Goal: Task Accomplishment & Management: Use online tool/utility

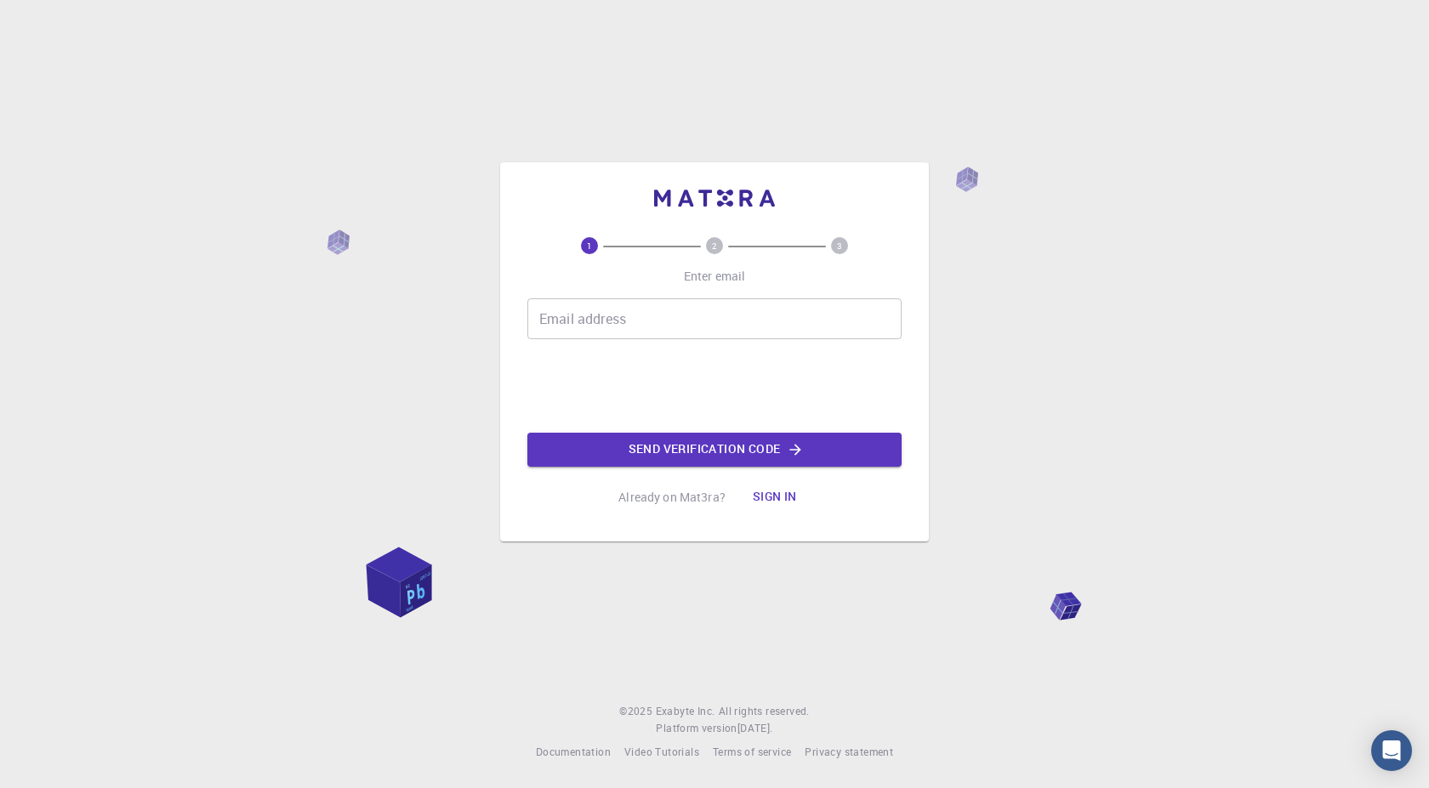
click at [617, 321] on input "Email address" at bounding box center [714, 318] width 374 height 41
click at [611, 316] on input "Email address" at bounding box center [714, 318] width 374 height 41
click at [597, 317] on input "Email address" at bounding box center [714, 318] width 374 height 41
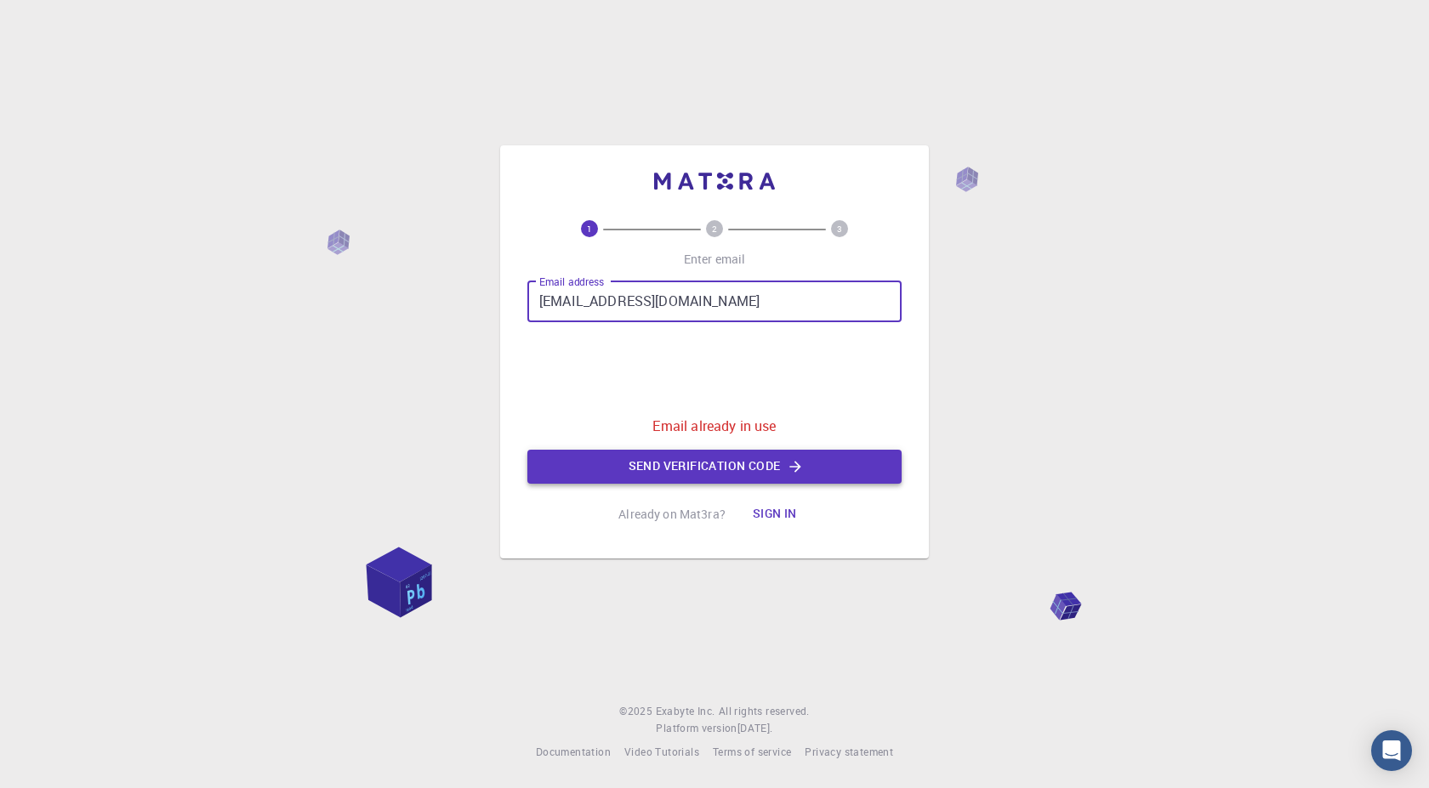
type input "srlepp@gmail.com"
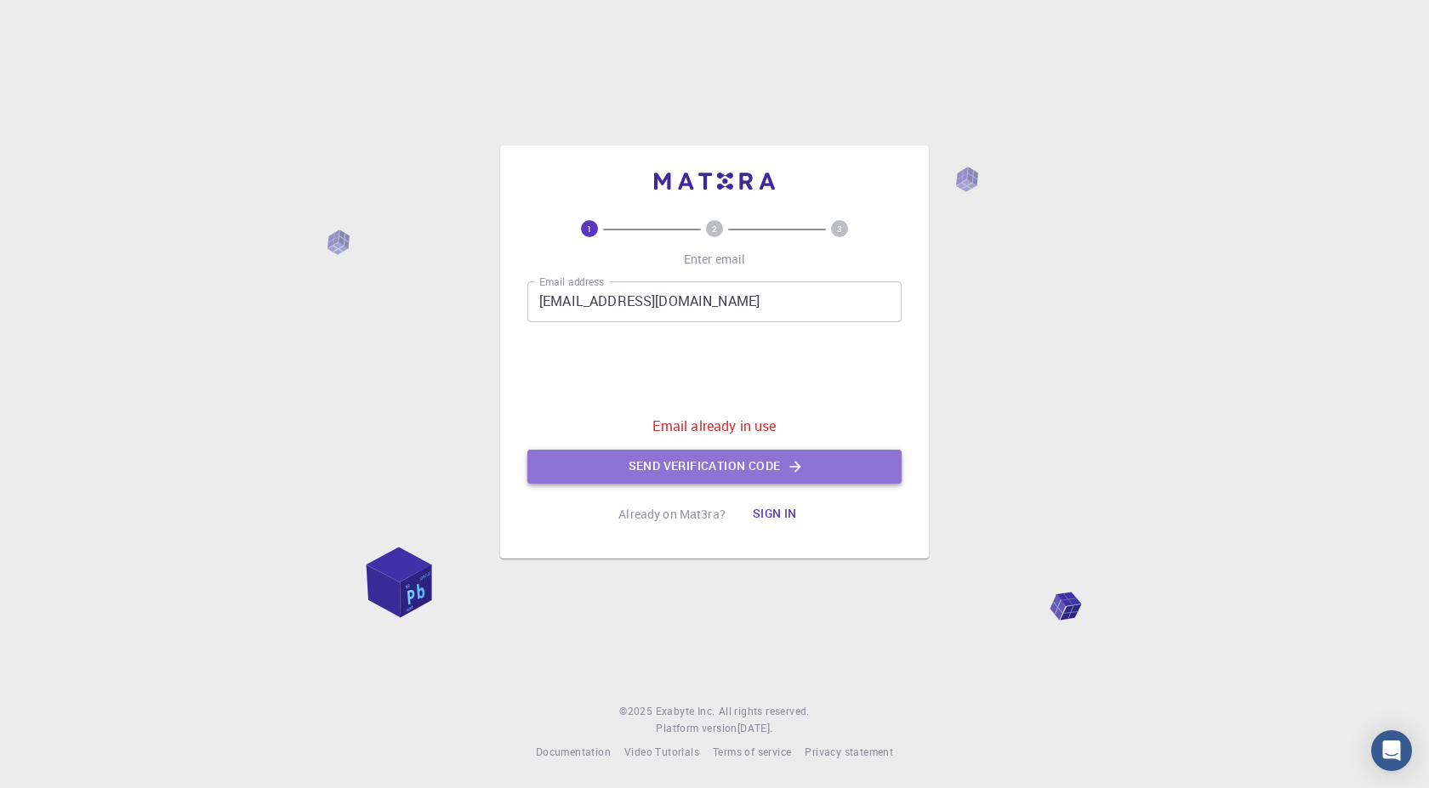
click at [755, 468] on button "Send verification code" at bounding box center [714, 467] width 374 height 34
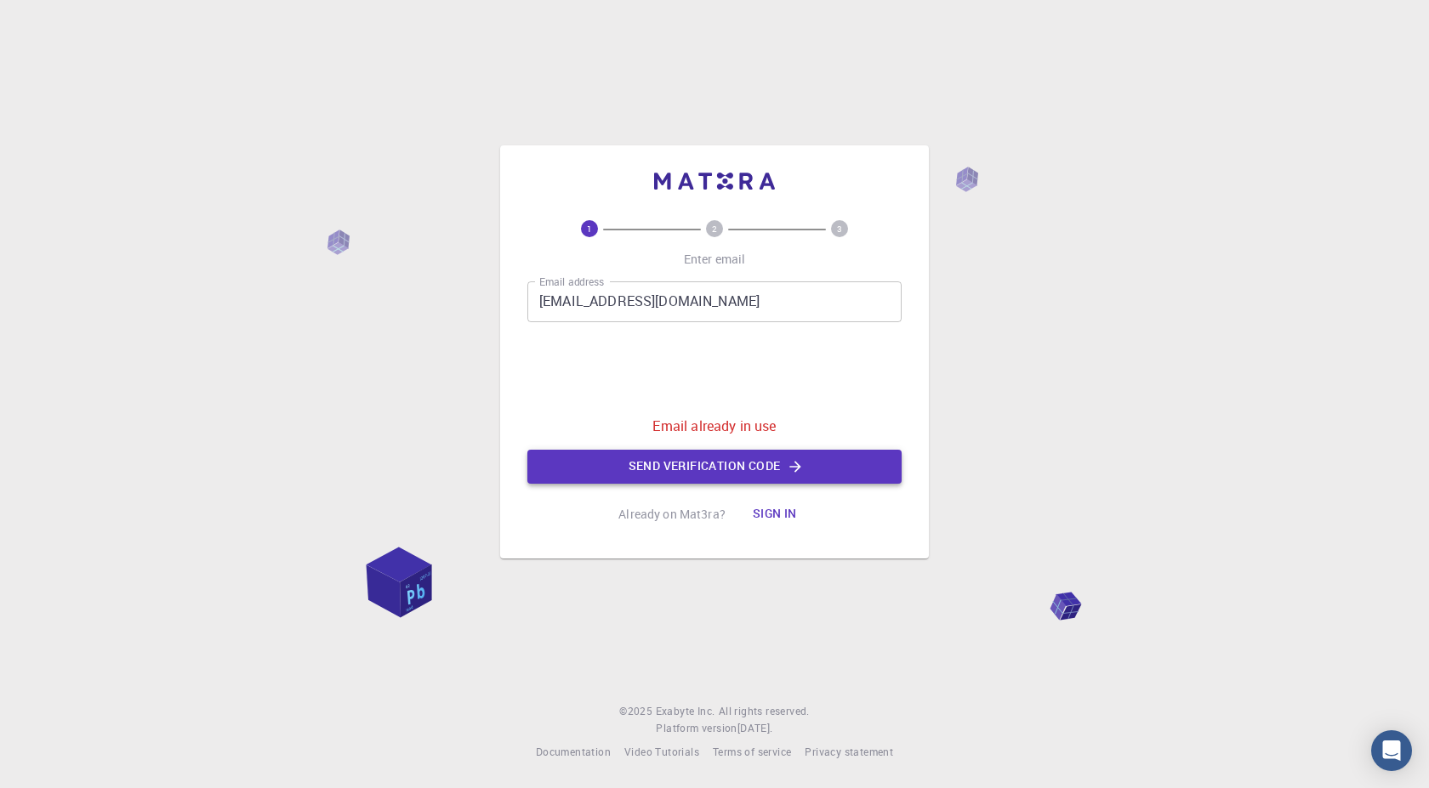
drag, startPoint x: 755, startPoint y: 468, endPoint x: 758, endPoint y: 457, distance: 11.3
click at [755, 467] on button "Send verification code" at bounding box center [714, 467] width 374 height 34
click at [768, 510] on button "Sign in" at bounding box center [774, 514] width 71 height 34
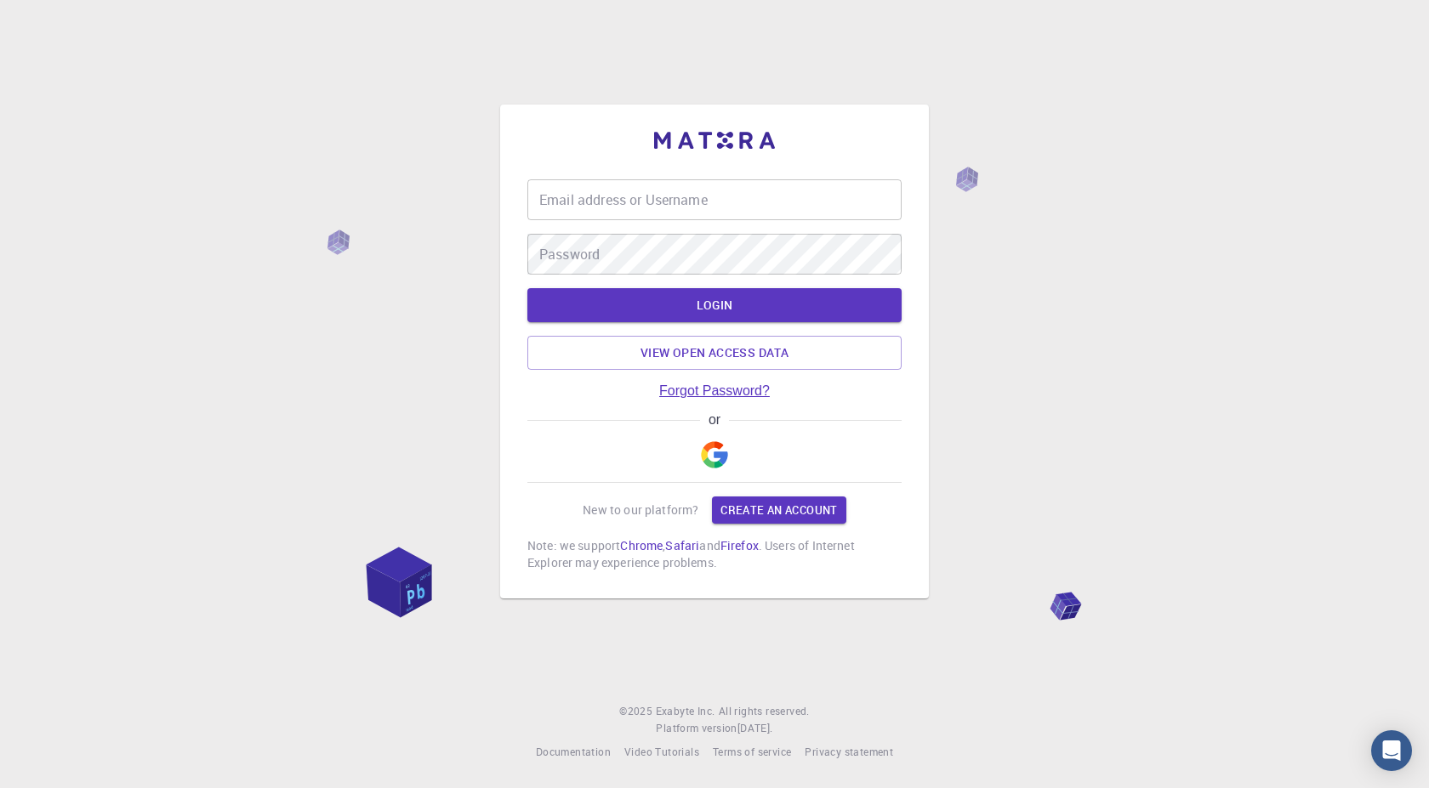
type input "srdjanpp"
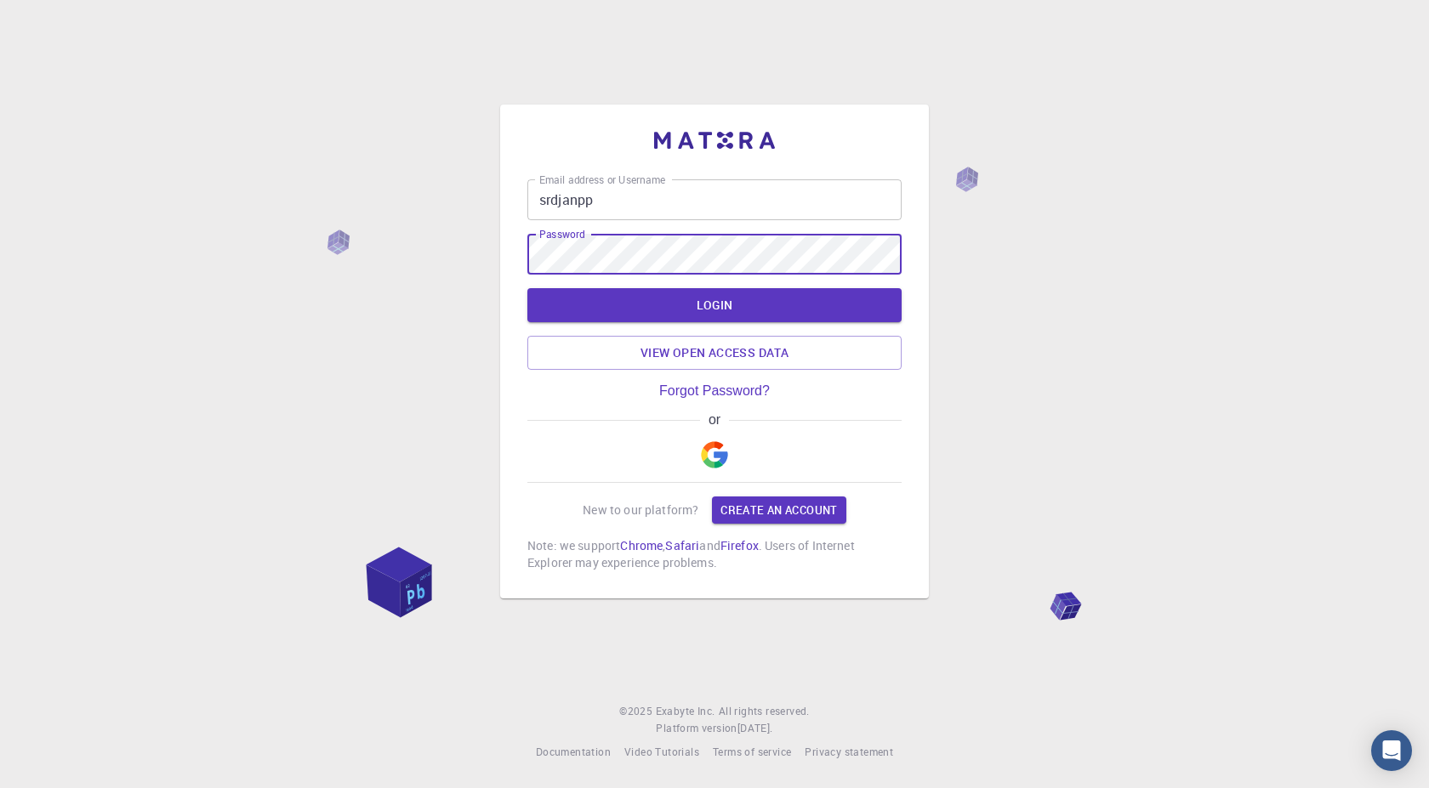
click at [1020, 315] on div "Email address or Username srdjanpp Email address or Username Password Password …" at bounding box center [714, 394] width 1429 height 788
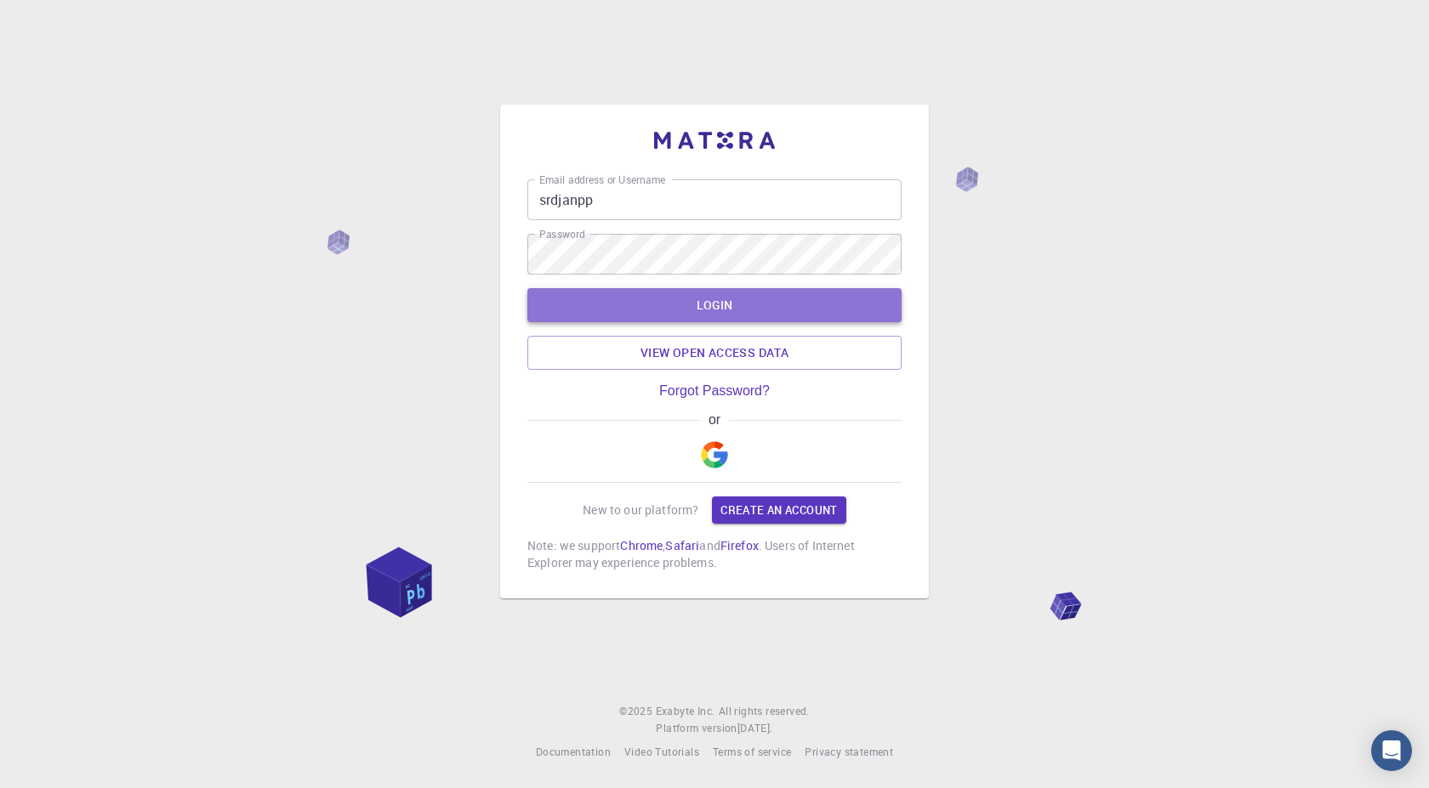
click at [753, 299] on button "LOGIN" at bounding box center [714, 305] width 374 height 34
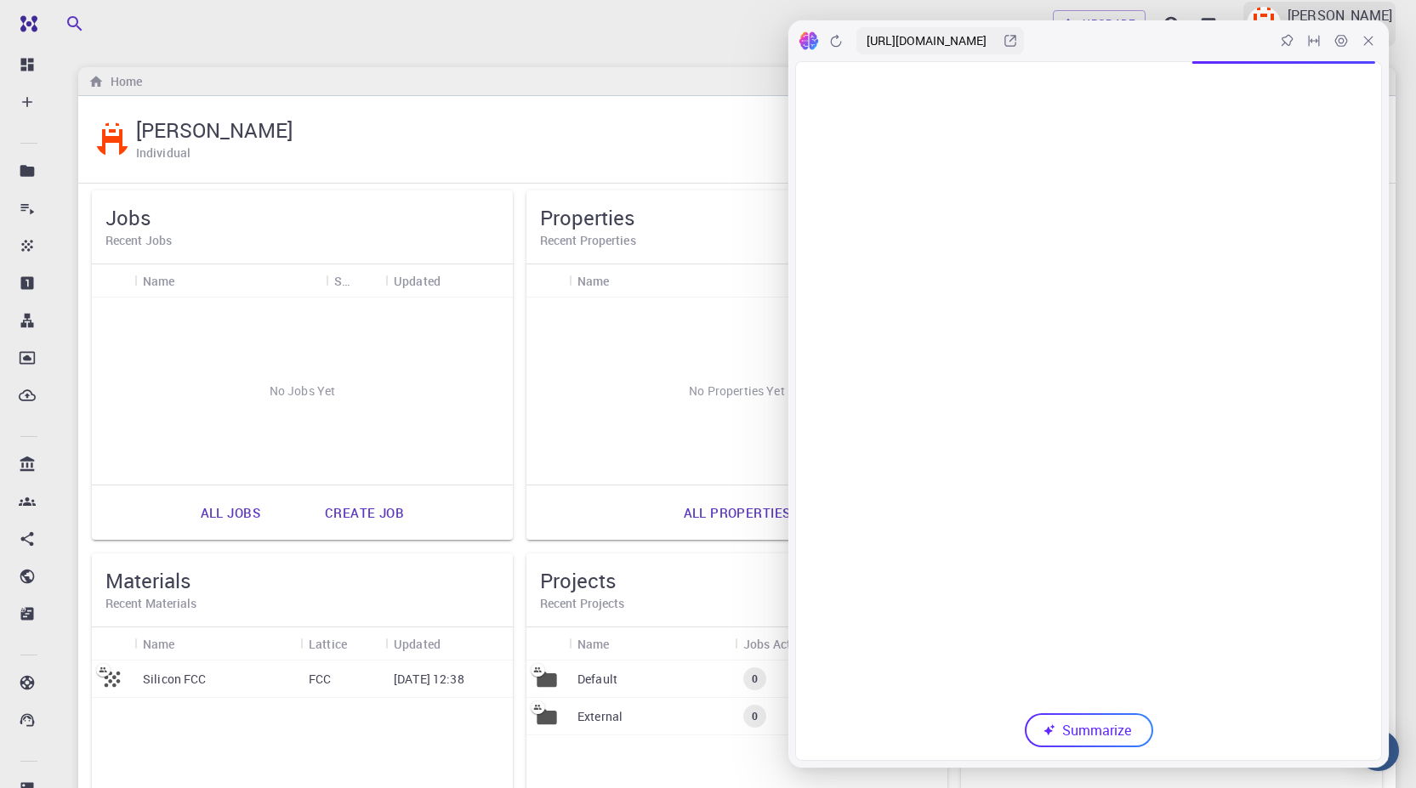
click at [1370, 43] on icon at bounding box center [1369, 41] width 14 height 14
click at [1366, 38] on div "Srdjan Petrovic Individual" at bounding box center [1340, 23] width 105 height 37
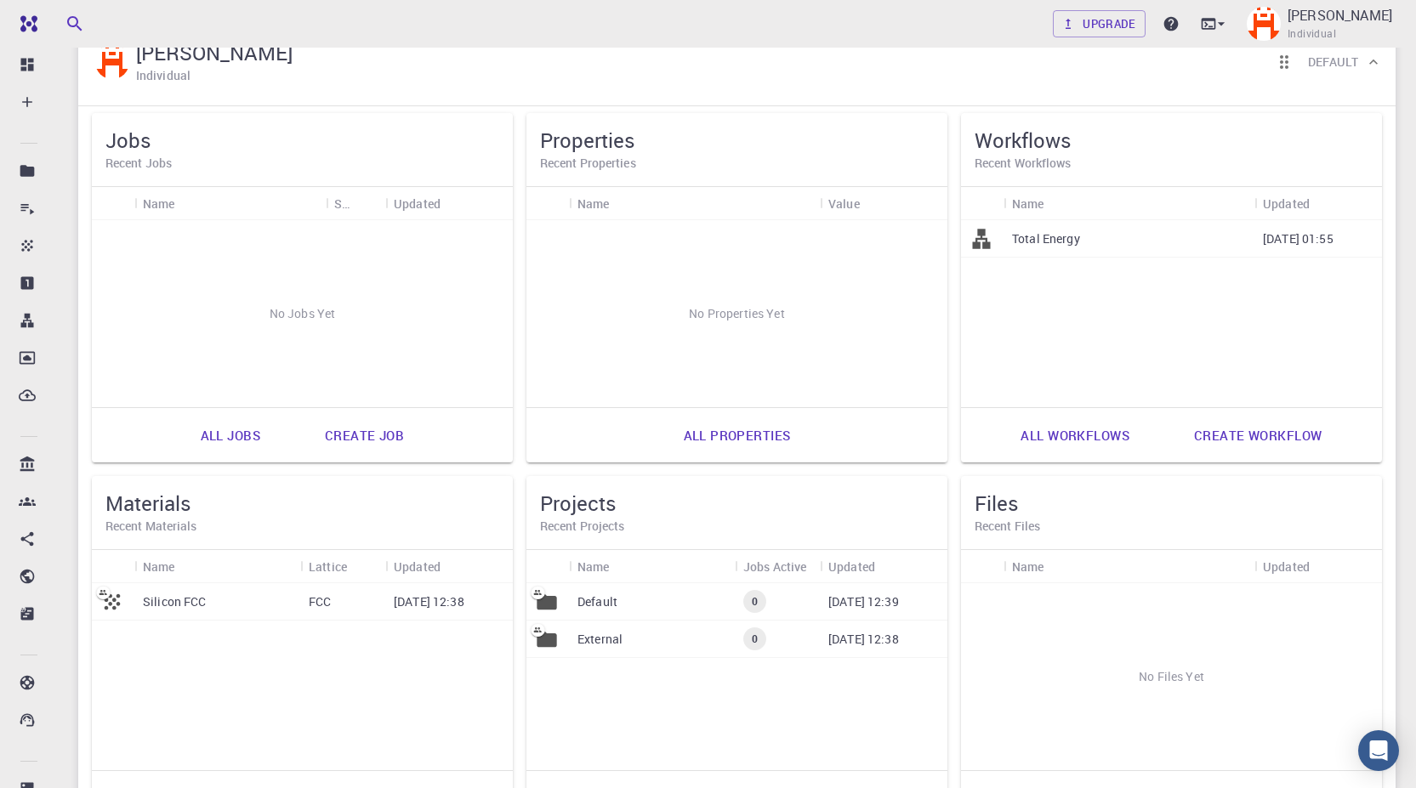
scroll to position [255, 0]
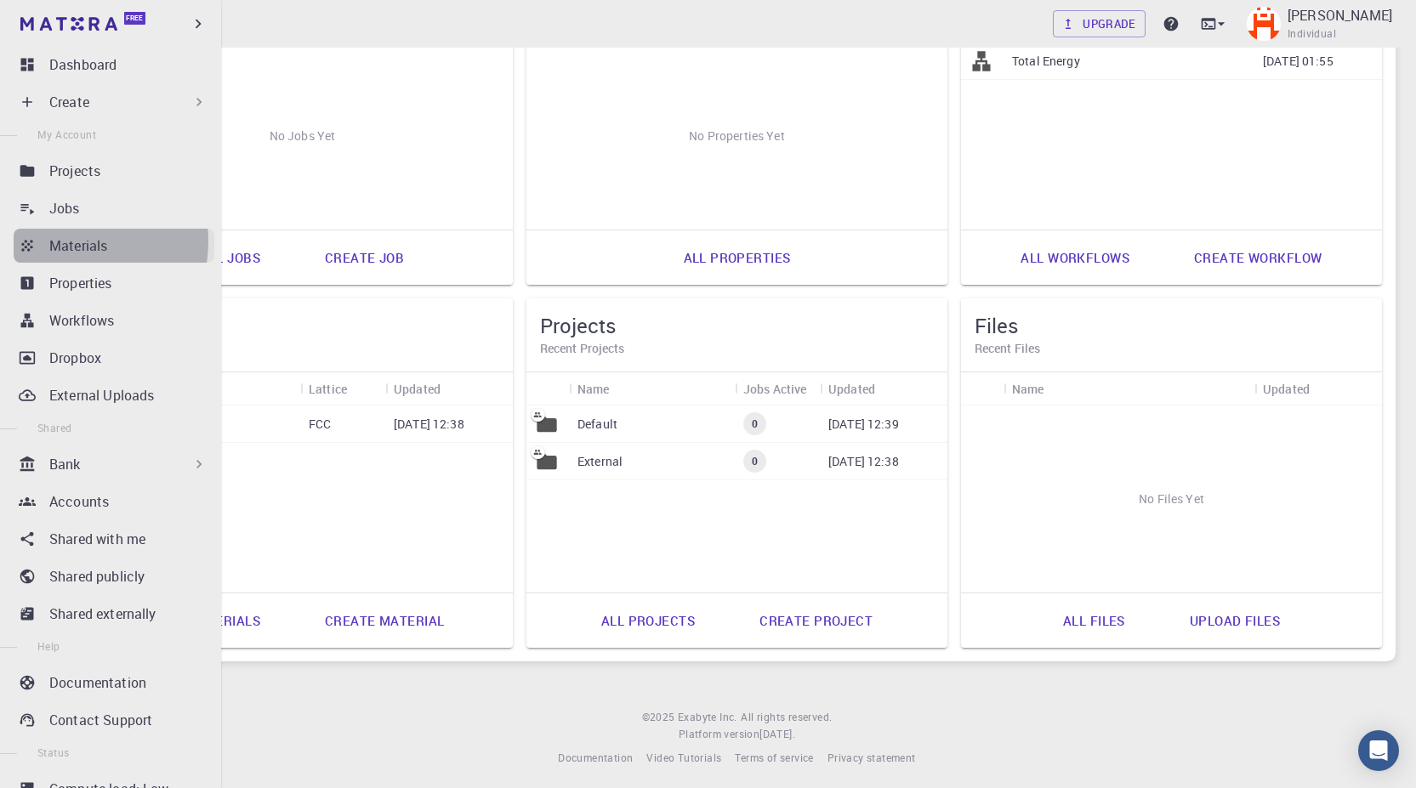
click at [65, 242] on p "Materials" at bounding box center [78, 246] width 58 height 20
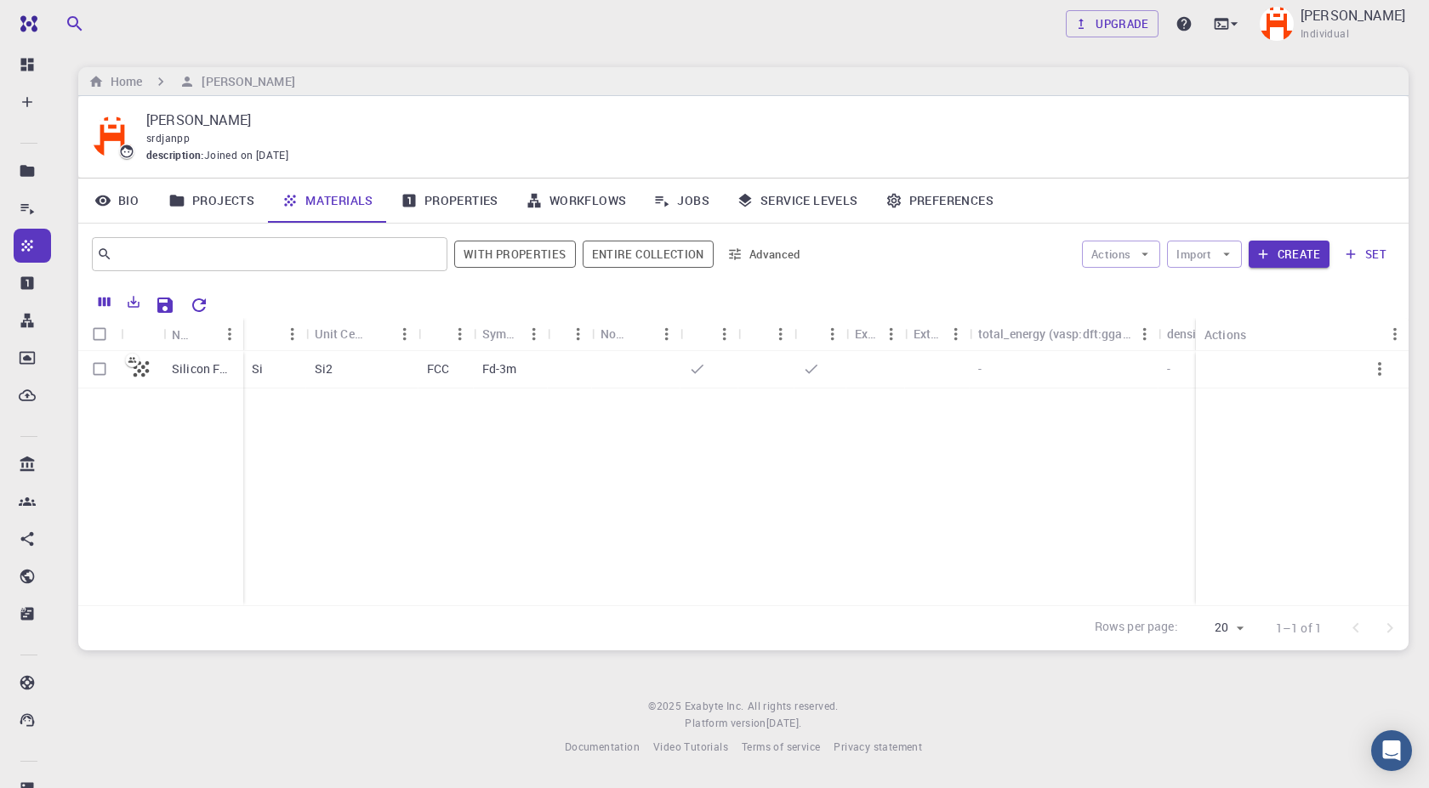
click at [345, 200] on link "Materials" at bounding box center [327, 201] width 119 height 44
click at [114, 398] on div "Silicon FCC" at bounding box center [160, 478] width 165 height 254
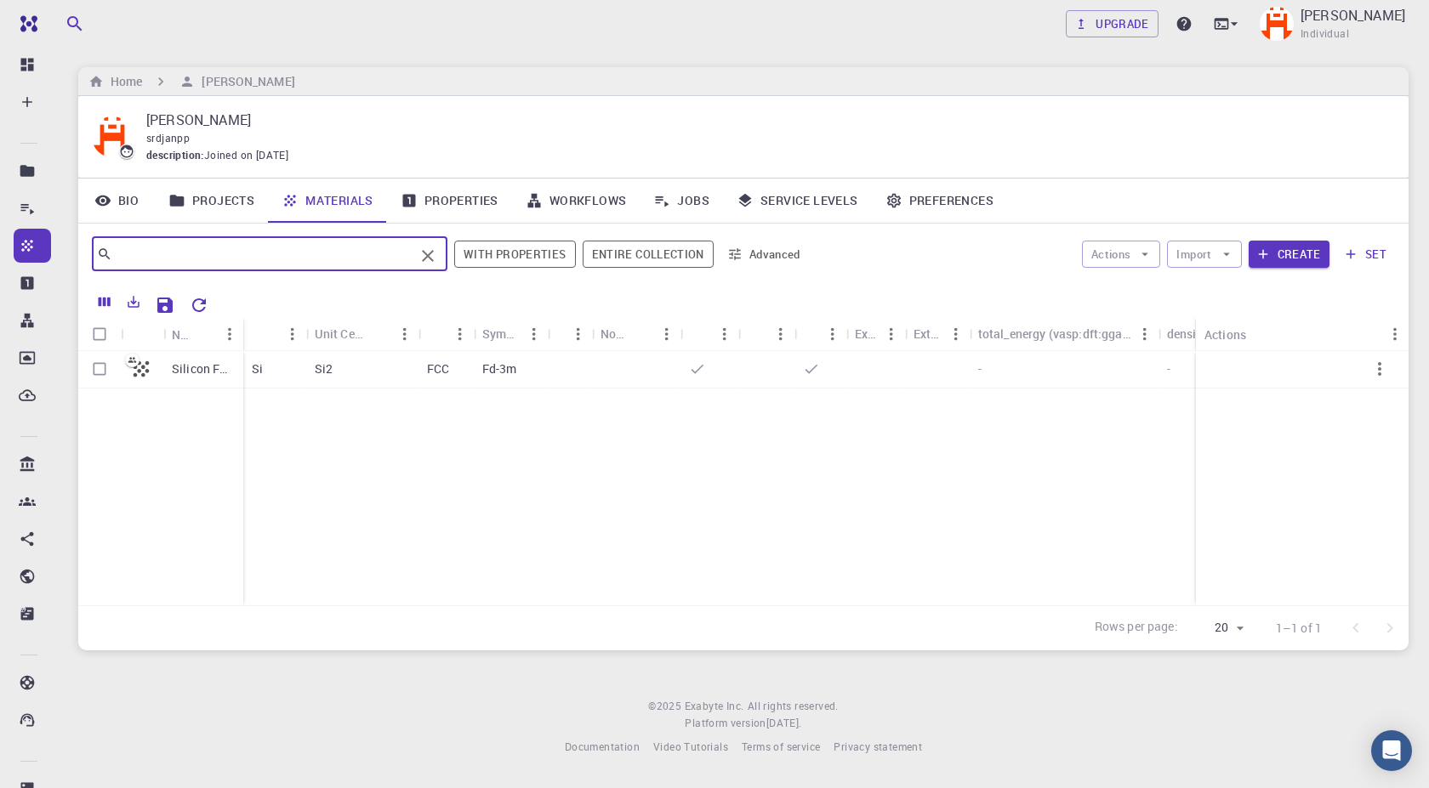
click at [137, 247] on input "text" at bounding box center [263, 254] width 302 height 24
click at [134, 253] on input "La CrO3" at bounding box center [263, 254] width 302 height 24
drag, startPoint x: 151, startPoint y: 259, endPoint x: 134, endPoint y: 259, distance: 16.2
click at [134, 259] on input "LaCrO3" at bounding box center [263, 254] width 302 height 24
type input "LaTiO3"
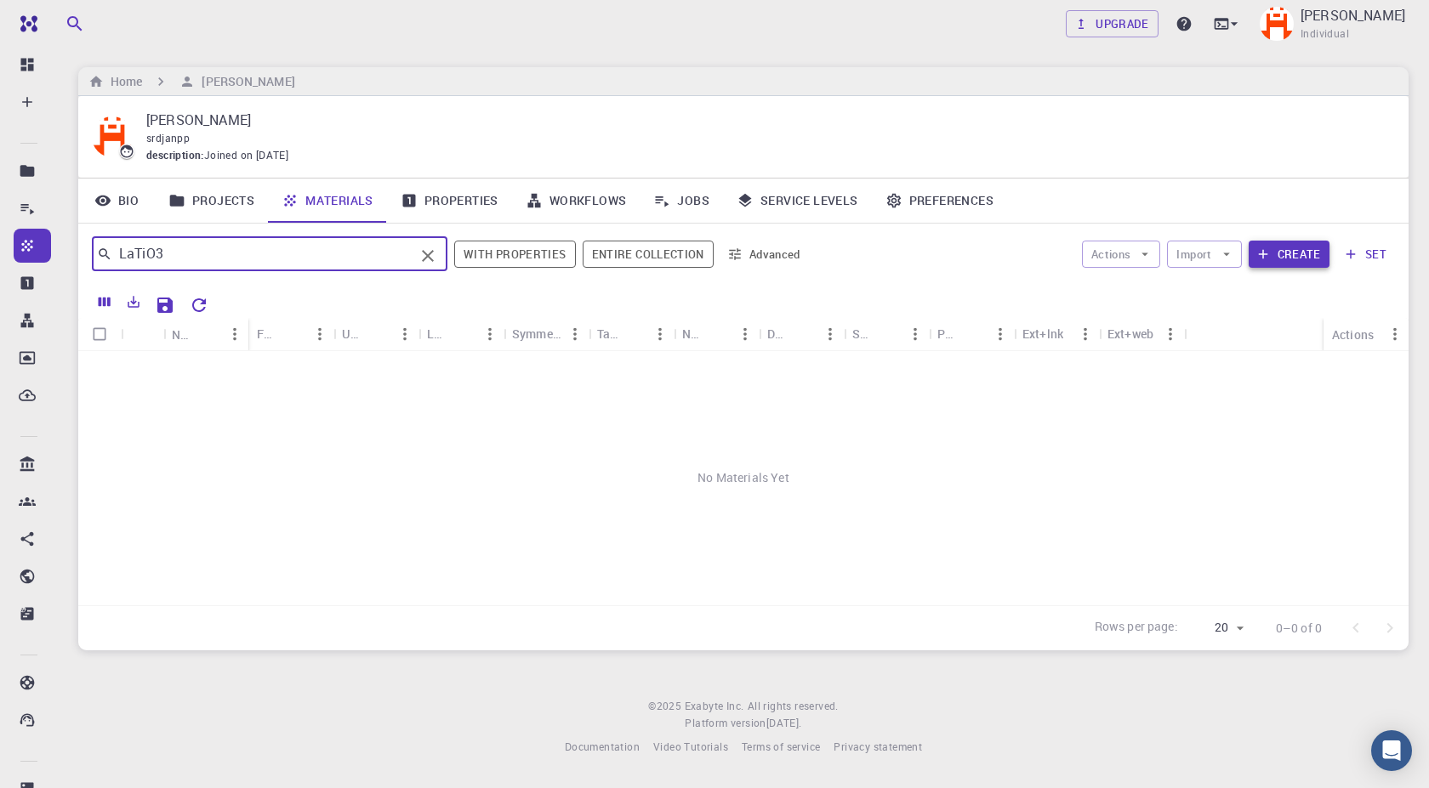
click at [1293, 256] on button "Create" at bounding box center [1288, 254] width 81 height 27
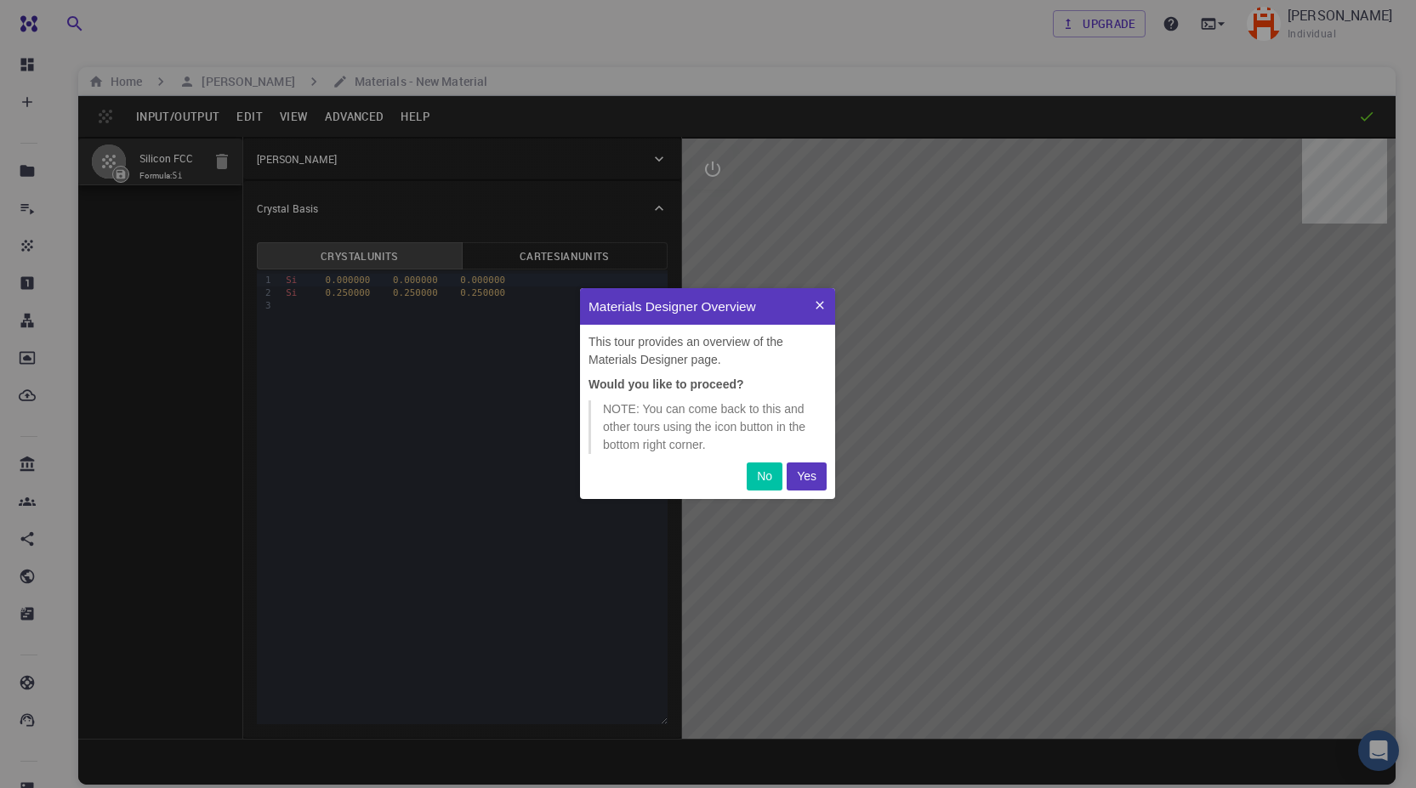
scroll to position [198, 242]
click at [805, 478] on p "Yes" at bounding box center [807, 477] width 20 height 18
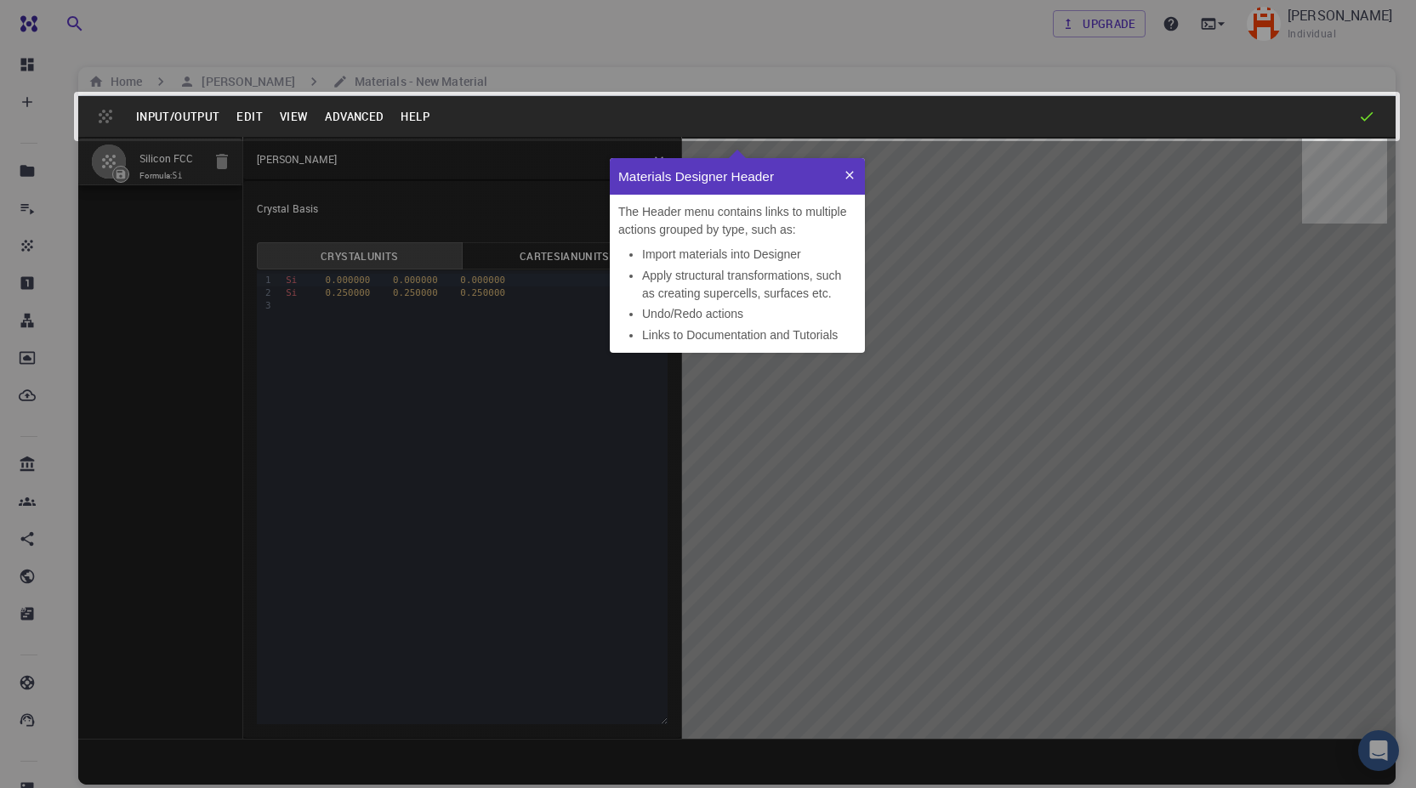
scroll to position [181, 242]
click at [850, 176] on icon at bounding box center [850, 175] width 14 height 14
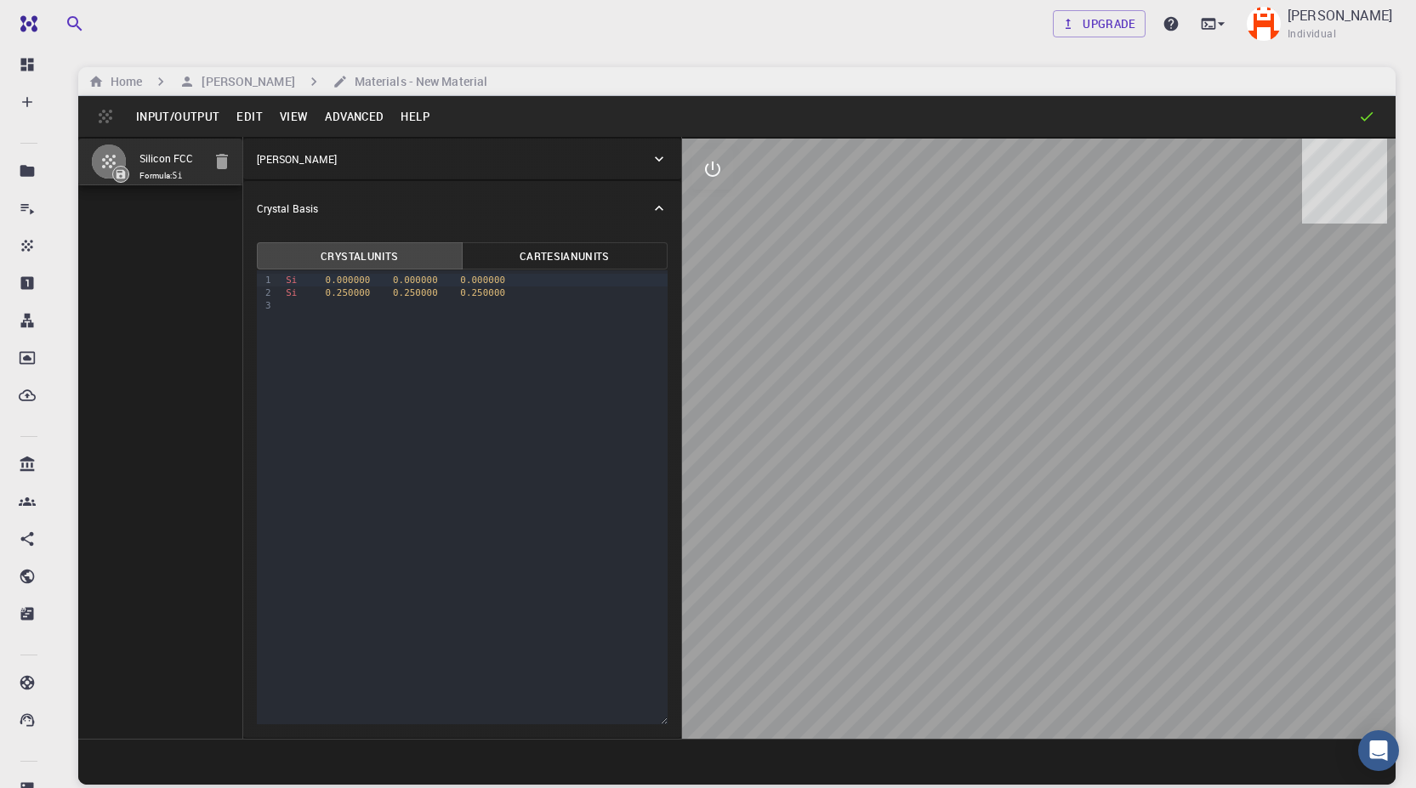
drag, startPoint x: 1009, startPoint y: 468, endPoint x: 750, endPoint y: 423, distance: 262.4
click at [821, 444] on div at bounding box center [1038, 439] width 713 height 600
drag, startPoint x: 661, startPoint y: 413, endPoint x: 605, endPoint y: 406, distance: 55.7
click at [618, 410] on div "Silicon FCC Formula: Si Crystal Lattice Lattice units angstrom angstrom Lattice…" at bounding box center [736, 438] width 1317 height 602
click at [289, 117] on button "View" at bounding box center [294, 116] width 46 height 27
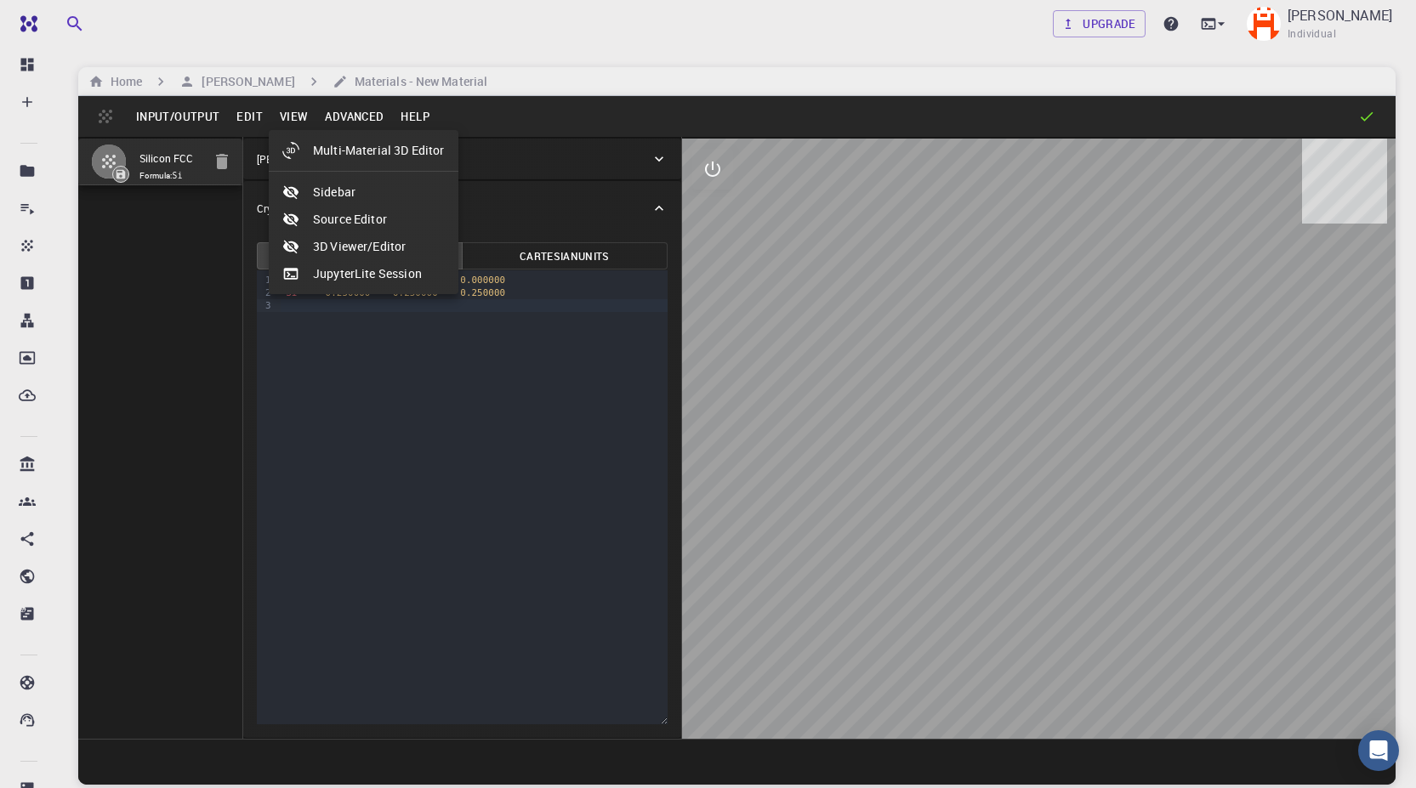
click at [355, 145] on li "Multi-Material 3D Editor" at bounding box center [364, 150] width 190 height 27
select select "Color"
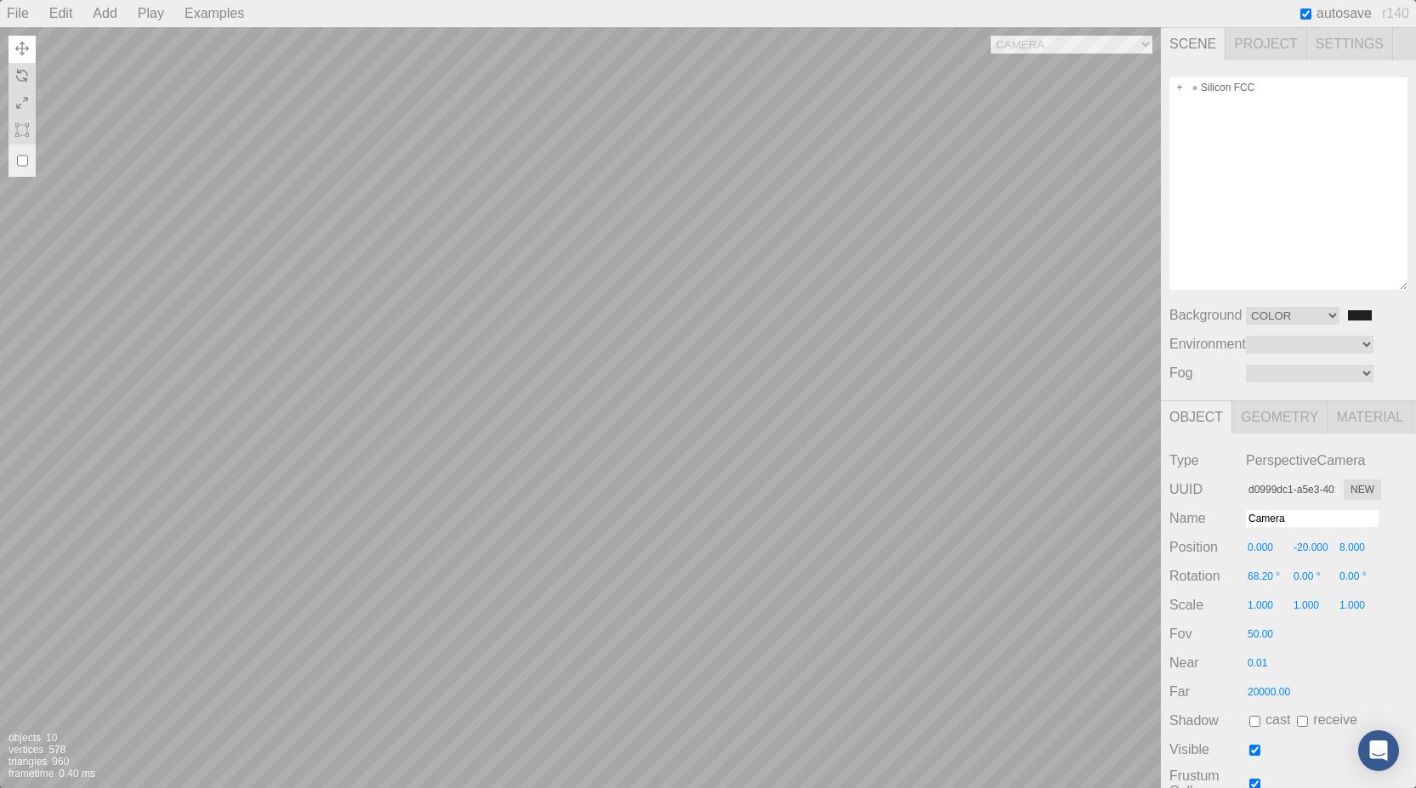
click at [766, 334] on div "Camera OrthographicCamera PerspectiveCamera Objects 10 Vertices 578 Triangles 9…" at bounding box center [580, 407] width 1161 height 761
click at [678, 393] on div "Camera OrthographicCamera PerspectiveCamera Objects 10 Vertices 578 Triangles 9…" at bounding box center [580, 407] width 1161 height 761
click at [143, 9] on div "Play" at bounding box center [151, 13] width 40 height 27
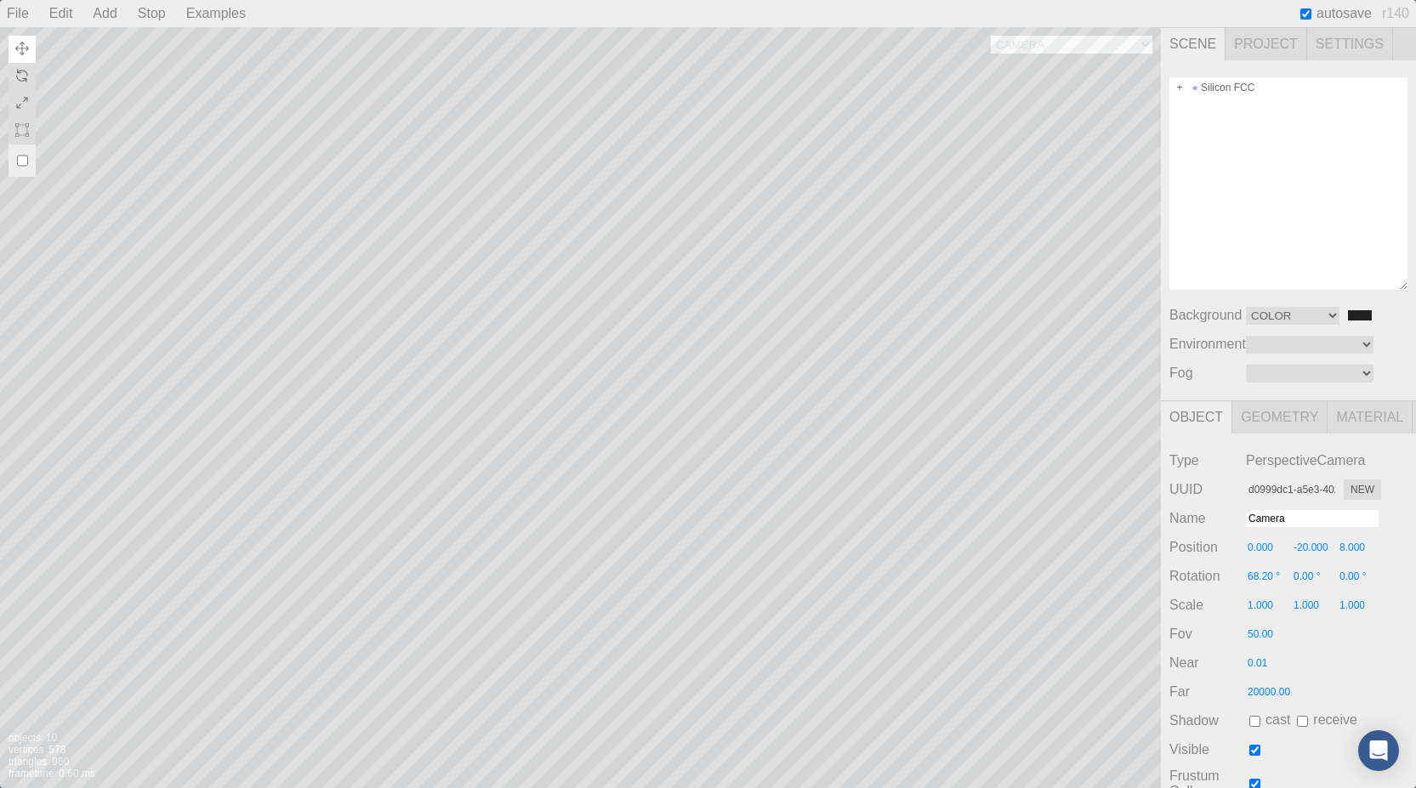
click at [152, 9] on div "Stop" at bounding box center [152, 13] width 42 height 27
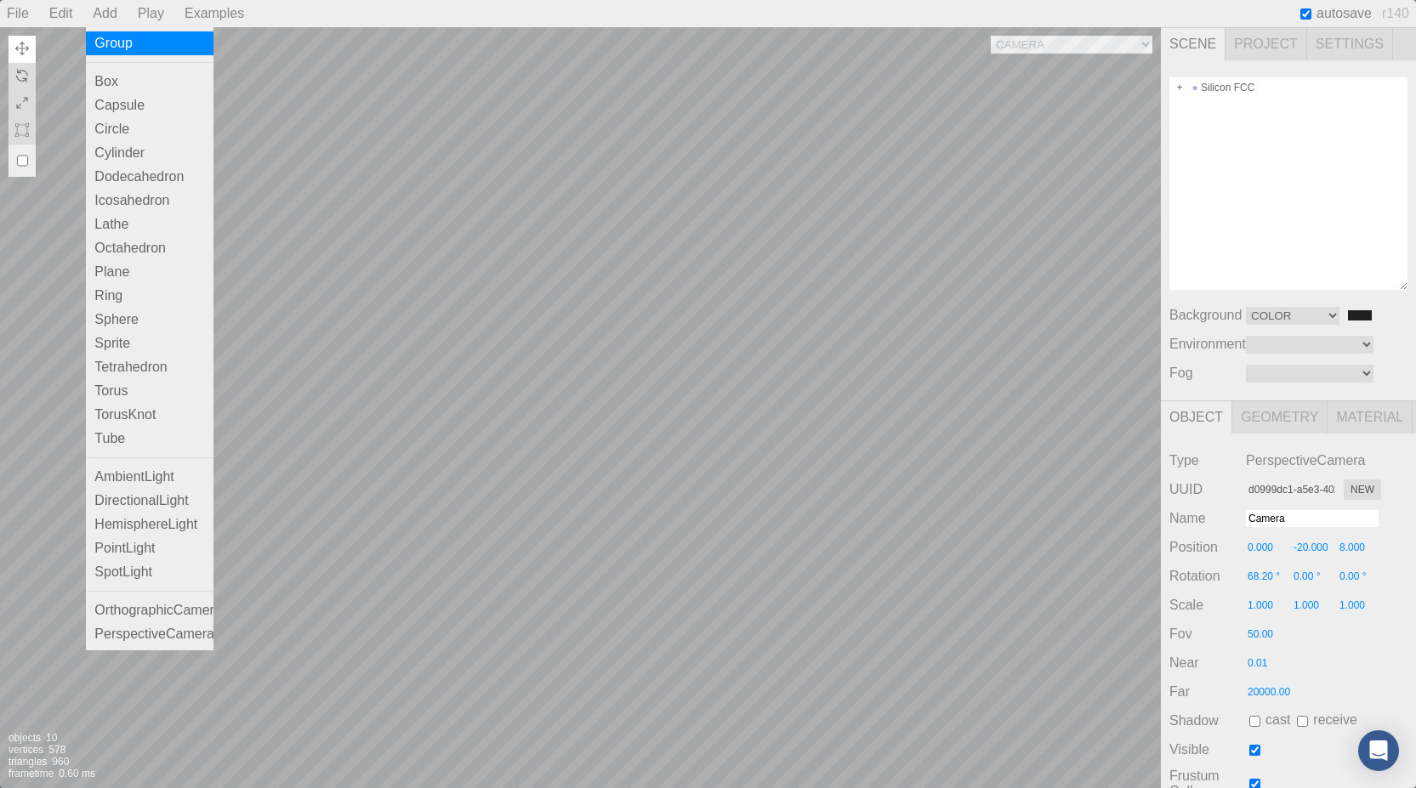
click at [110, 46] on div "Group" at bounding box center [150, 43] width 128 height 24
type input "4aa79595-9f7f-4f02-b17b-9c2f8400626f"
type input "Group"
type input "0.000"
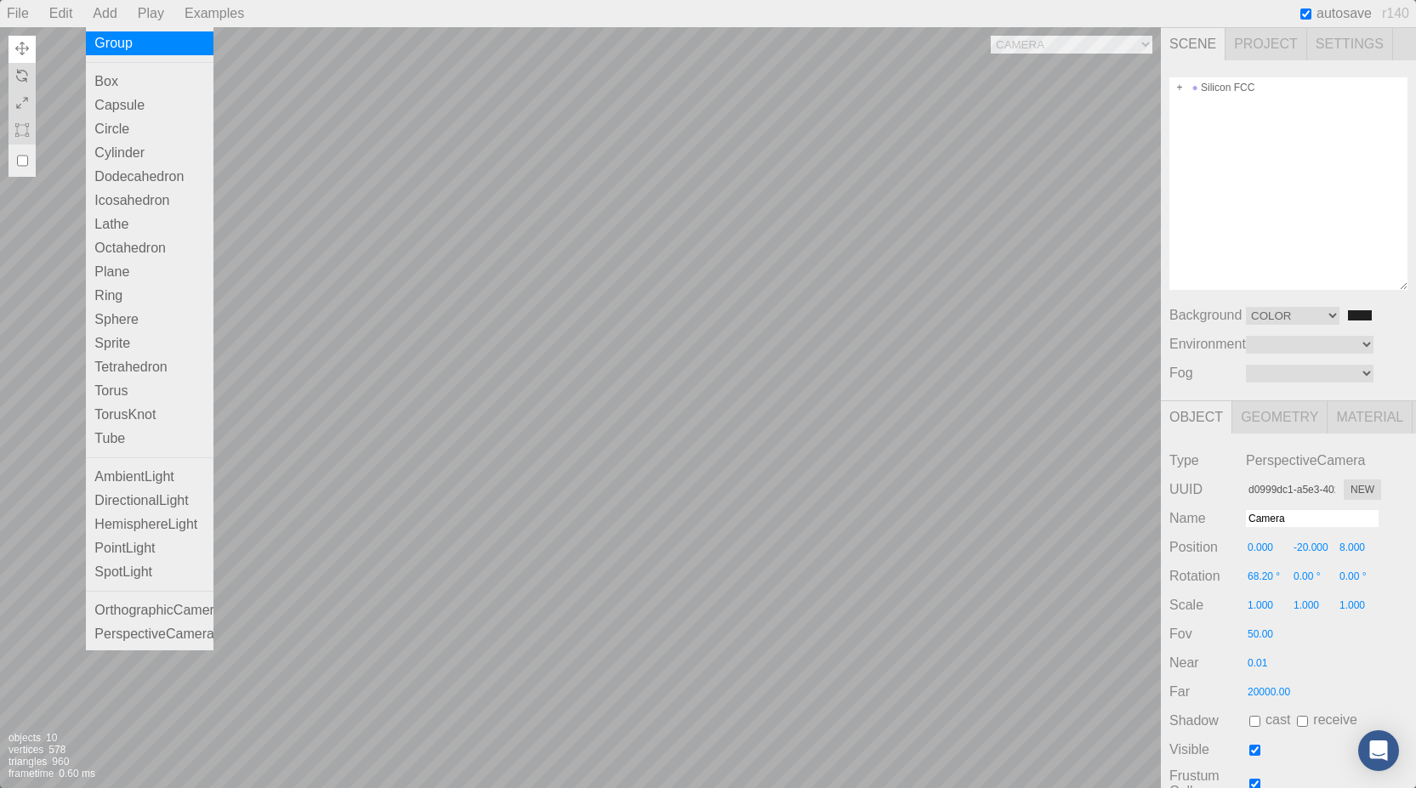
type input "0.00 °"
click at [111, 46] on div "Group" at bounding box center [150, 43] width 128 height 24
type input "61fd383f-4638-4532-97e0-aa269e8b36db"
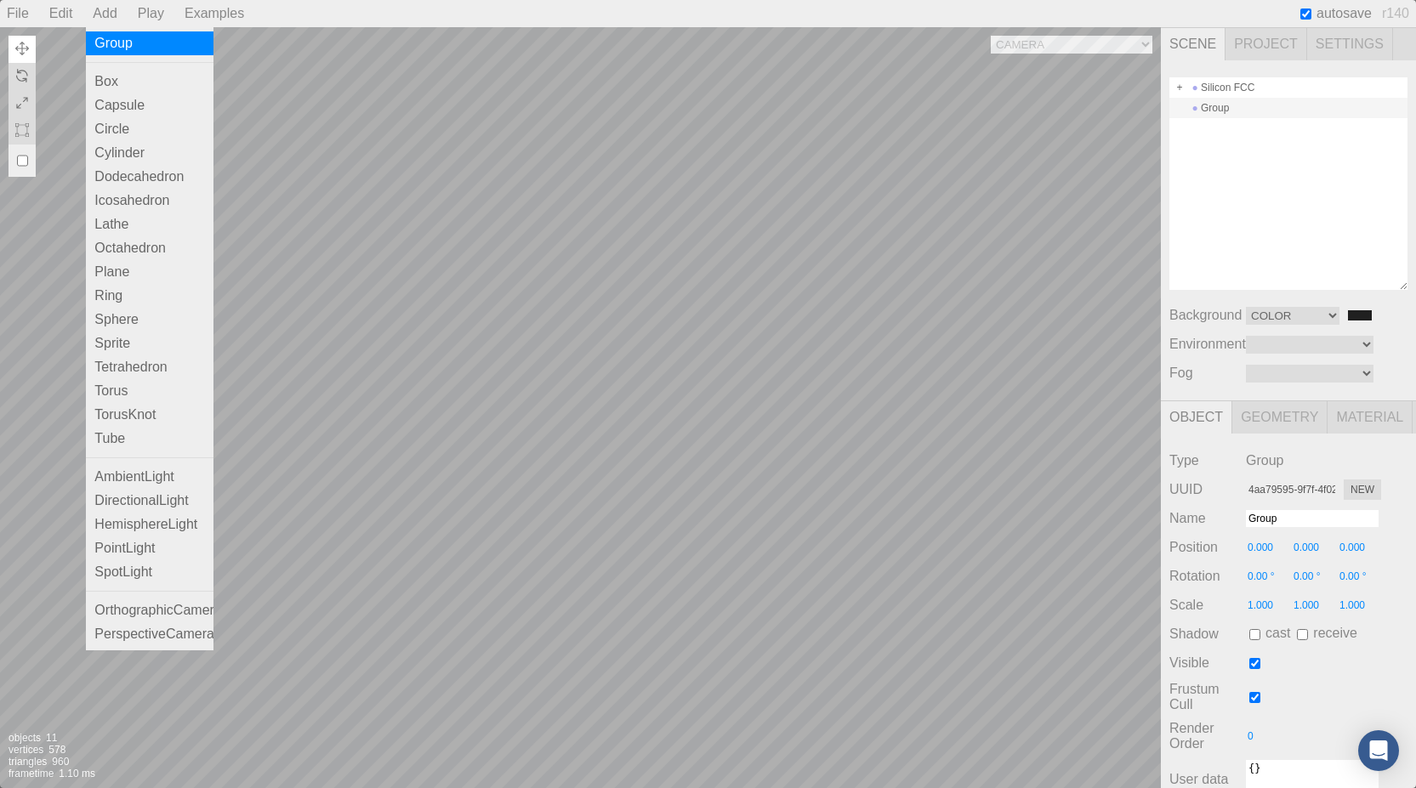
type input "0.00 °"
click at [114, 105] on div "Capsule" at bounding box center [150, 106] width 128 height 24
type input "c1930b7f-1f2d-4522-acbf-3ccb5ca87bc7"
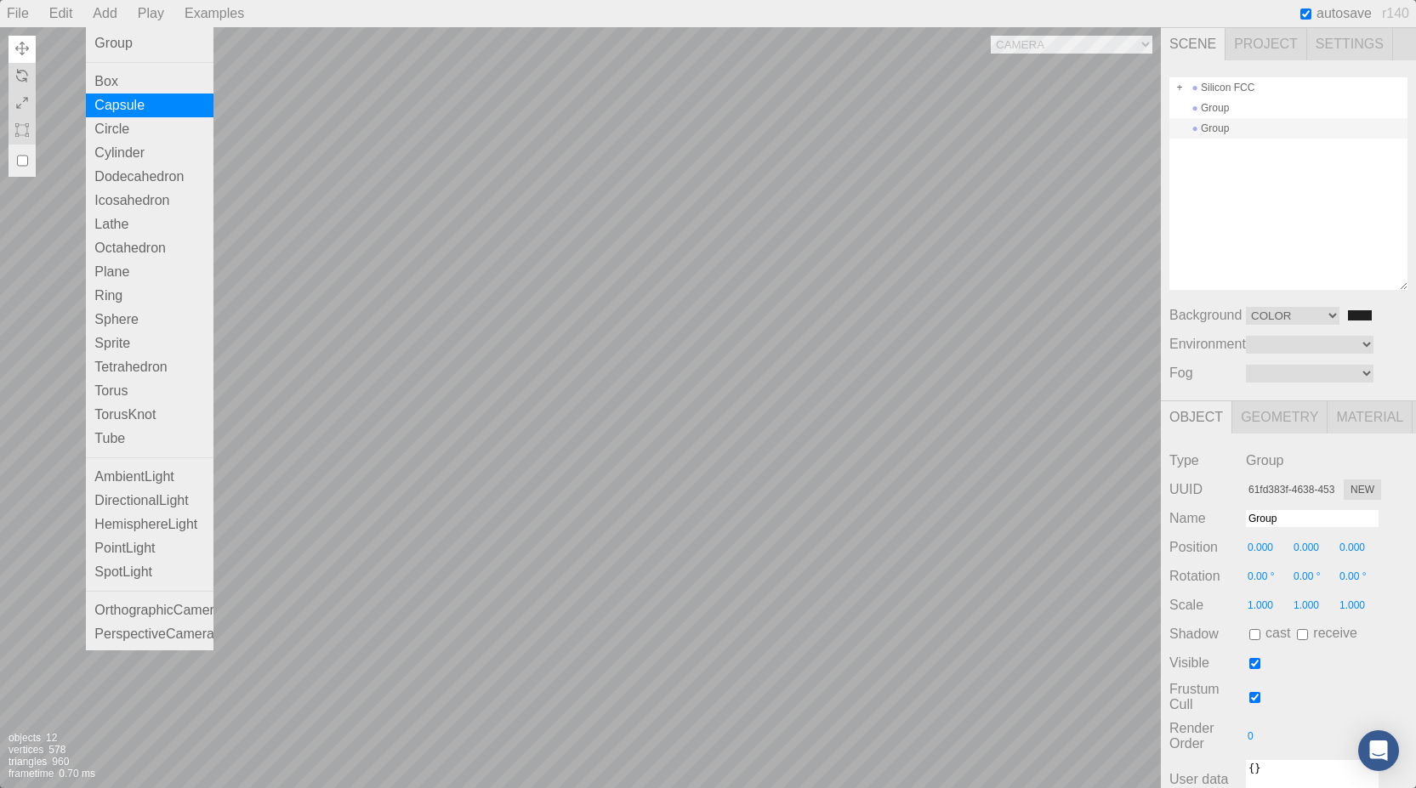
type input "Capsule"
type input "0.00 °"
click at [114, 105] on div "Capsule" at bounding box center [150, 106] width 128 height 24
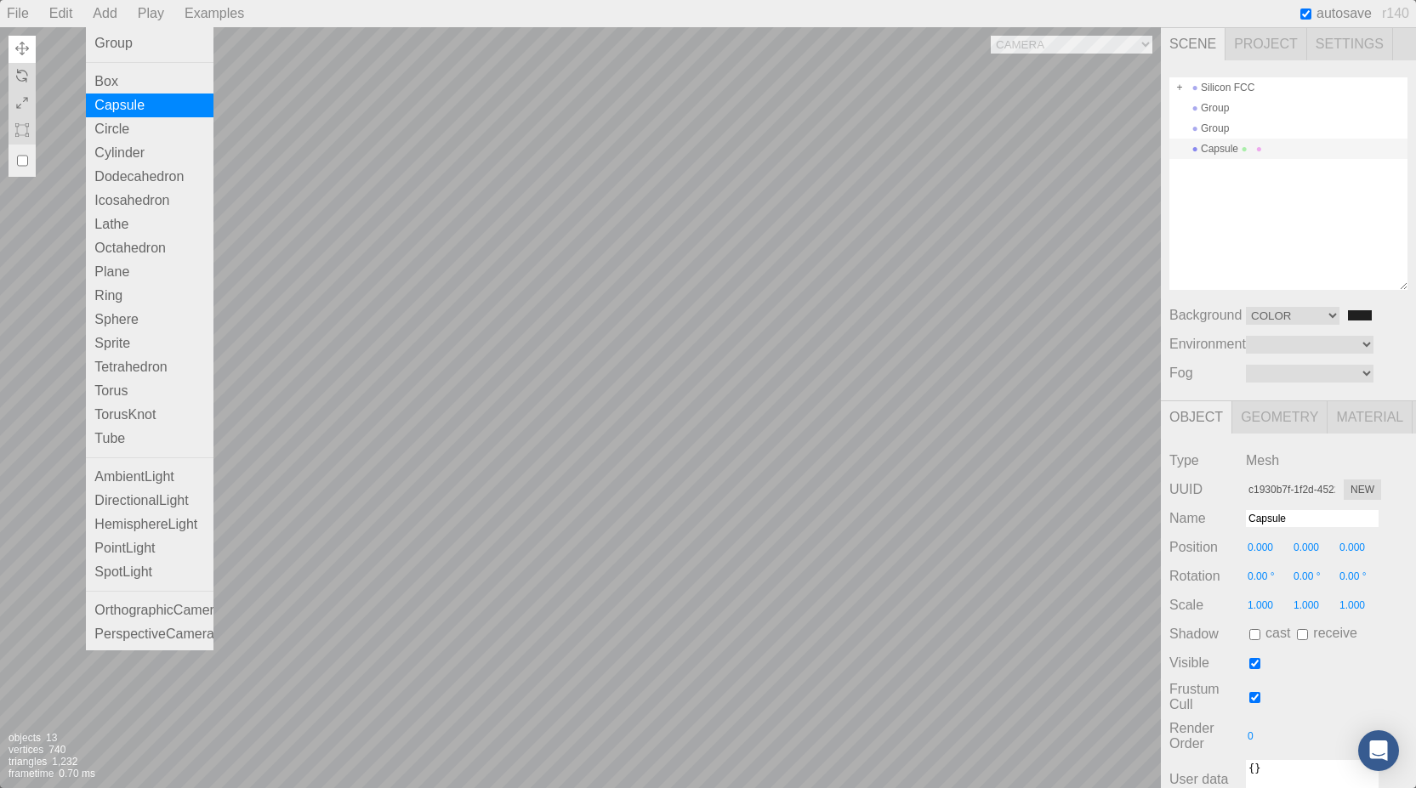
type input "02f16f98-d48a-4079-b5bf-183adcf21a2d"
type input "0.00 °"
click at [113, 105] on div "Capsule" at bounding box center [150, 106] width 128 height 24
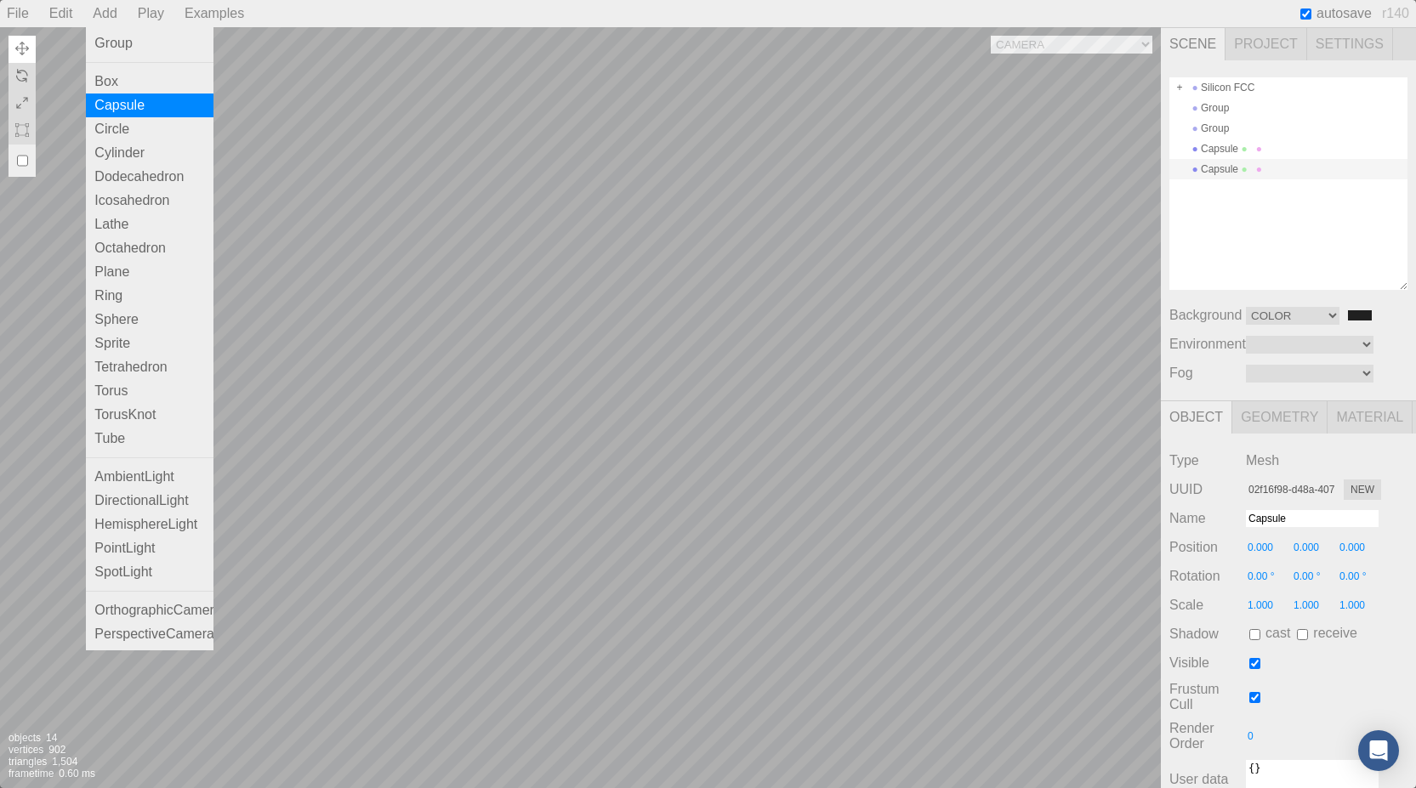
type input "9d259e60-58d5-40ac-9613-610724c1ae39"
type input "0.00 °"
click at [100, 82] on div "Box" at bounding box center [150, 82] width 128 height 24
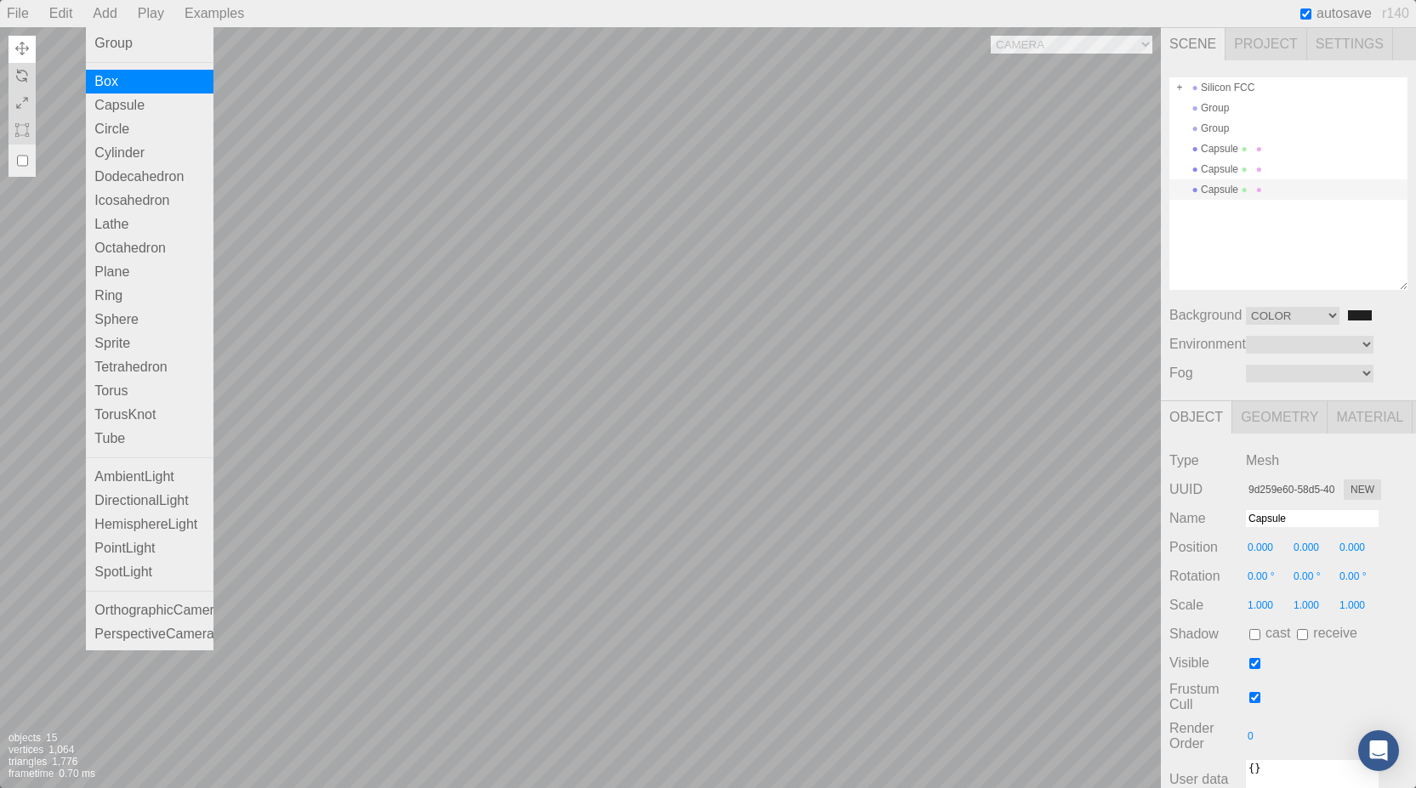
type input "6a5dd57a-d492-481b-ac09-5ed7a8b13b18"
type input "Box"
type input "0.00 °"
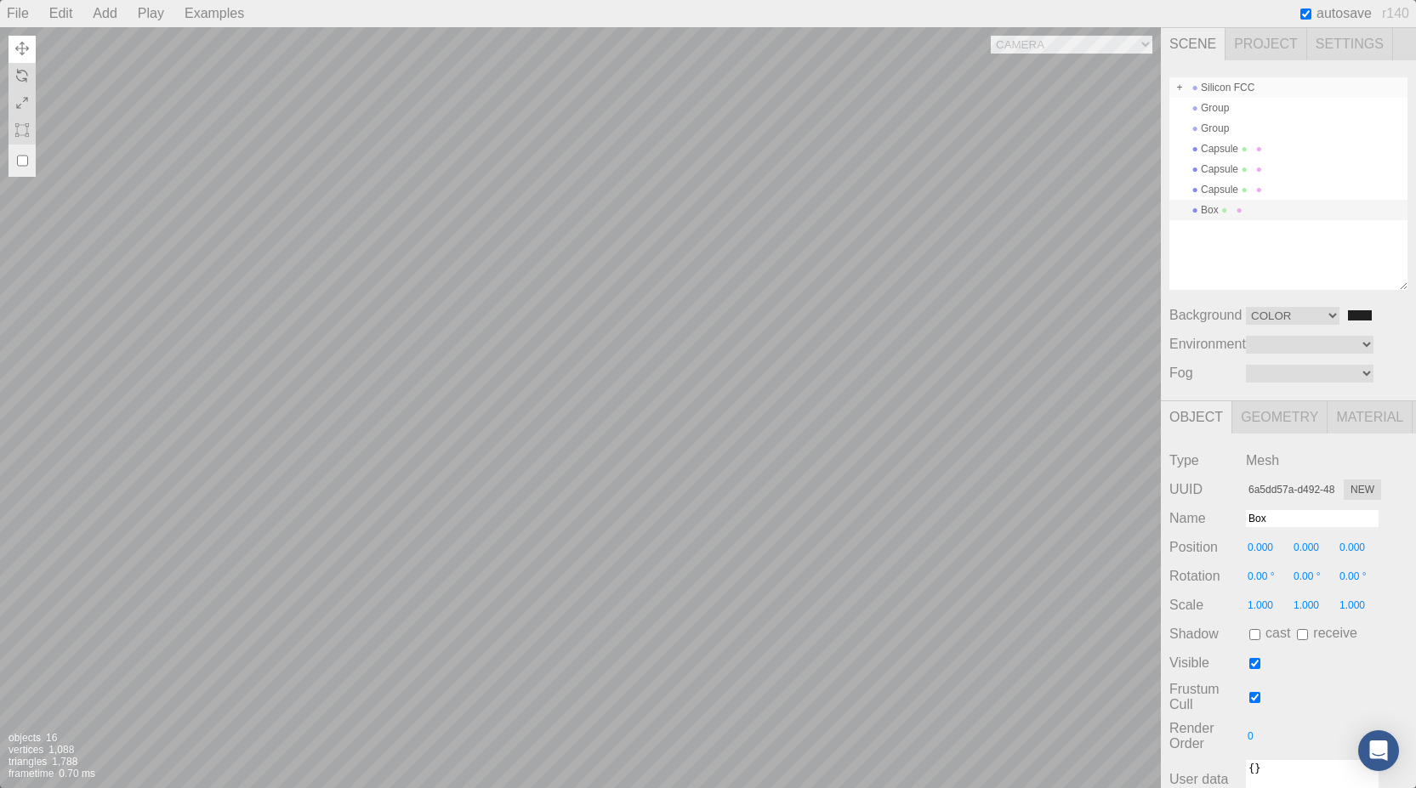
click at [1224, 88] on div "Silicon FCC" at bounding box center [1288, 87] width 238 height 20
click at [1225, 89] on div "Silicon FCC" at bounding box center [1288, 87] width 238 height 20
click at [1239, 116] on li "Cut" at bounding box center [1244, 121] width 38 height 20
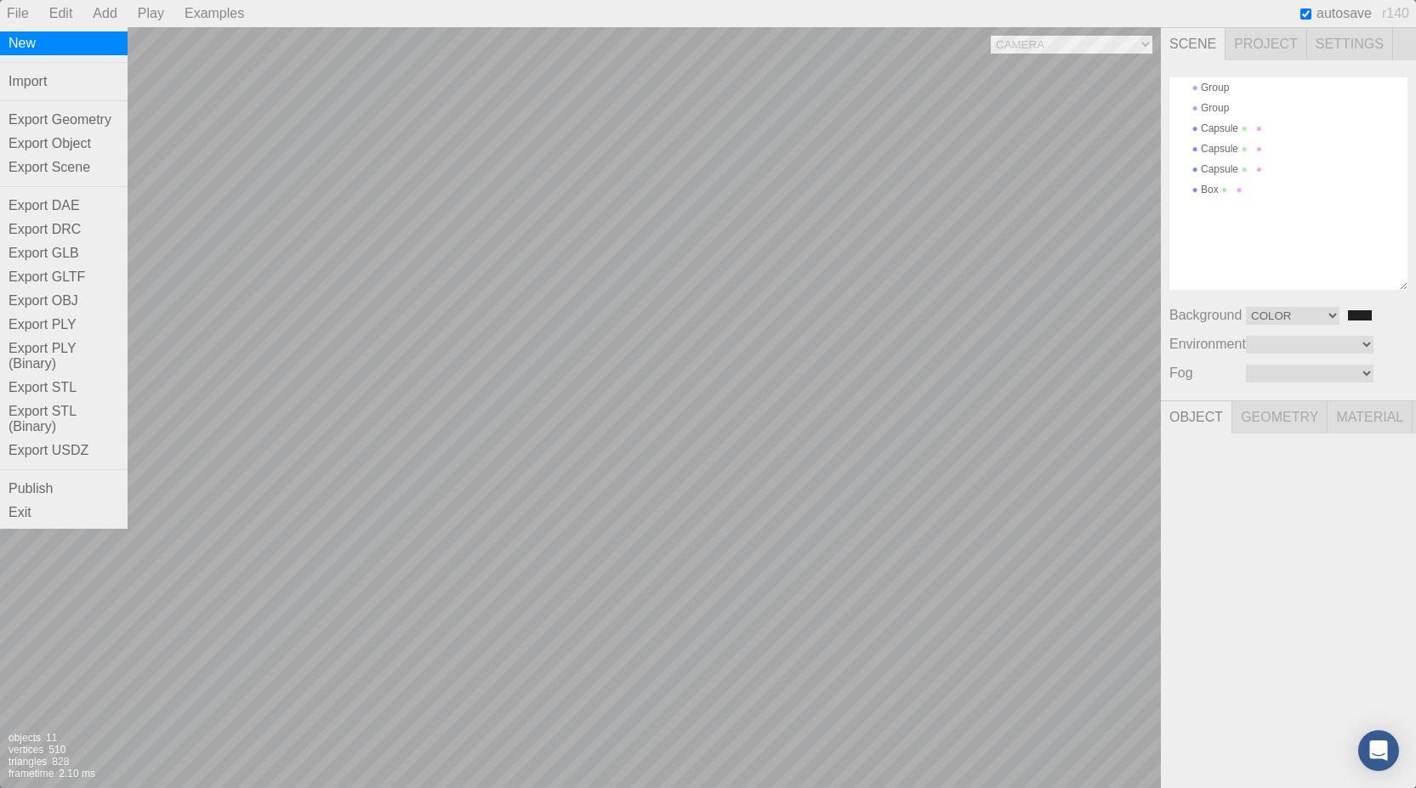
click at [29, 39] on div "New" at bounding box center [64, 43] width 128 height 24
click at [33, 7] on div "File" at bounding box center [18, 13] width 36 height 27
click at [26, 48] on div "New" at bounding box center [64, 43] width 128 height 24
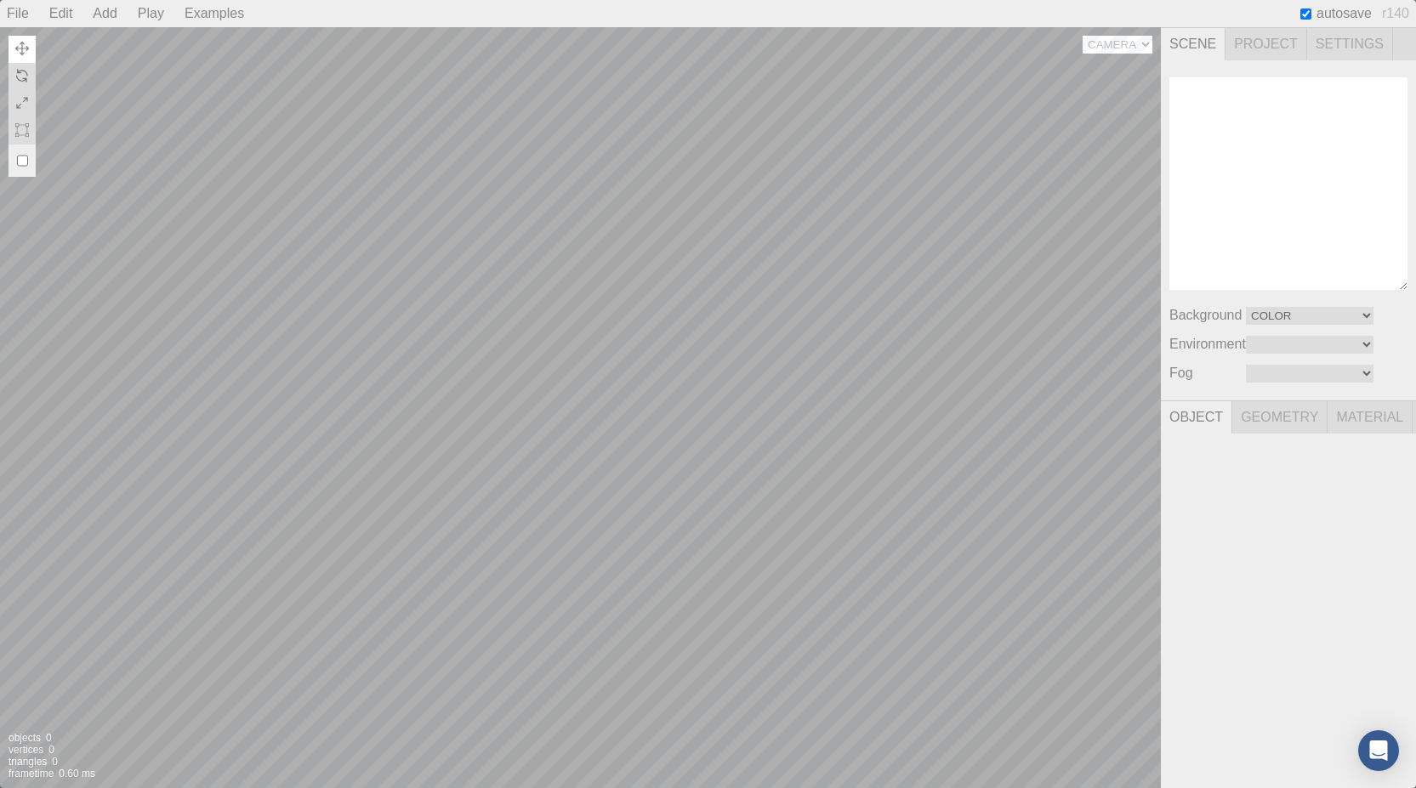
drag, startPoint x: 1128, startPoint y: 36, endPoint x: 1141, endPoint y: 36, distance: 13.6
click at [1128, 36] on div "Camera Objects 0 Vertices 0 Triangles 0 Frametime 0.60 ms" at bounding box center [580, 407] width 1161 height 761
click at [1194, 36] on span "Scene" at bounding box center [1193, 44] width 65 height 32
drag, startPoint x: 1254, startPoint y: 35, endPoint x: 1272, endPoint y: 35, distance: 17.9
click at [1256, 35] on span "Project" at bounding box center [1266, 44] width 82 height 32
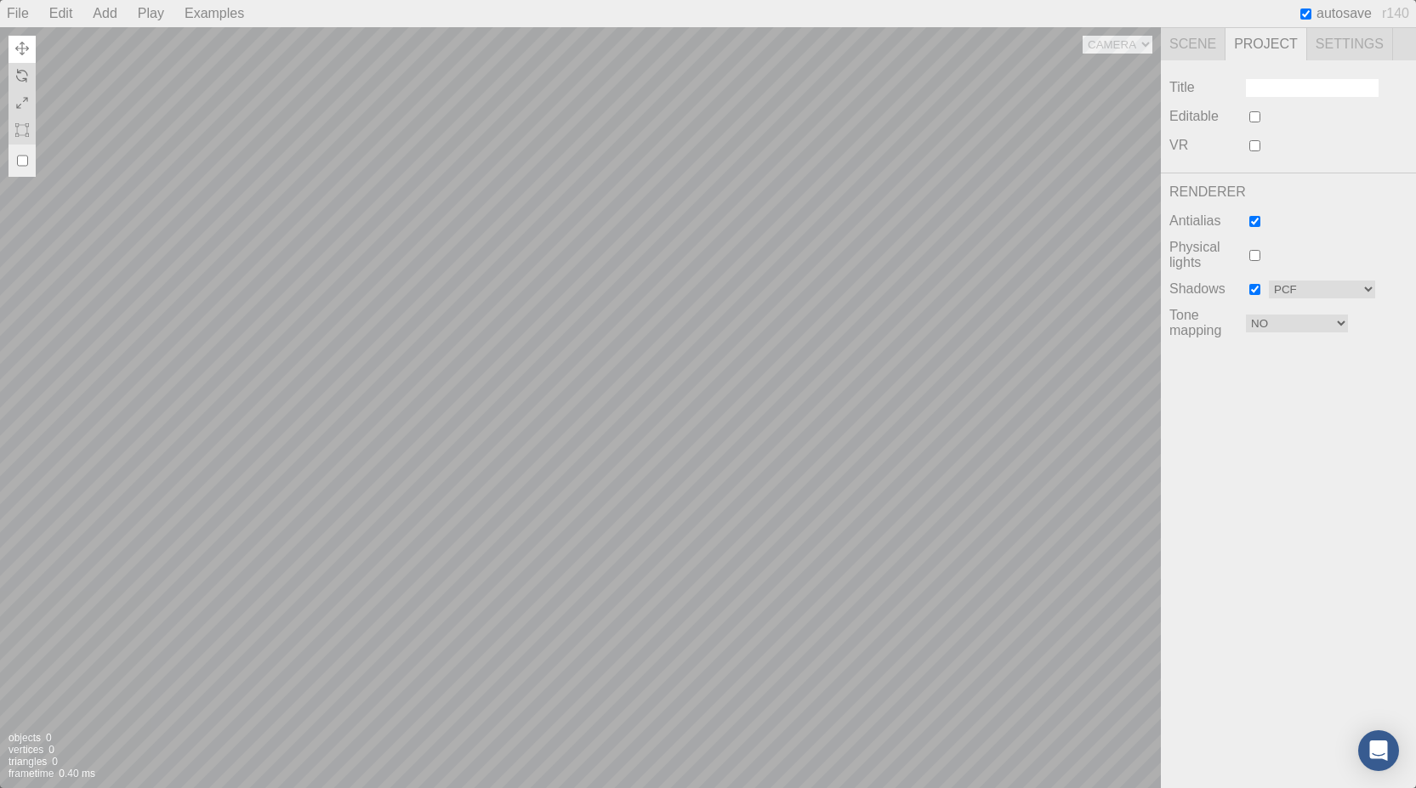
click at [1274, 87] on input at bounding box center [1312, 88] width 133 height 18
click at [1343, 44] on span "Settings" at bounding box center [1350, 44] width 86 height 32
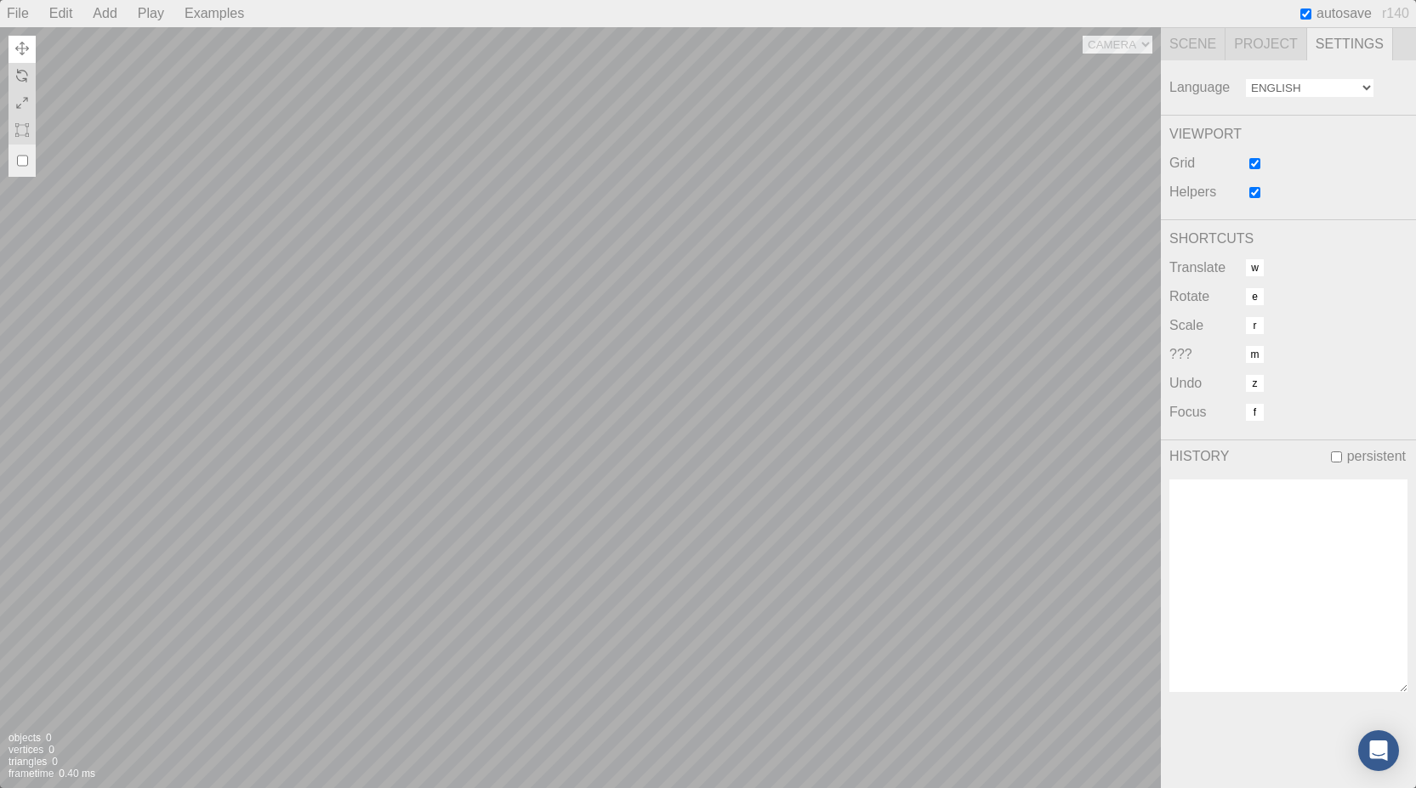
click at [1277, 90] on select "English Français 中文" at bounding box center [1310, 88] width 128 height 18
click at [1266, 37] on span "Project" at bounding box center [1266, 44] width 82 height 32
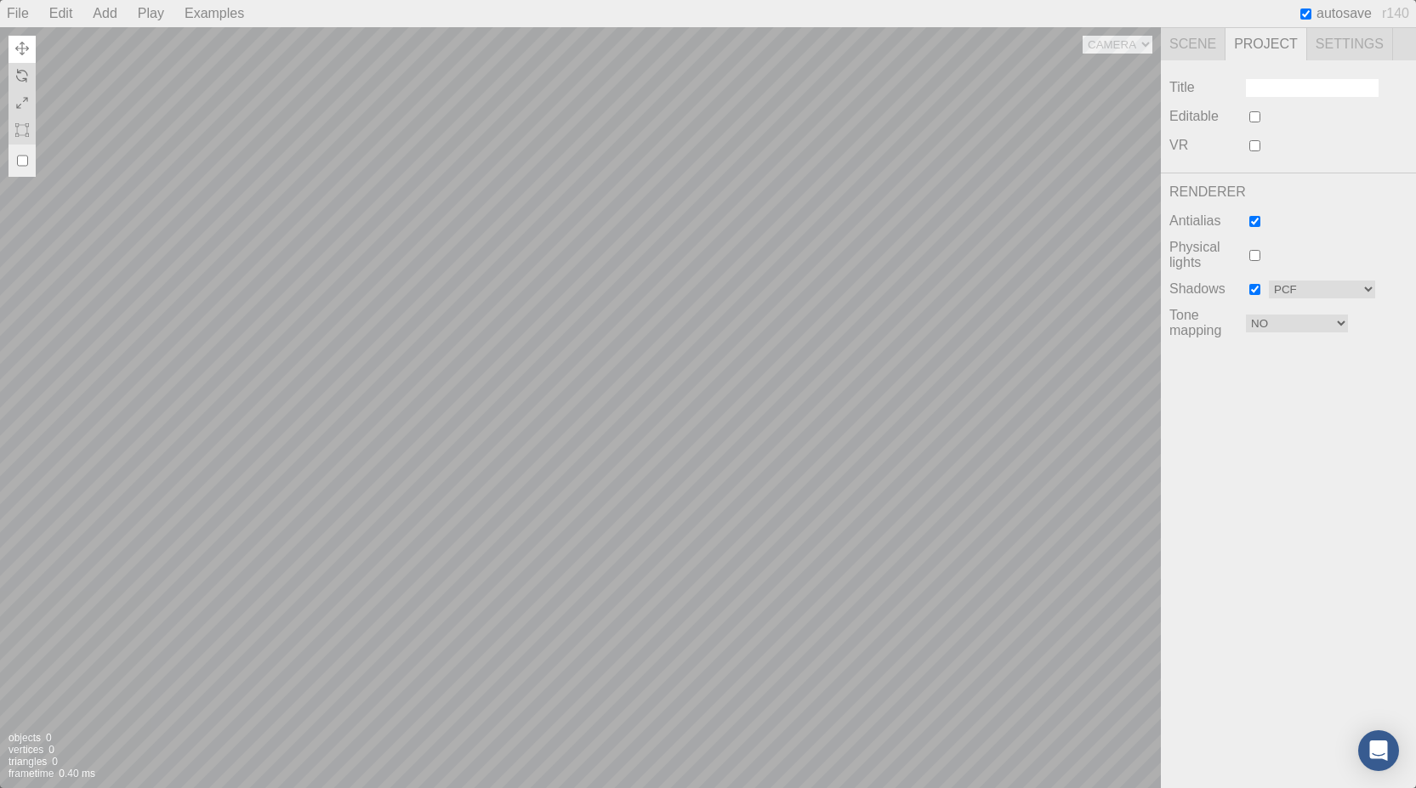
click at [1190, 47] on span "Scene" at bounding box center [1193, 44] width 65 height 32
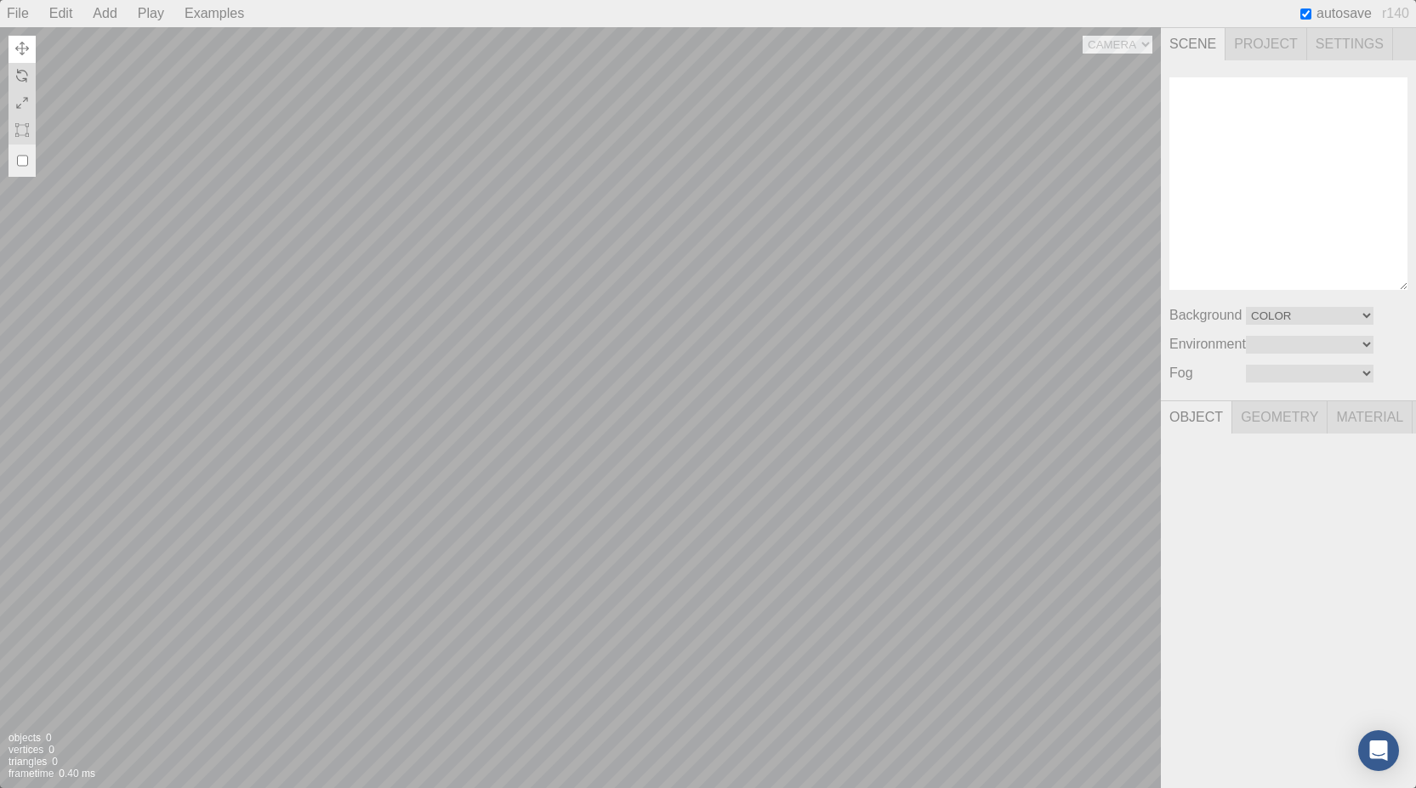
click at [1310, 423] on span "Geometry" at bounding box center [1279, 417] width 95 height 32
click at [1396, 428] on span "Material" at bounding box center [1369, 417] width 85 height 32
click at [1367, 427] on span "Material" at bounding box center [1369, 417] width 85 height 32
click at [22, 130] on img at bounding box center [22, 130] width 14 height 14
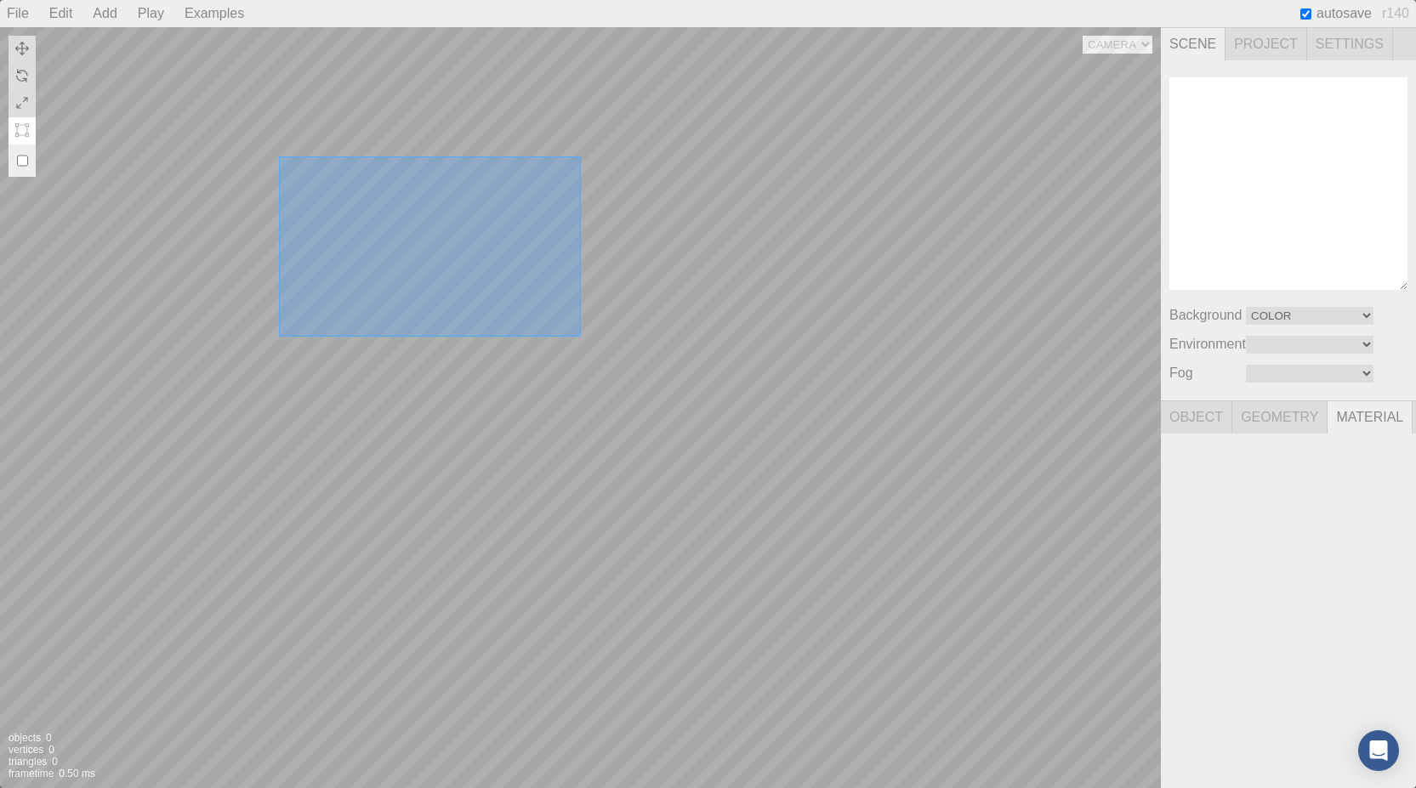
click at [589, 338] on div "Camera Objects 0 Vertices 0 Triangles 0 Frametime 0.50 ms" at bounding box center [580, 407] width 1161 height 761
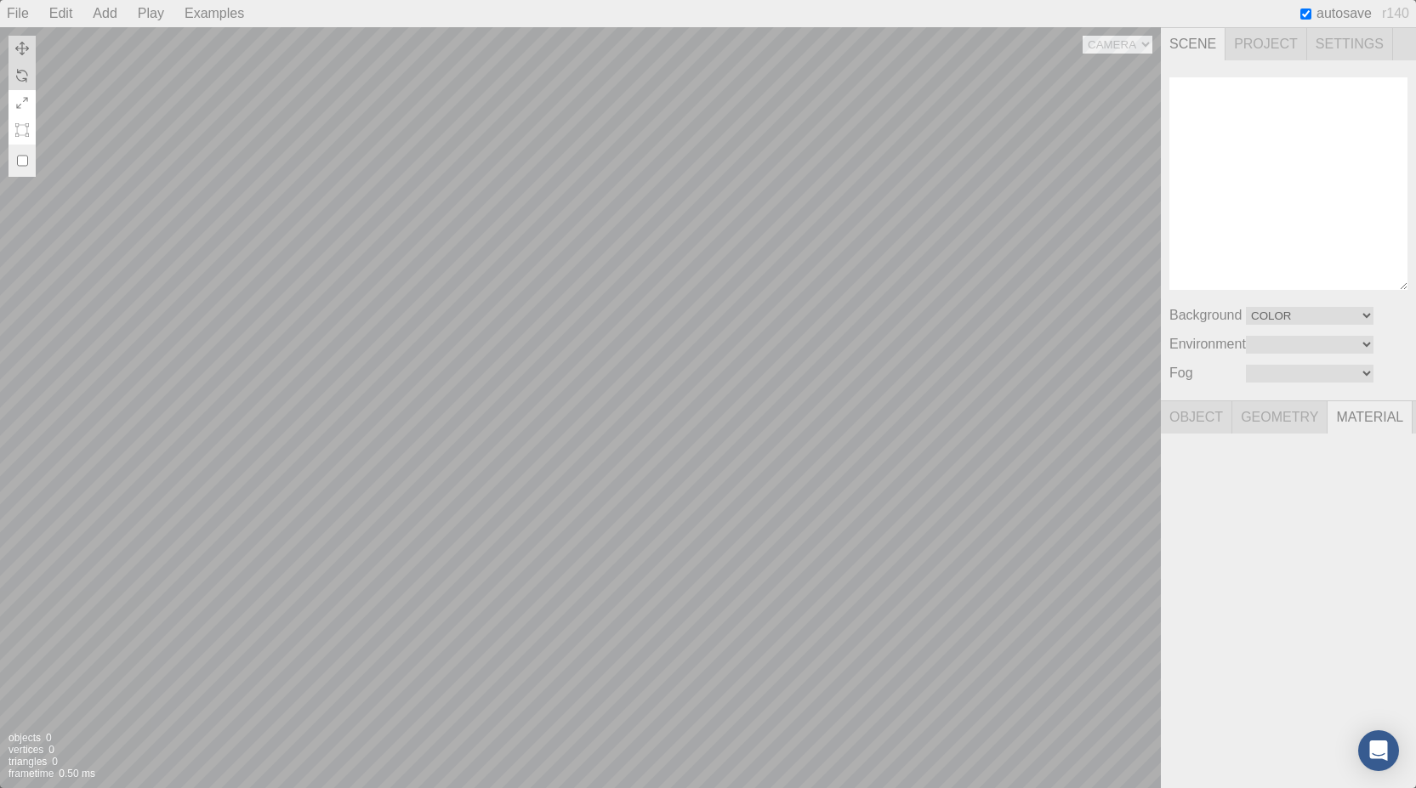
click at [19, 99] on img at bounding box center [22, 103] width 14 height 14
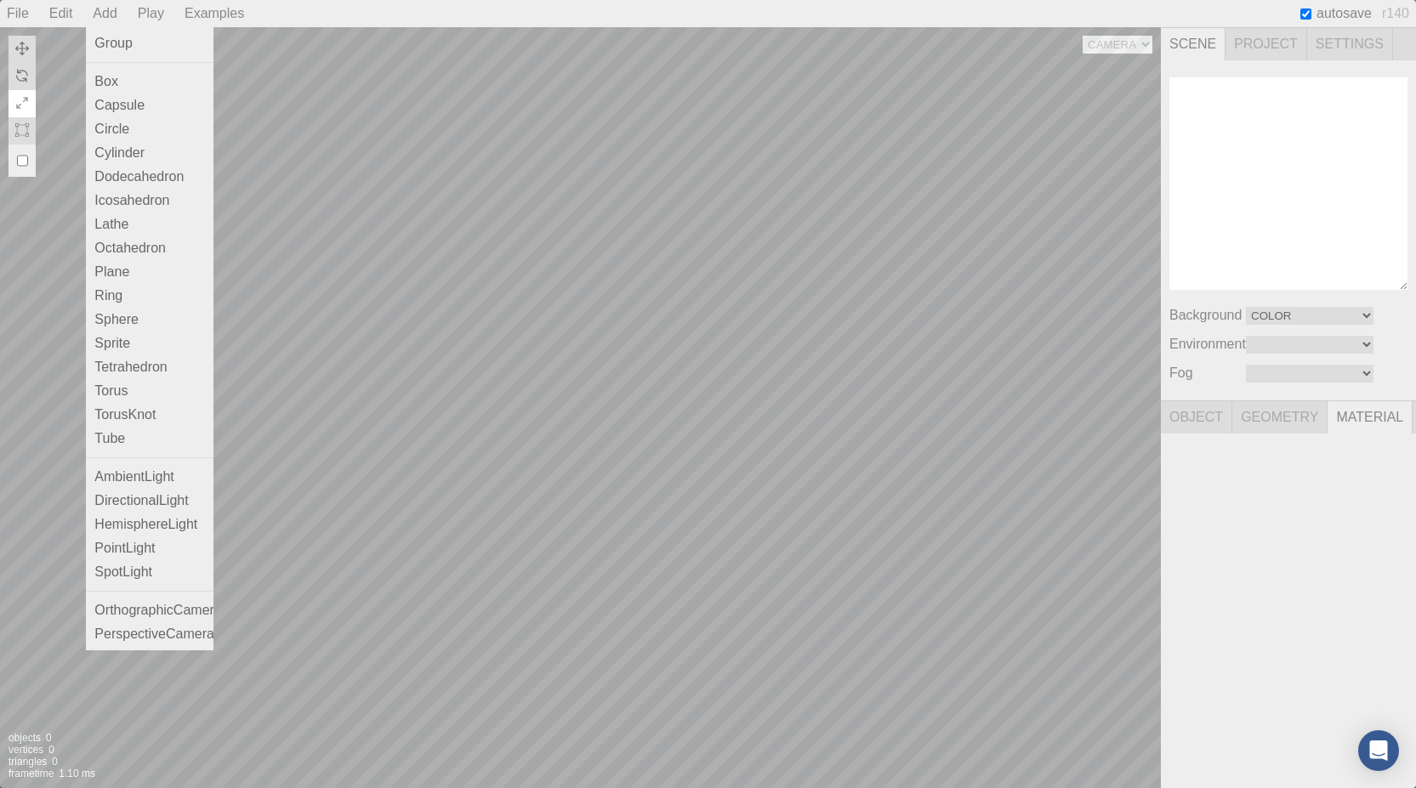
click at [94, 15] on div "Add" at bounding box center [104, 13] width 37 height 27
click at [120, 42] on div "Group" at bounding box center [150, 43] width 128 height 24
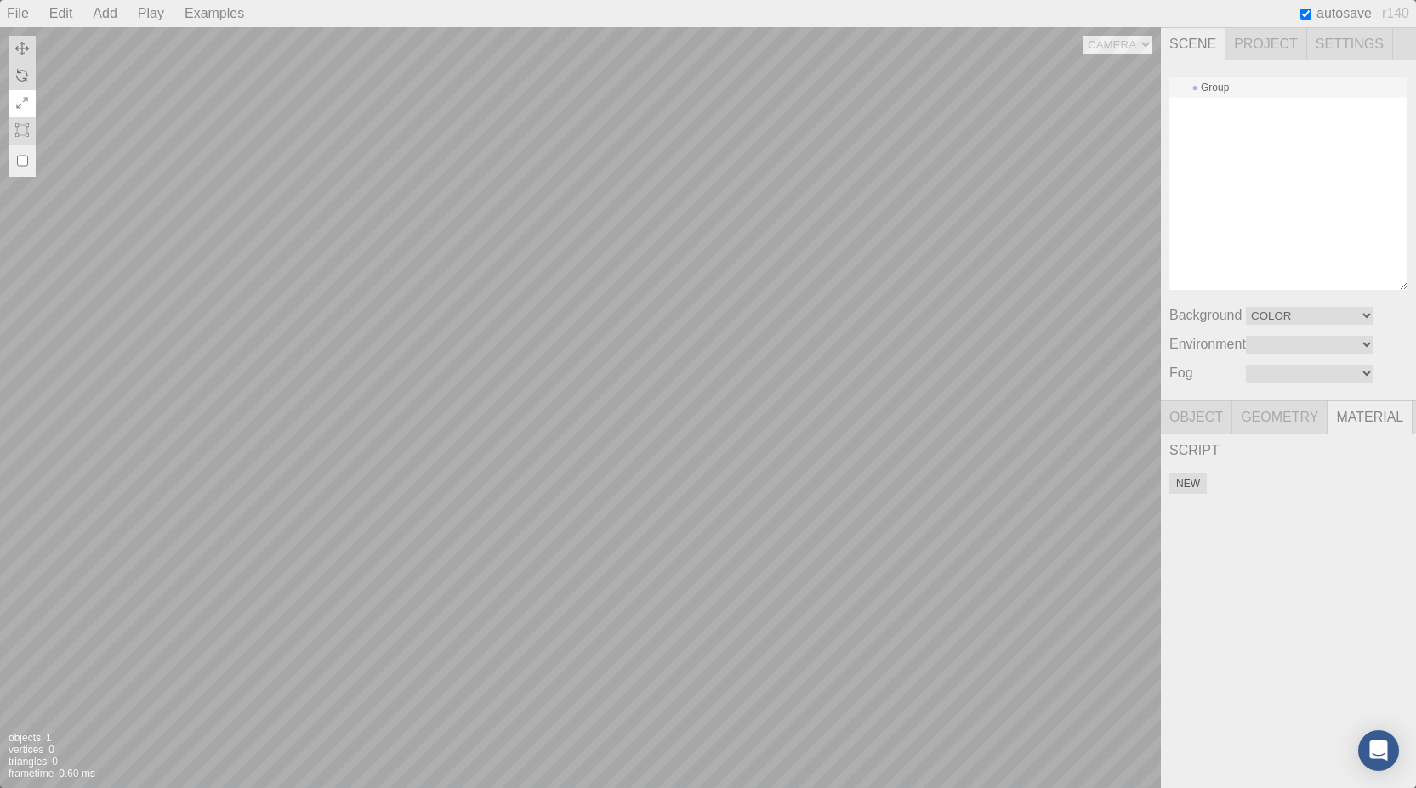
click at [1242, 88] on div "Group" at bounding box center [1288, 87] width 238 height 20
click at [1272, 43] on span "Project" at bounding box center [1266, 44] width 82 height 32
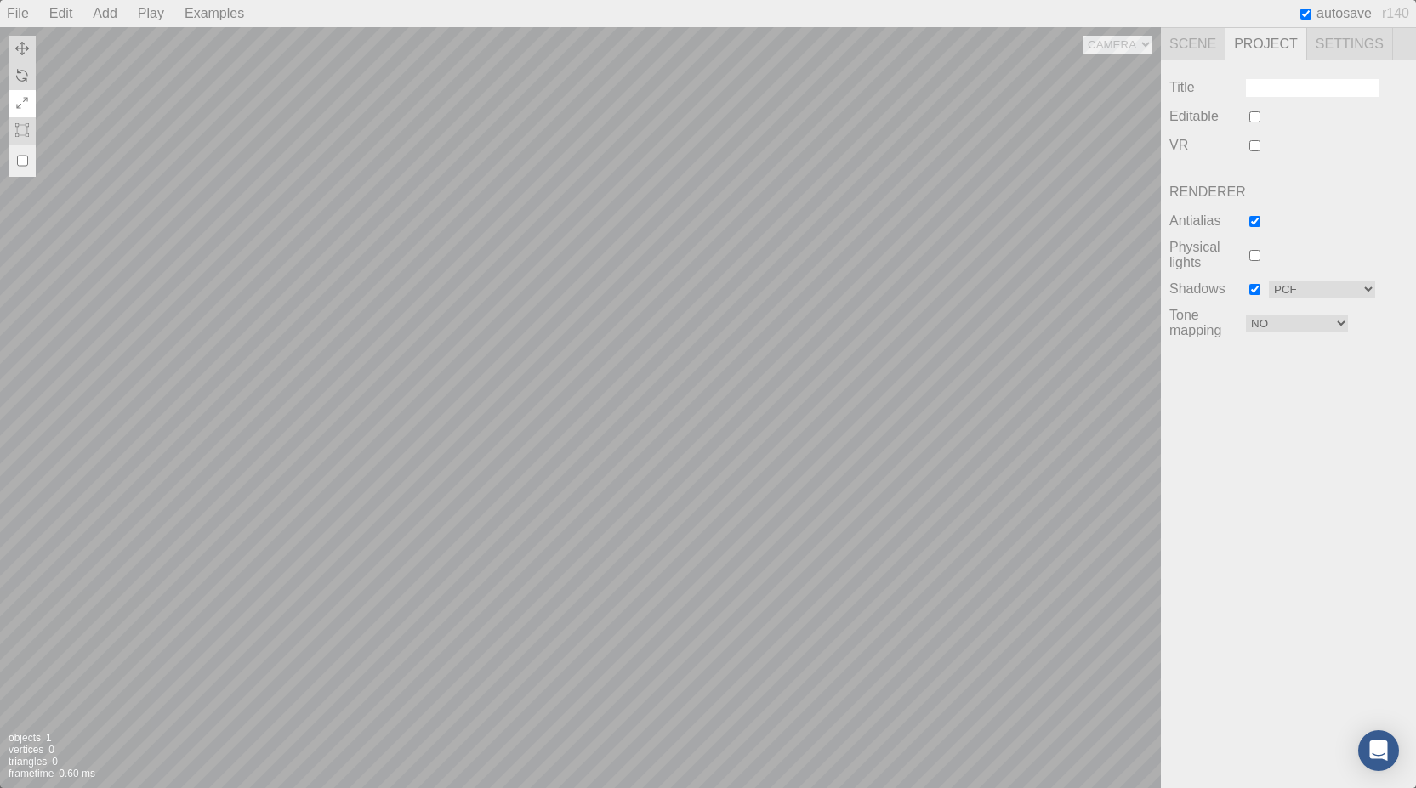
click at [1339, 38] on span "Settings" at bounding box center [1350, 44] width 86 height 32
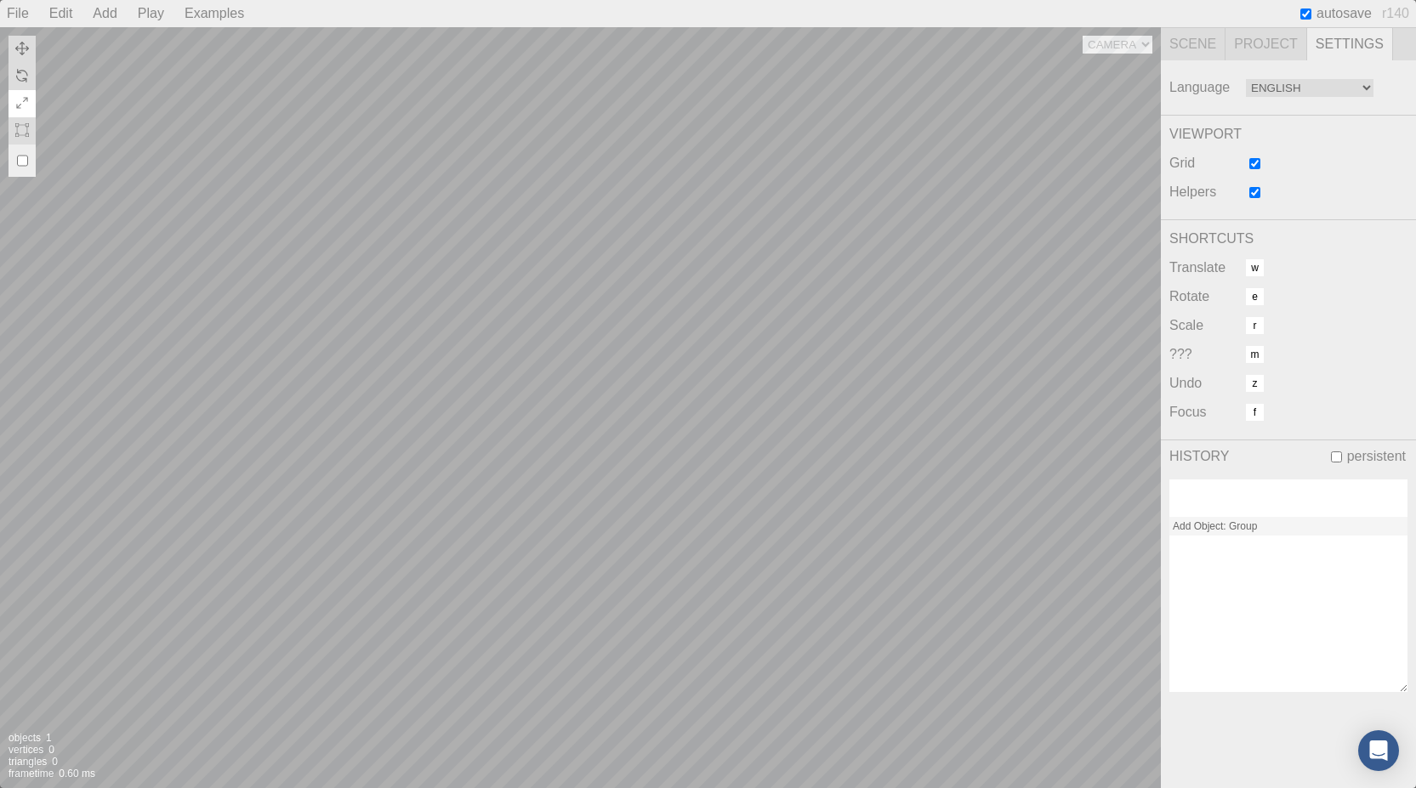
click at [1203, 91] on span "Language" at bounding box center [1207, 87] width 77 height 15
click at [1192, 47] on span "Scene" at bounding box center [1193, 44] width 65 height 32
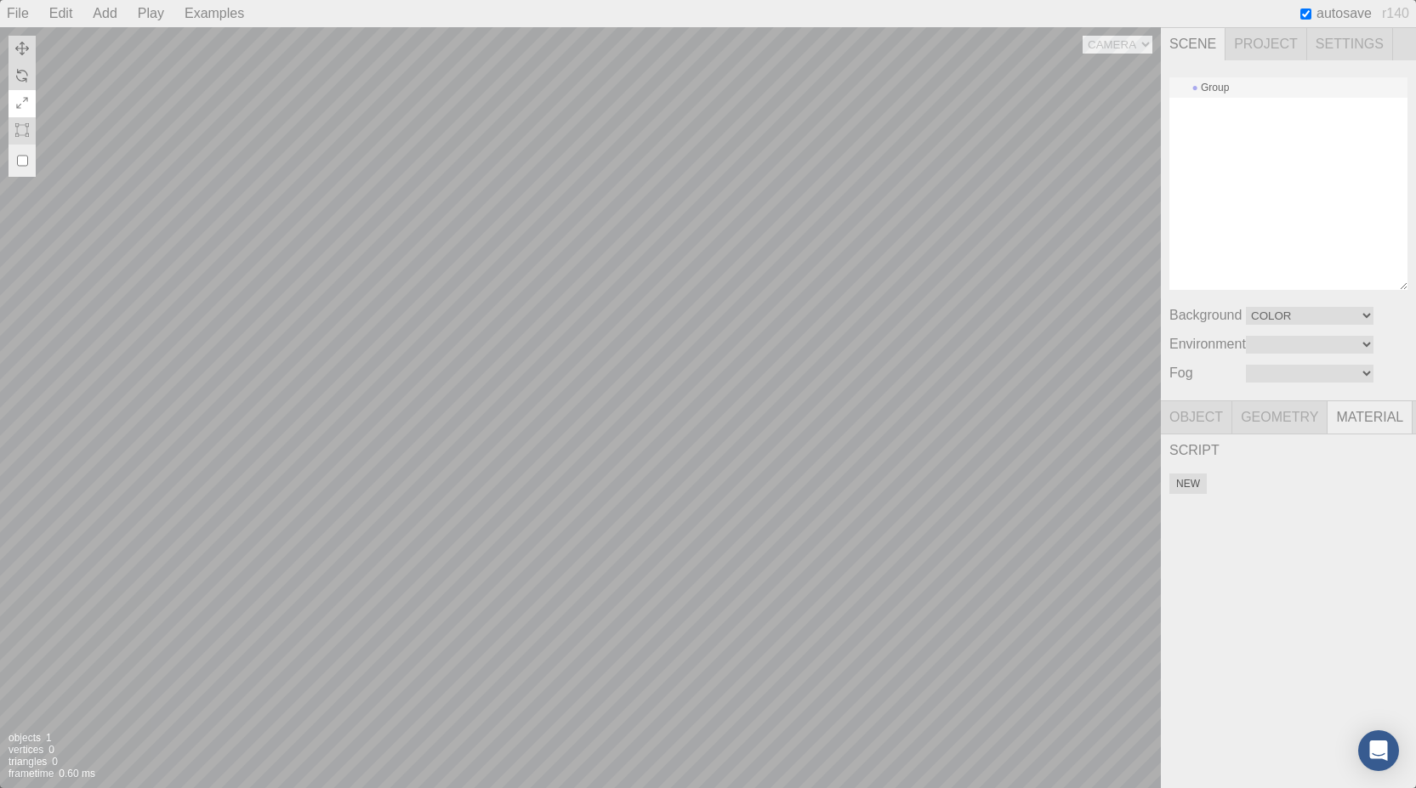
click at [1198, 427] on span "Object" at bounding box center [1196, 417] width 71 height 32
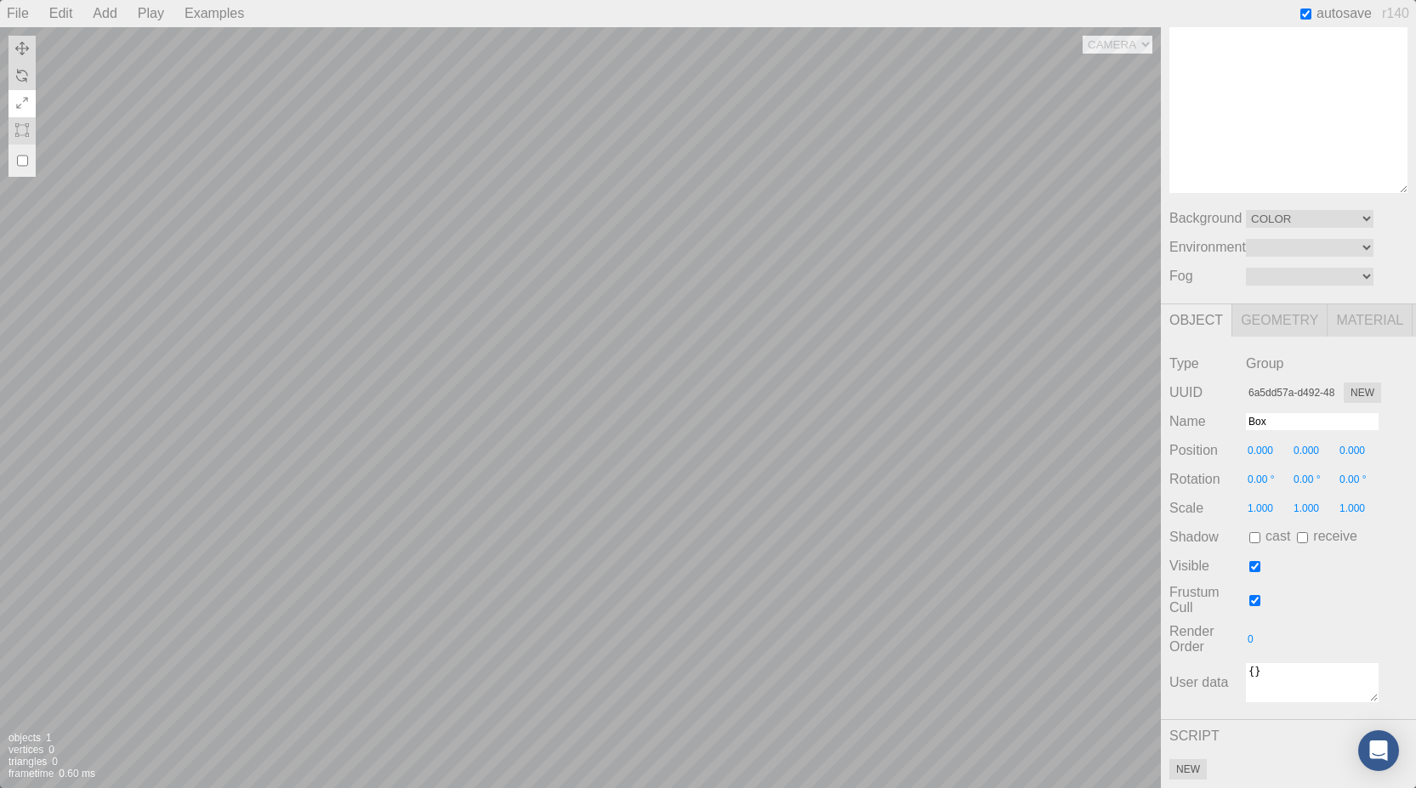
scroll to position [91, 0]
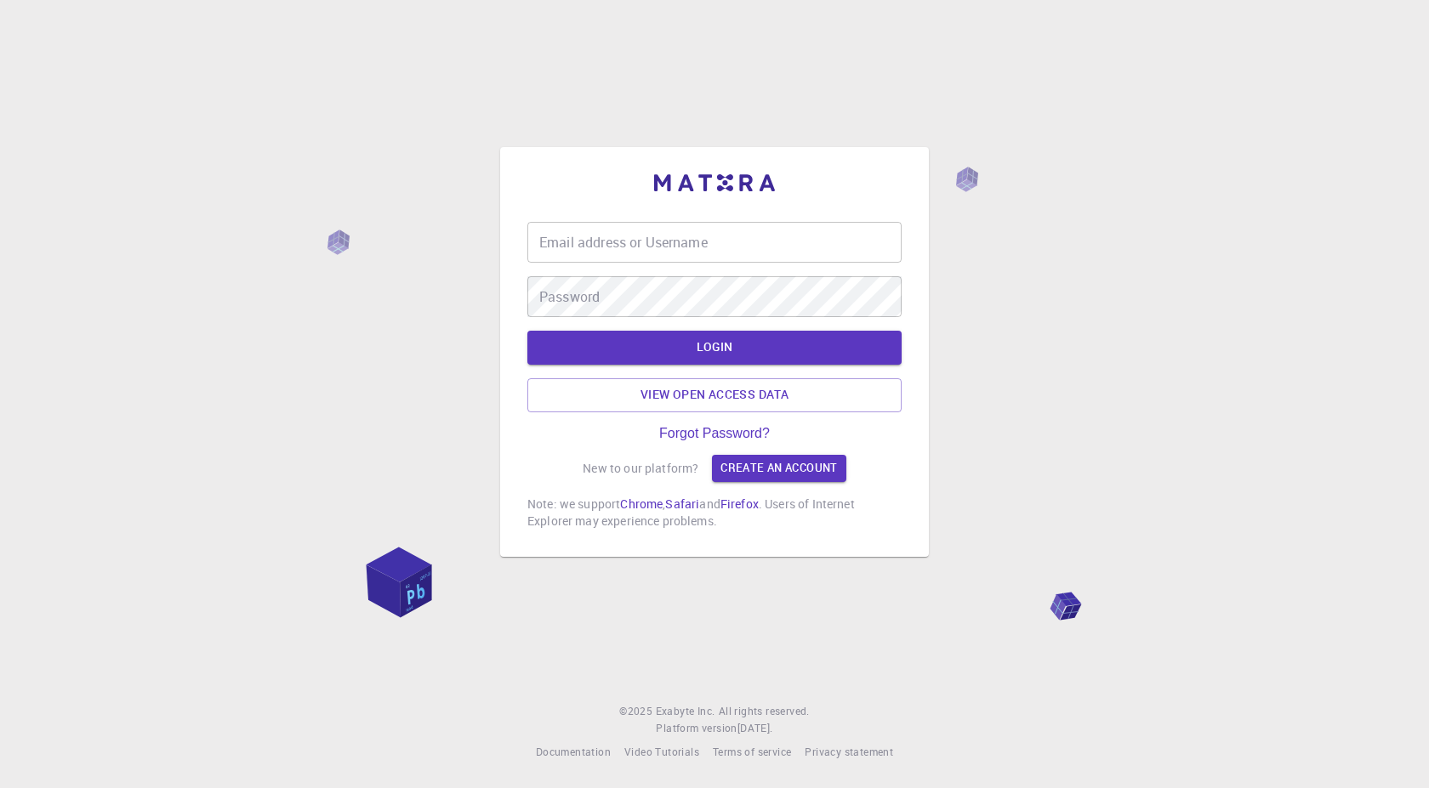
type input "srdjanpp"
click at [600, 235] on div "Email address or Username srdjanpp Email address or Username" at bounding box center [714, 242] width 374 height 41
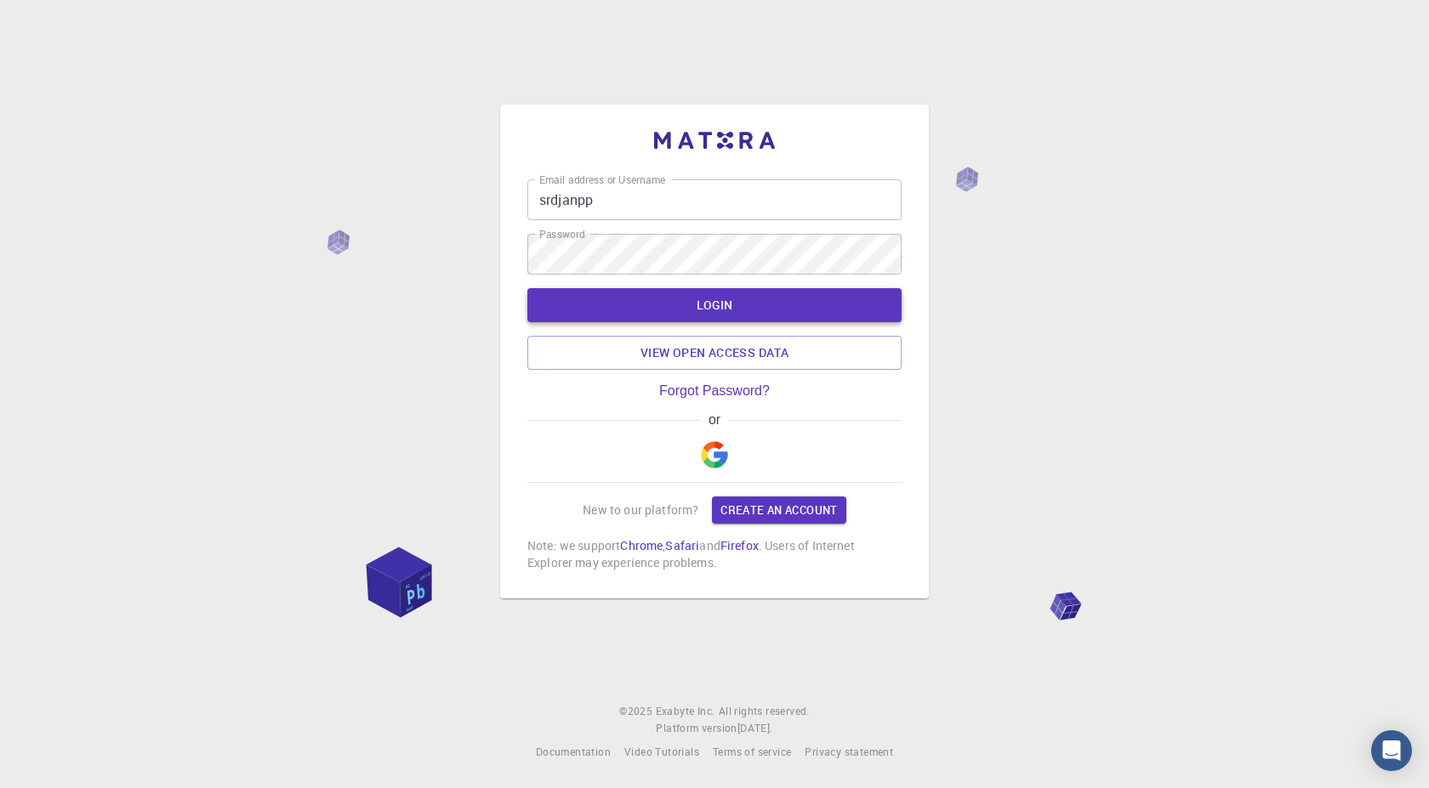
click at [697, 295] on button "LOGIN" at bounding box center [714, 305] width 374 height 34
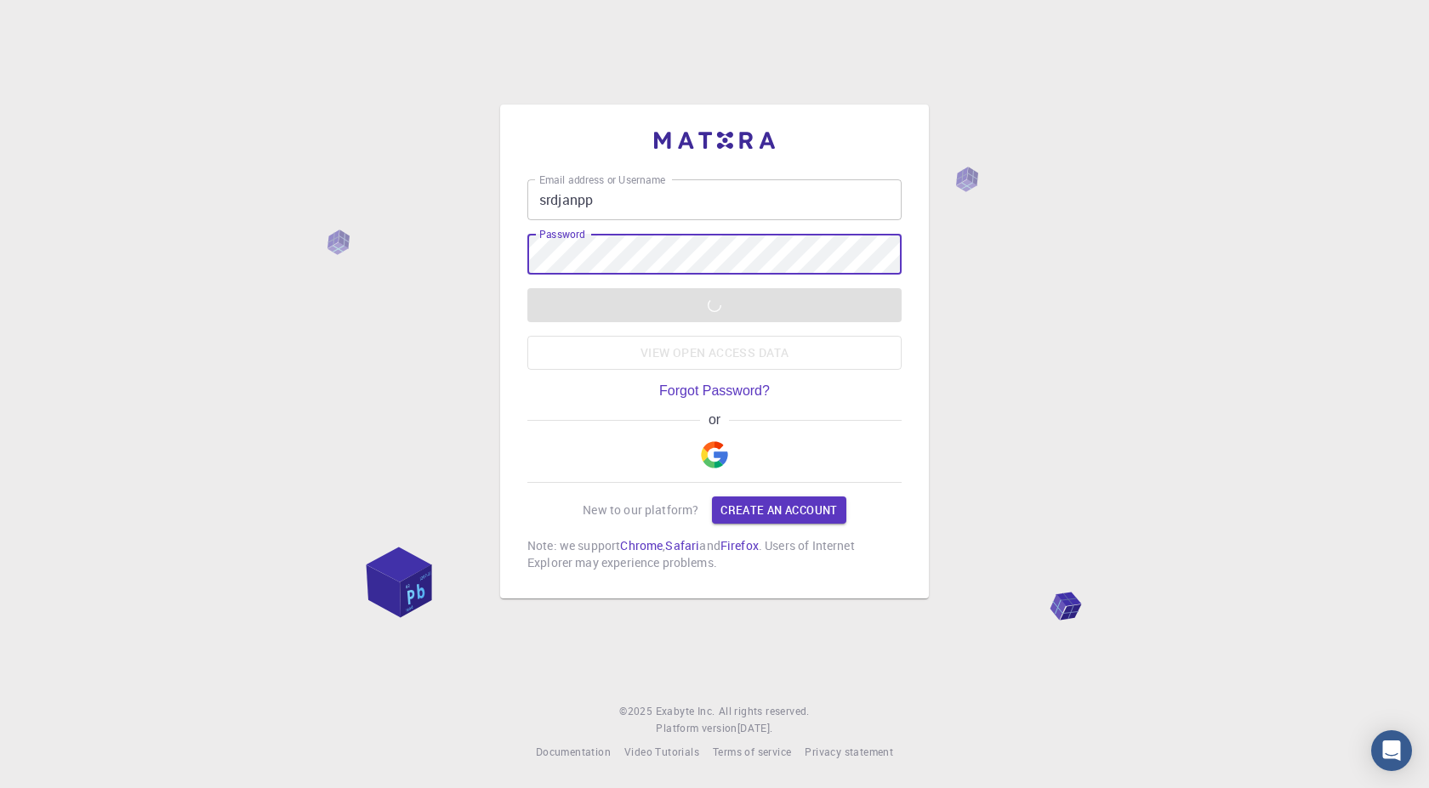
drag, startPoint x: 983, startPoint y: 389, endPoint x: 892, endPoint y: 395, distance: 91.2
click at [983, 388] on div "Email address or Username srdjanpp Email address or Username Password Password …" at bounding box center [714, 394] width 1429 height 788
click at [755, 509] on link "Create an account" at bounding box center [779, 510] width 134 height 27
click at [317, 160] on div "Email address or Username srdjanpp Email address or Username Password Password …" at bounding box center [714, 394] width 1429 height 788
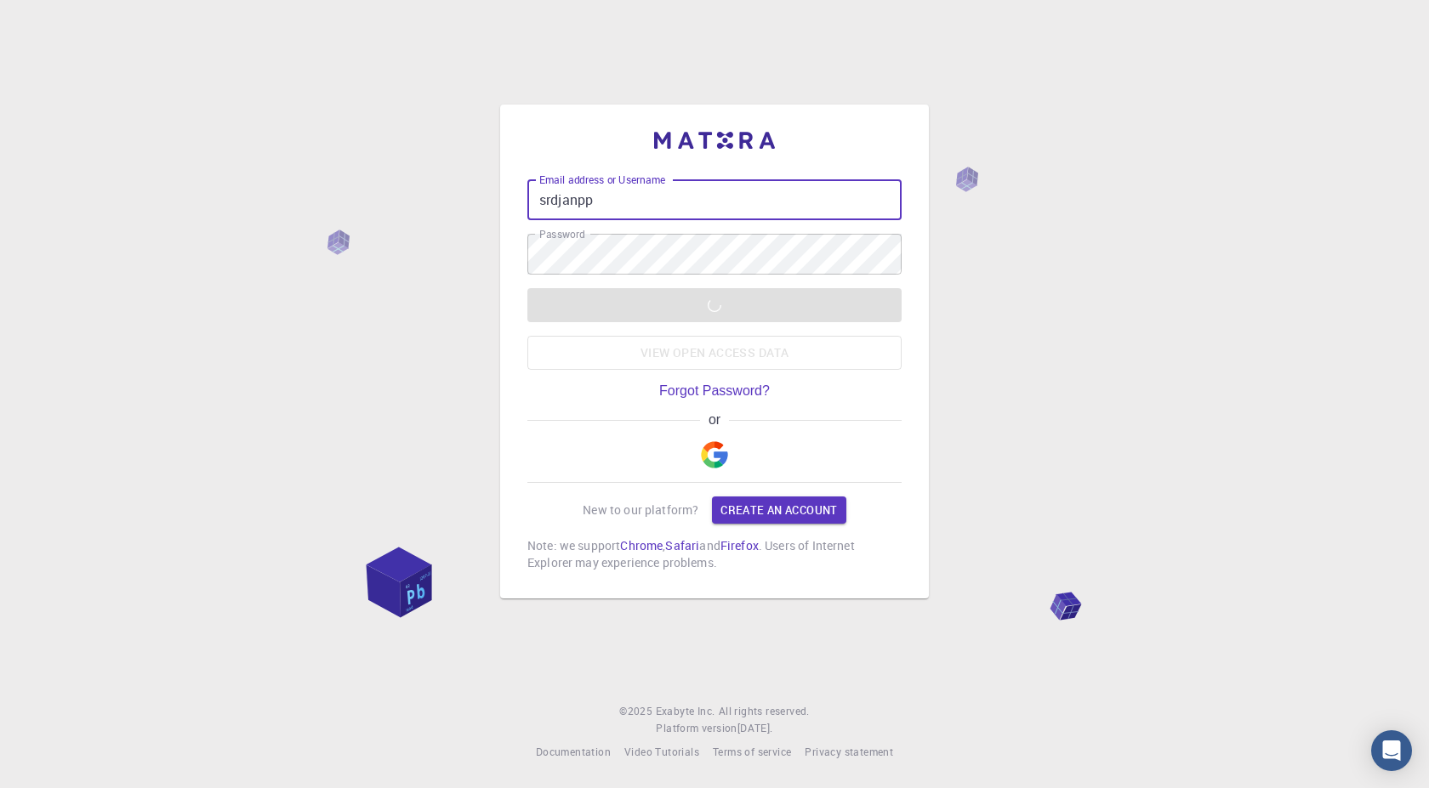
click at [634, 193] on input "srdjanpp" at bounding box center [714, 199] width 374 height 41
click at [749, 202] on input "srdjanpp" at bounding box center [714, 199] width 374 height 41
click at [1106, 294] on div "Email address or Username srdjanpp Email address or Username Password Password …" at bounding box center [714, 394] width 1429 height 788
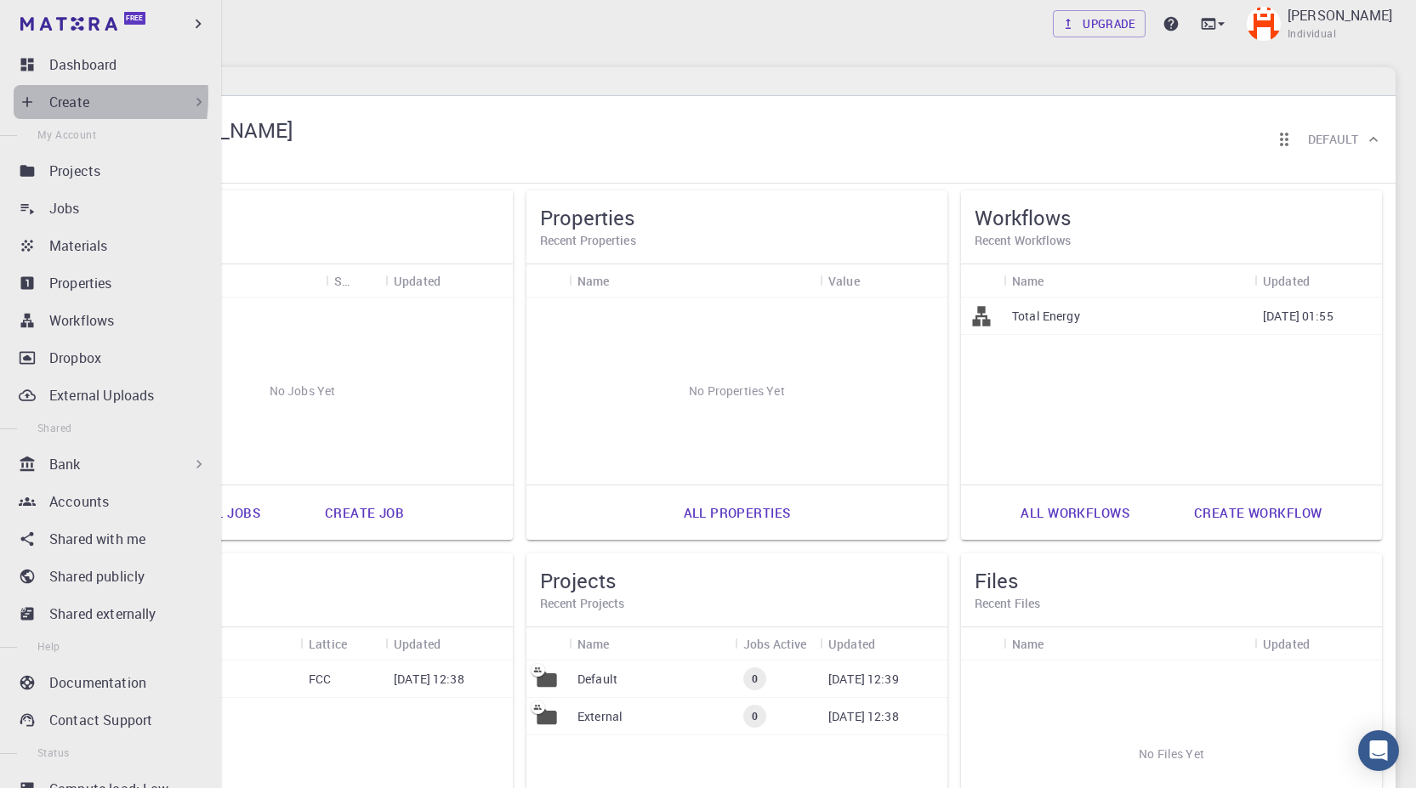
click at [24, 96] on icon at bounding box center [27, 102] width 17 height 17
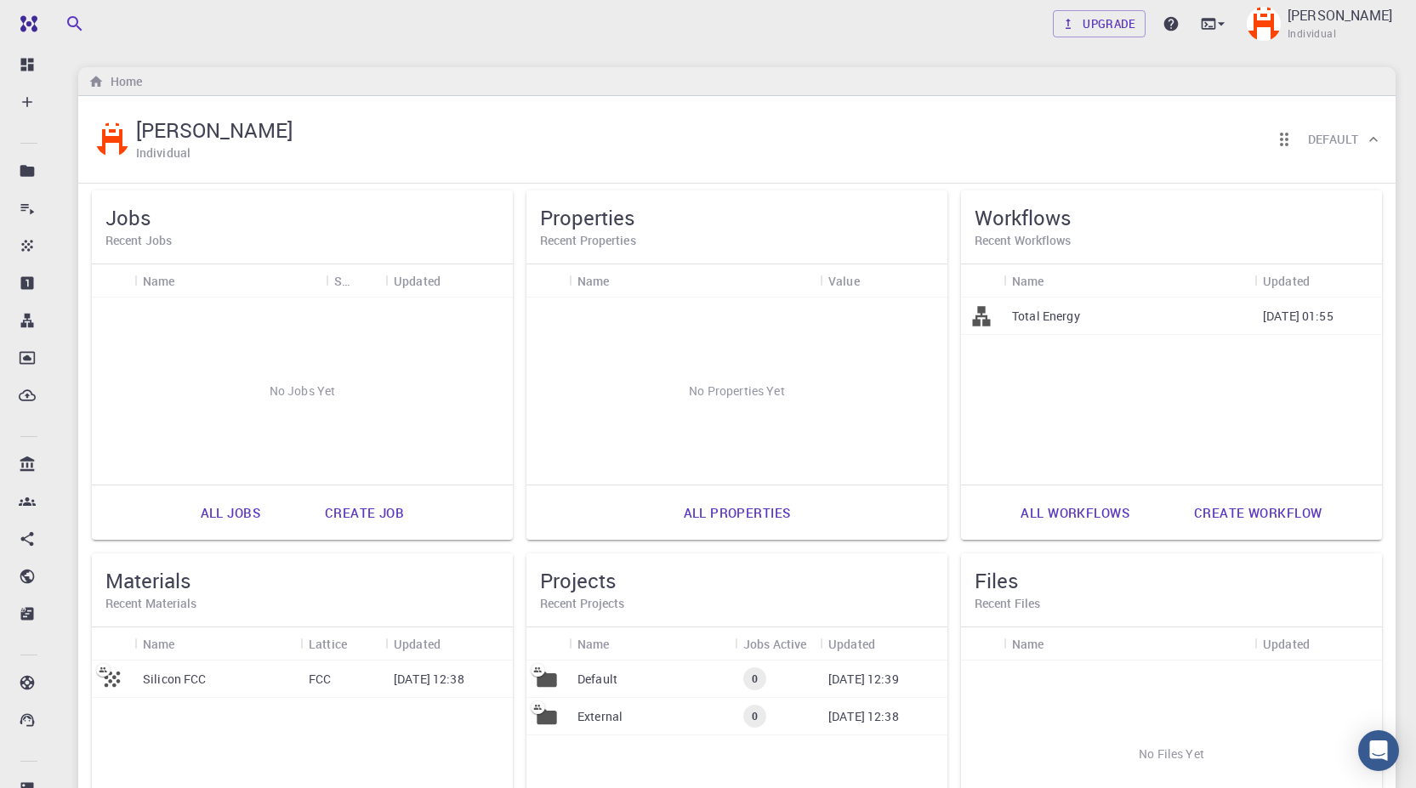
click at [389, 57] on div "Upgrade Srdjan Petrovic Individual Home Srdjan Petrovic Individual Default Jobs…" at bounding box center [737, 524] width 1358 height 1049
click at [412, 34] on div "Upgrade Srdjan Petrovic Individual" at bounding box center [737, 24] width 1358 height 44
click at [383, 56] on div "Upgrade Srdjan Petrovic Individual Home Srdjan Petrovic Individual Default Jobs…" at bounding box center [737, 524] width 1358 height 1049
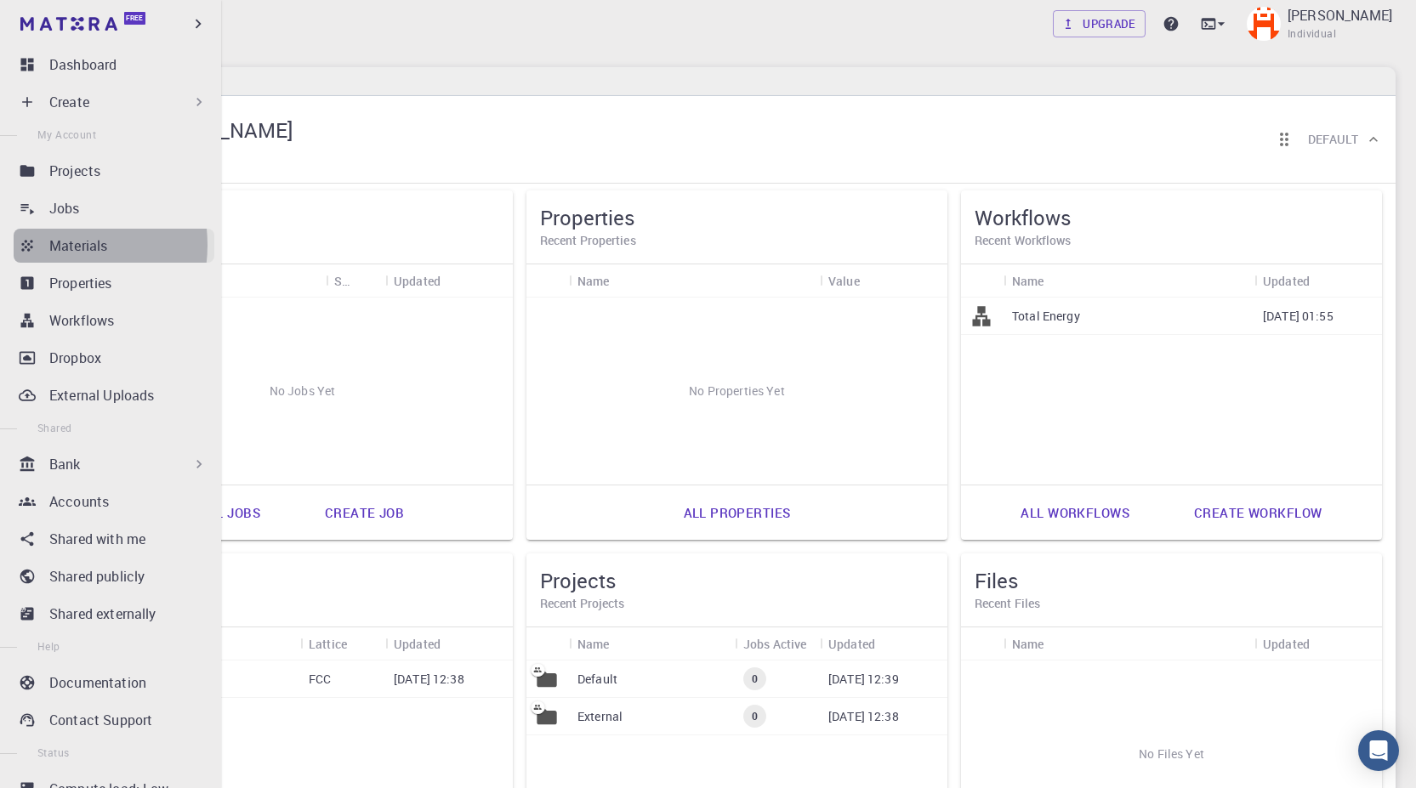
click at [51, 245] on p "Materials" at bounding box center [78, 246] width 58 height 20
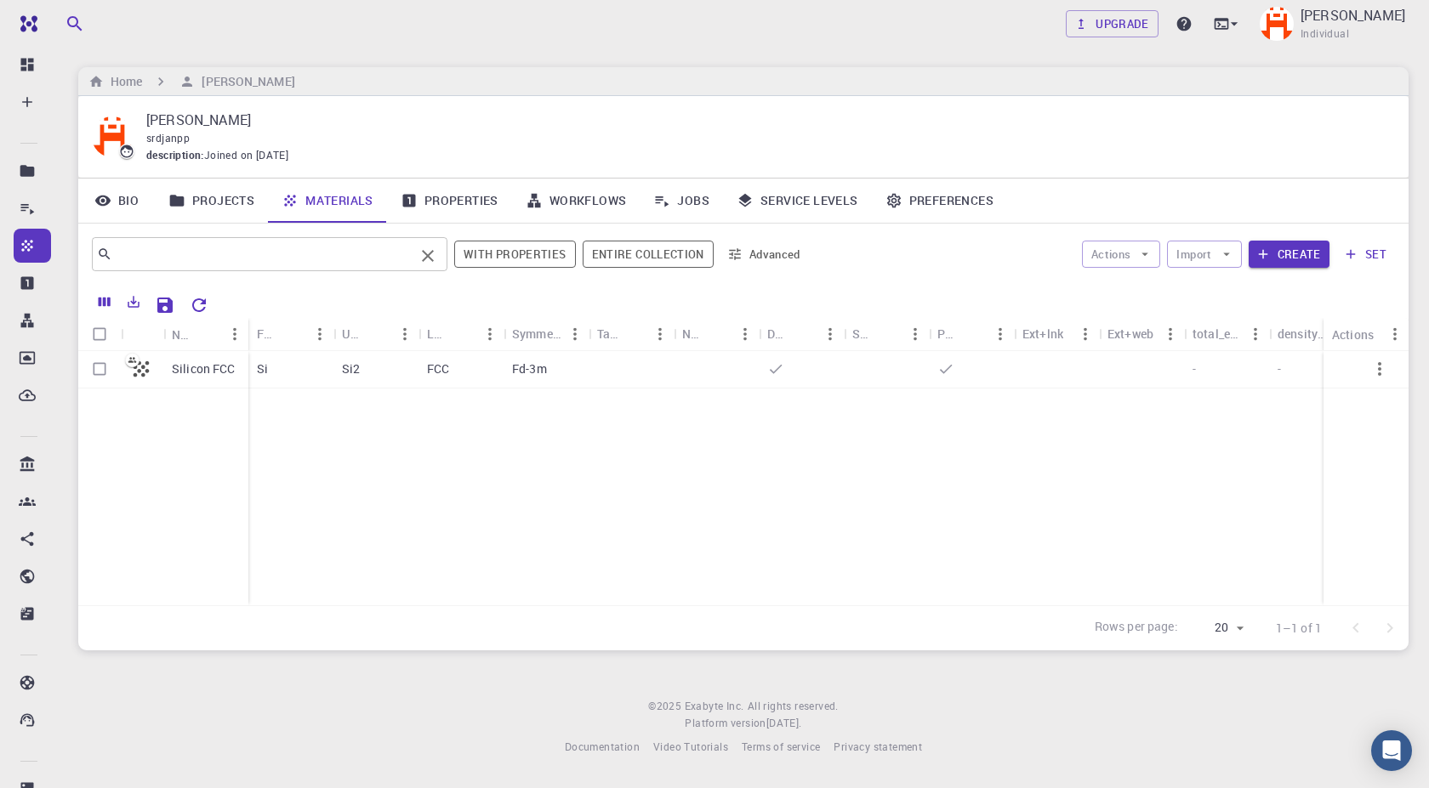
click at [168, 253] on input "text" at bounding box center [263, 254] width 302 height 24
click at [96, 369] on input "Select row" at bounding box center [99, 369] width 32 height 32
checkbox input "true"
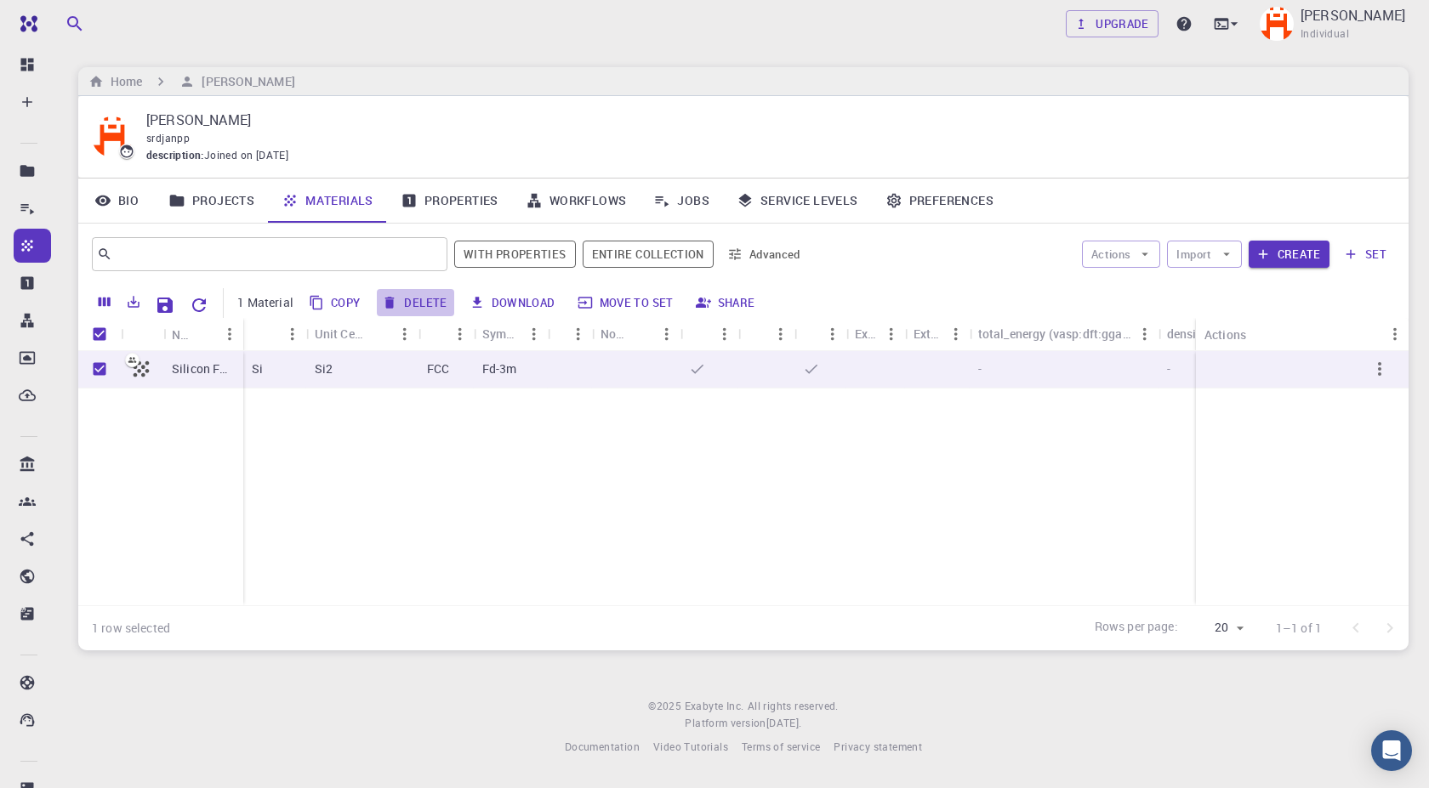
click at [419, 298] on button "Delete" at bounding box center [415, 302] width 77 height 27
click at [419, 303] on button "Delete" at bounding box center [415, 302] width 77 height 27
checkbox input "false"
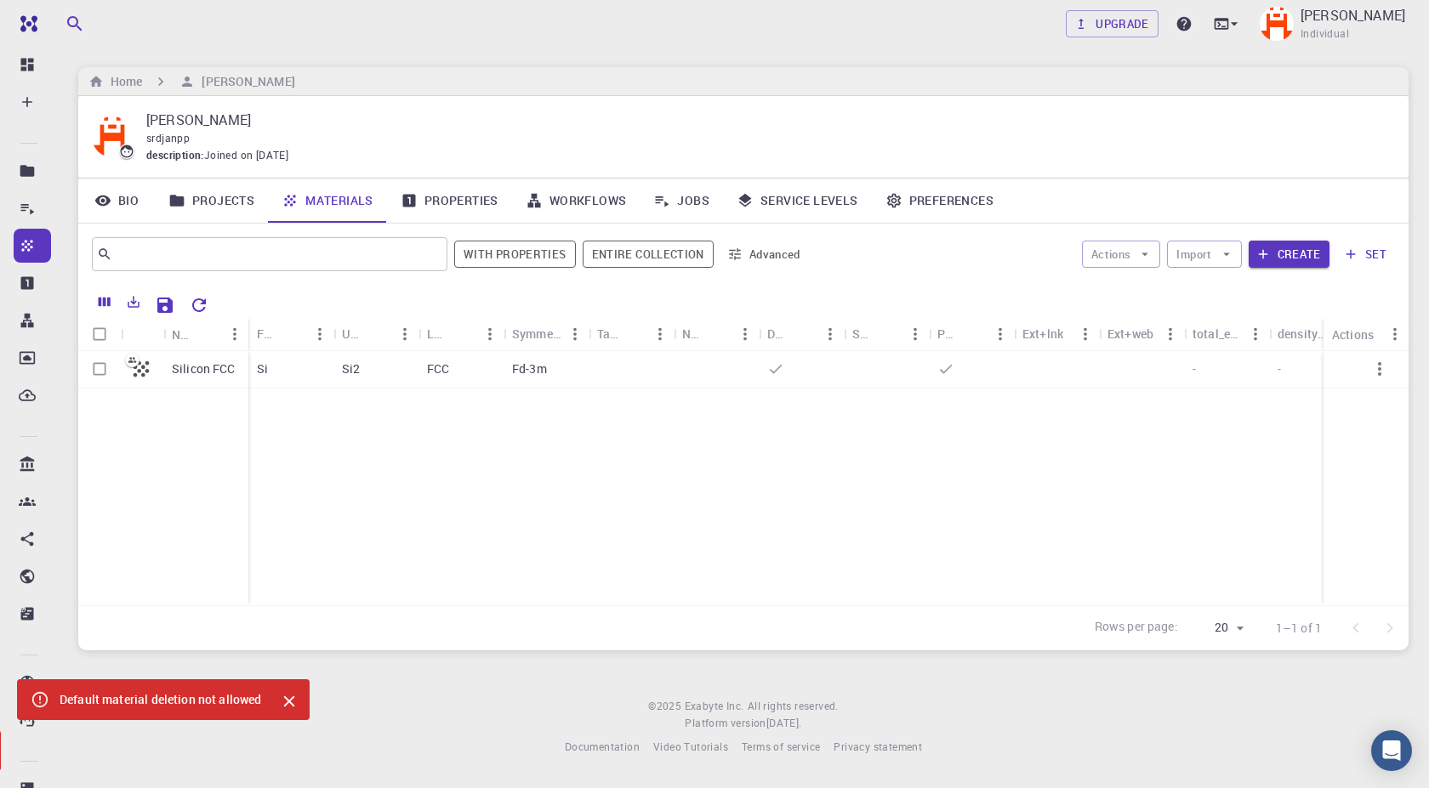
click at [368, 612] on div "Rows per page: 20 20 1–1 of 1" at bounding box center [743, 627] width 1330 height 45
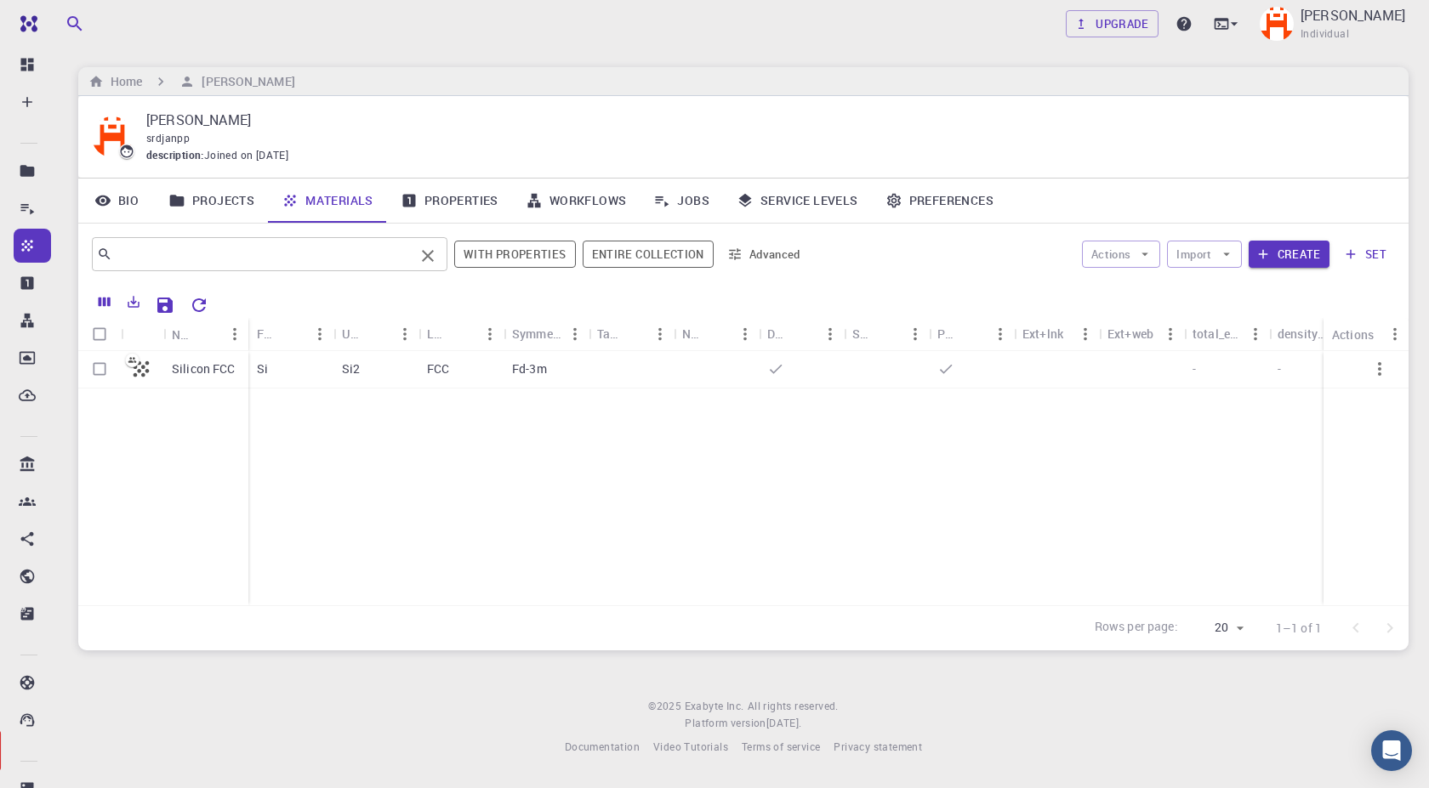
click at [189, 257] on input "text" at bounding box center [263, 254] width 302 height 24
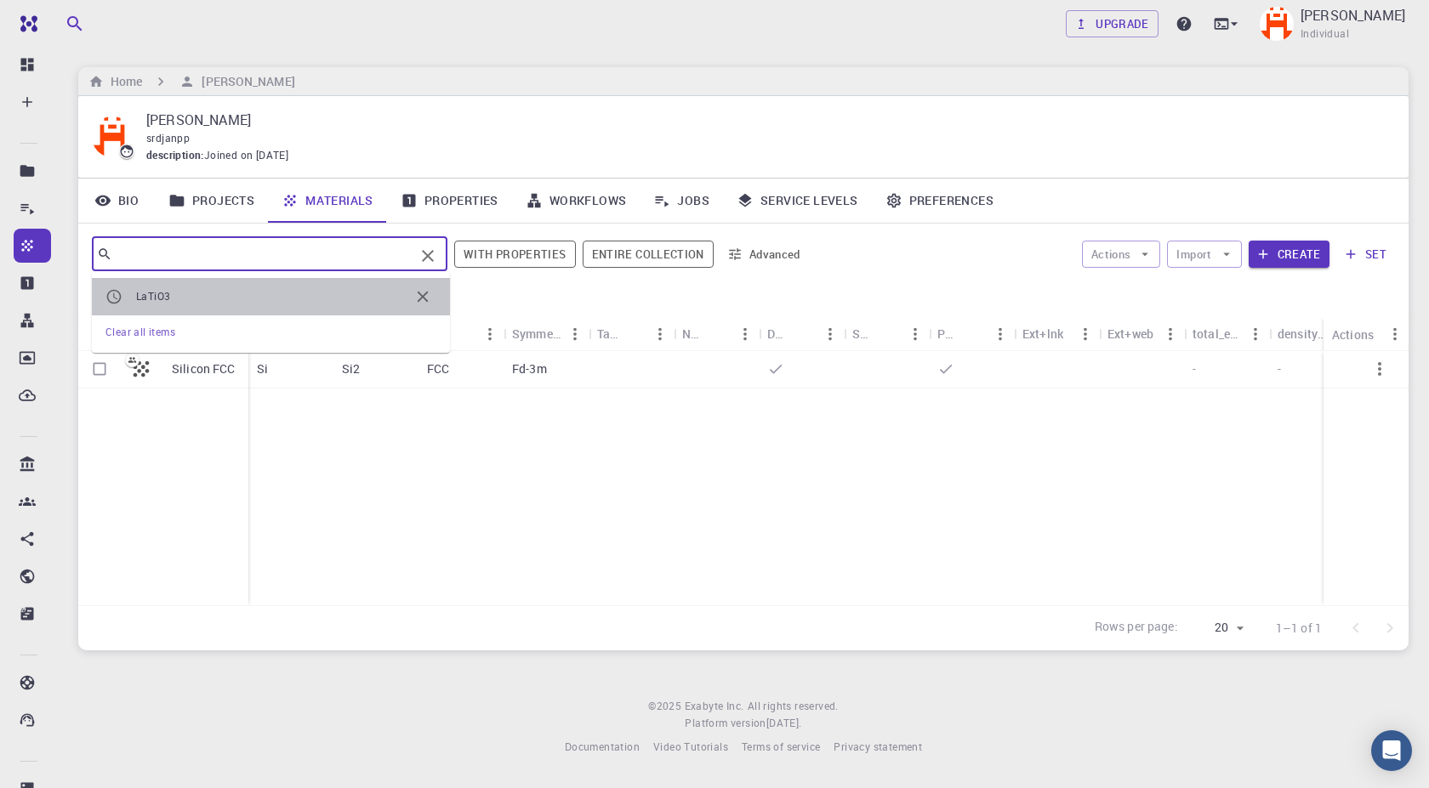
click at [151, 293] on span "LaTiO3" at bounding box center [153, 296] width 34 height 14
type input "LaTiO3"
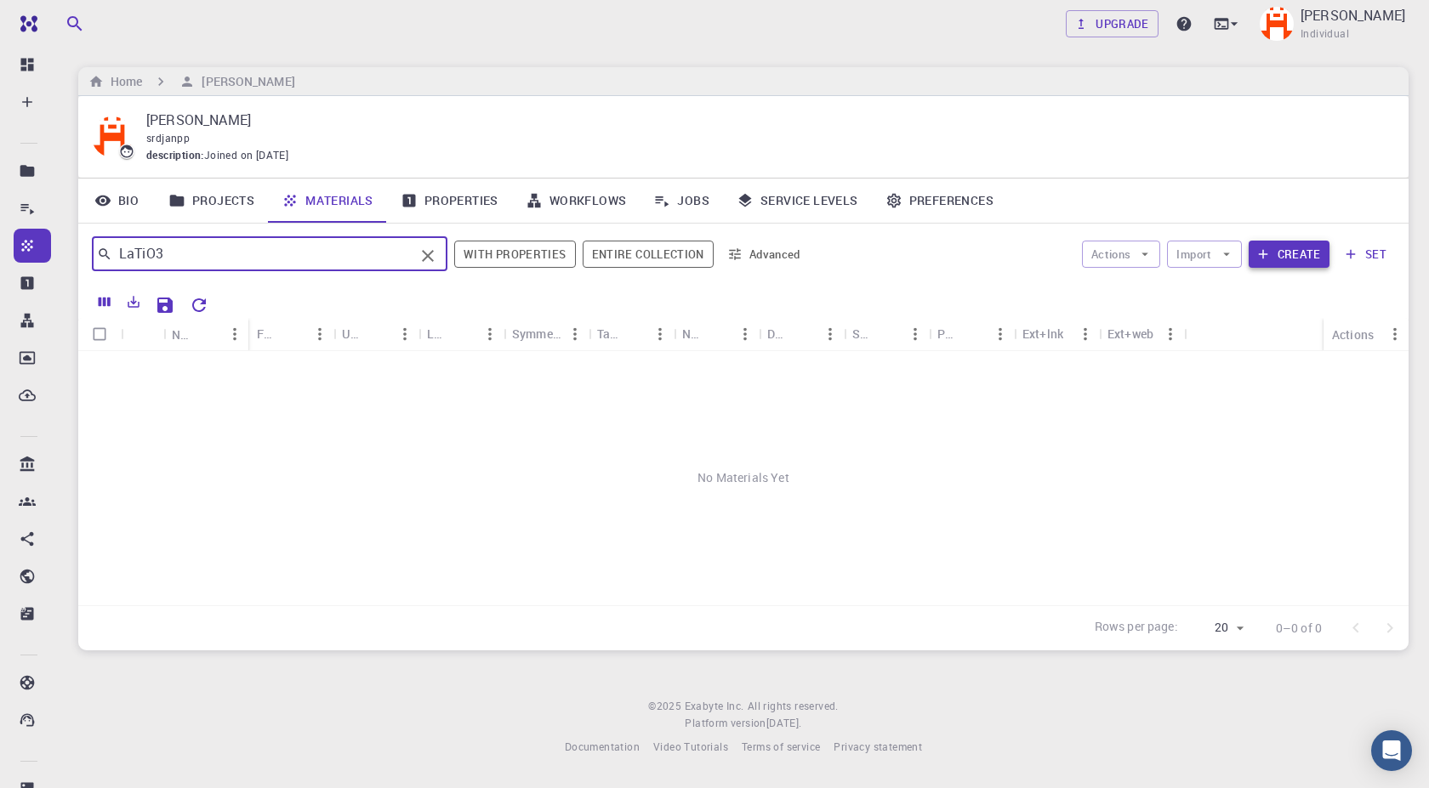
click at [1284, 263] on button "Create" at bounding box center [1288, 254] width 81 height 27
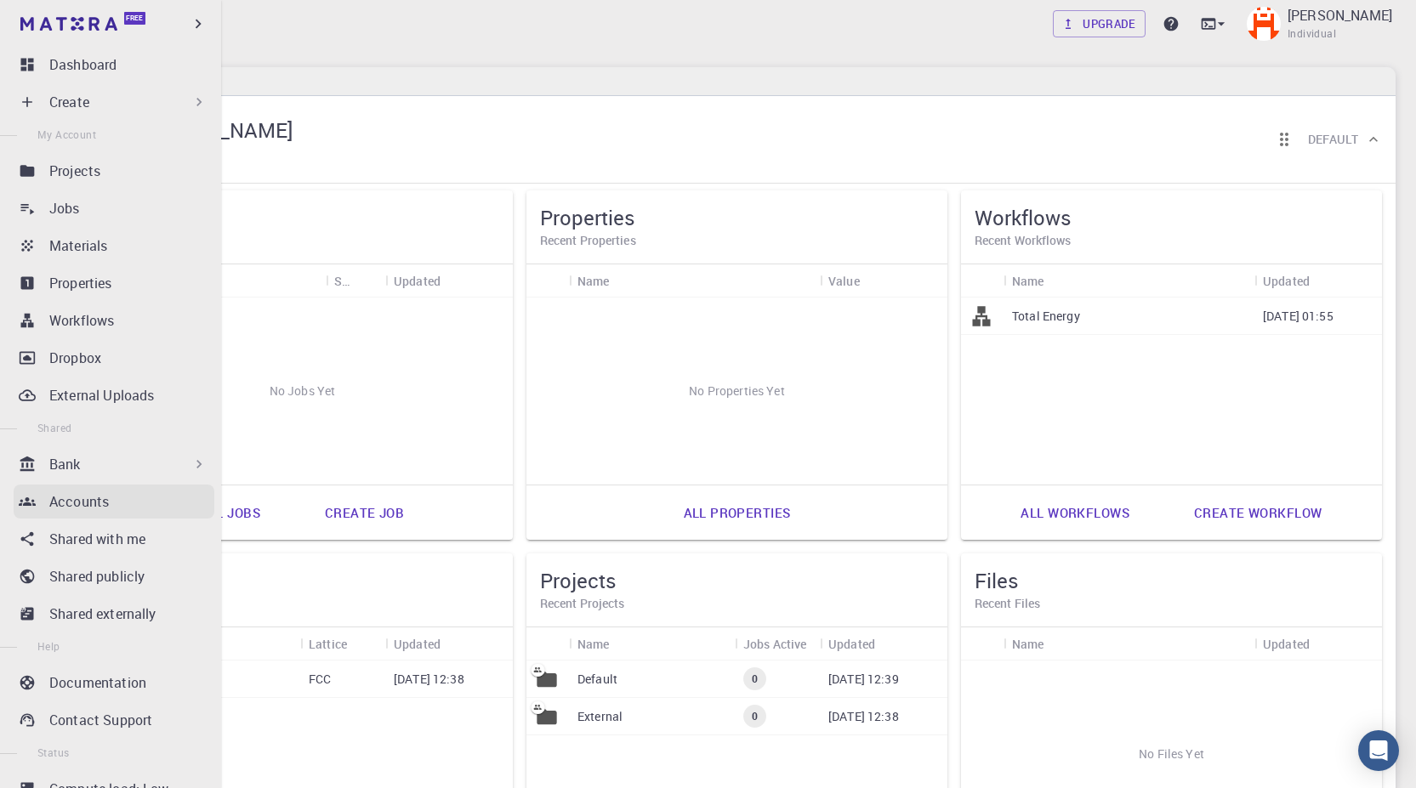
click at [69, 503] on p "Accounts" at bounding box center [79, 502] width 60 height 20
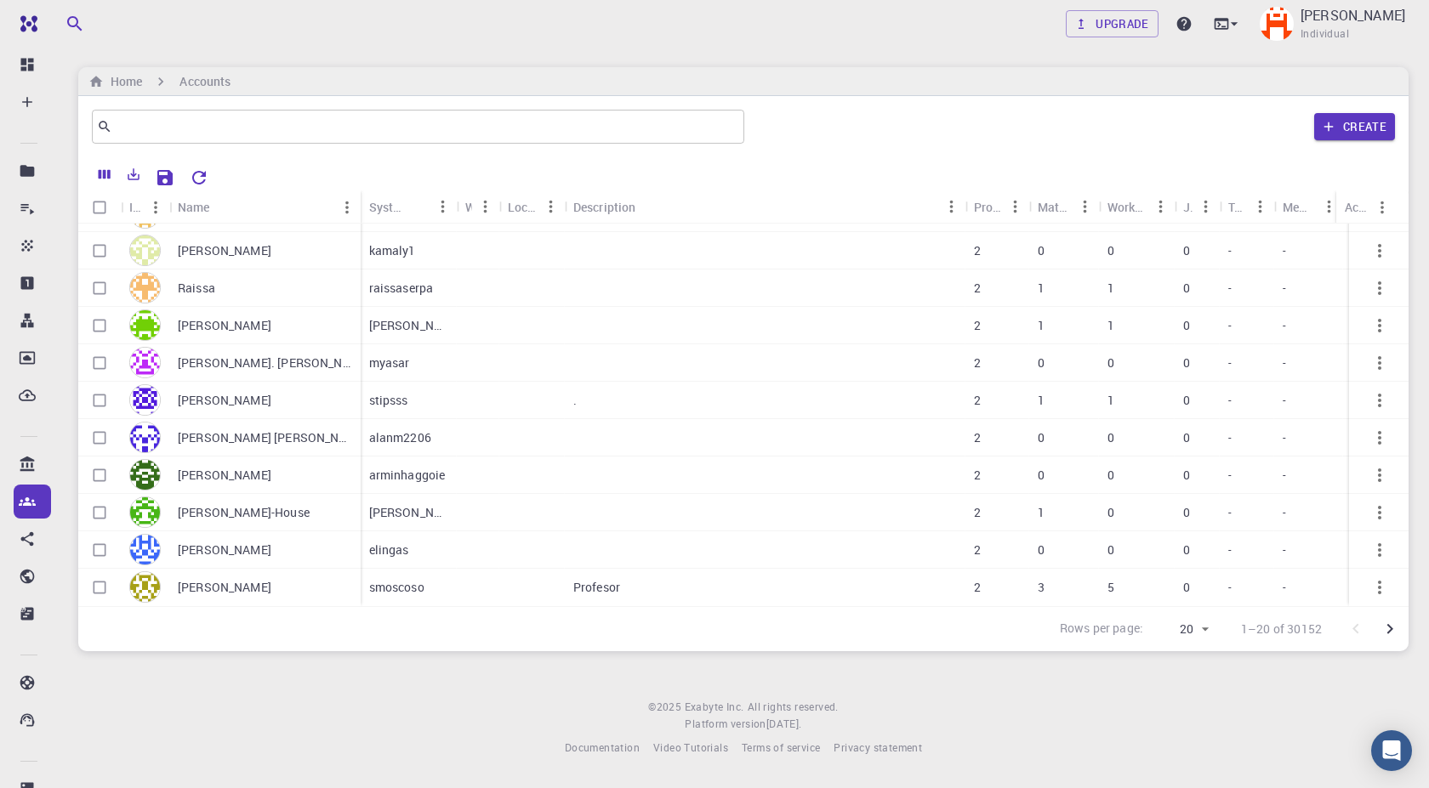
scroll to position [378, 0]
click at [398, 579] on p "smoscoso" at bounding box center [396, 587] width 55 height 17
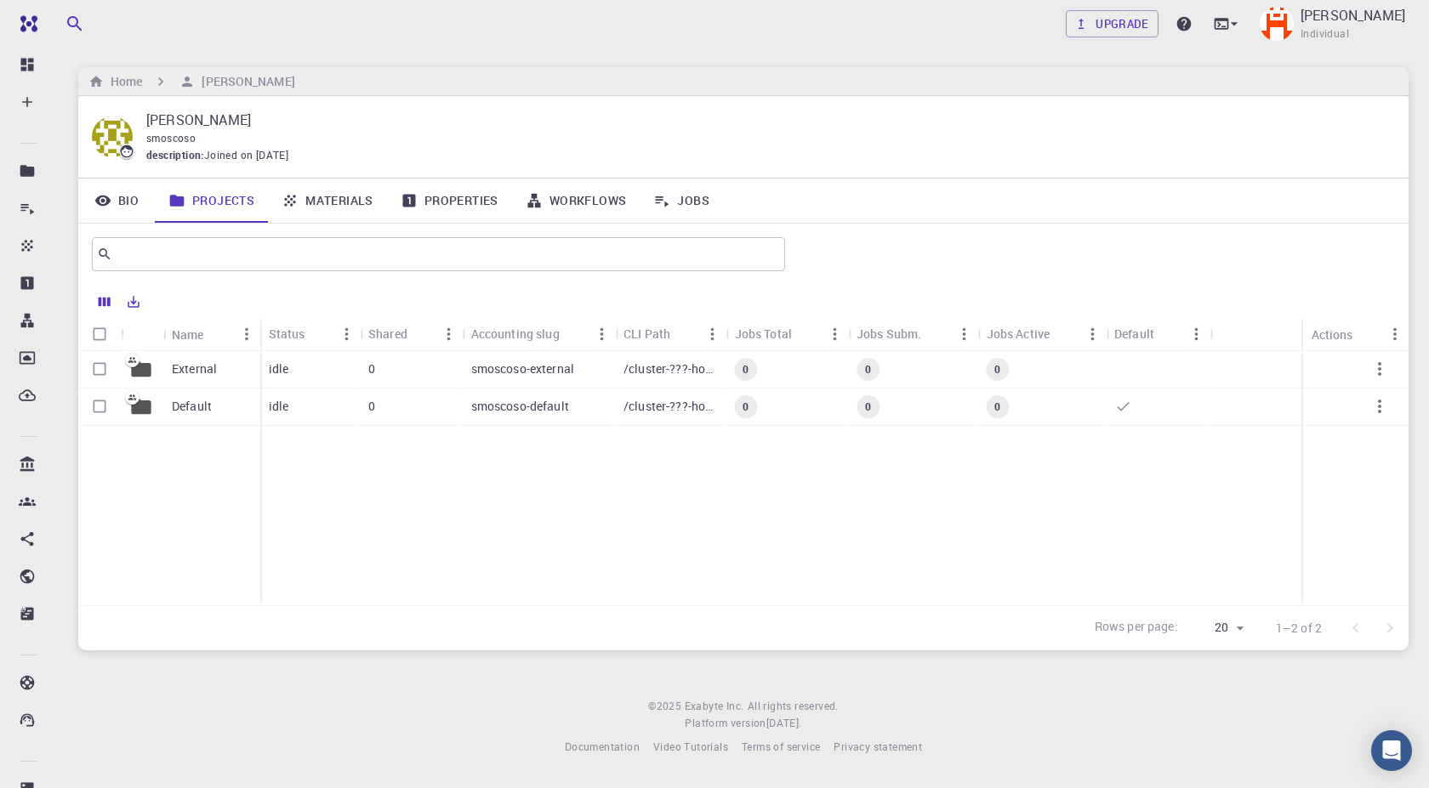
click at [520, 367] on p "smoscoso-external" at bounding box center [523, 369] width 104 height 17
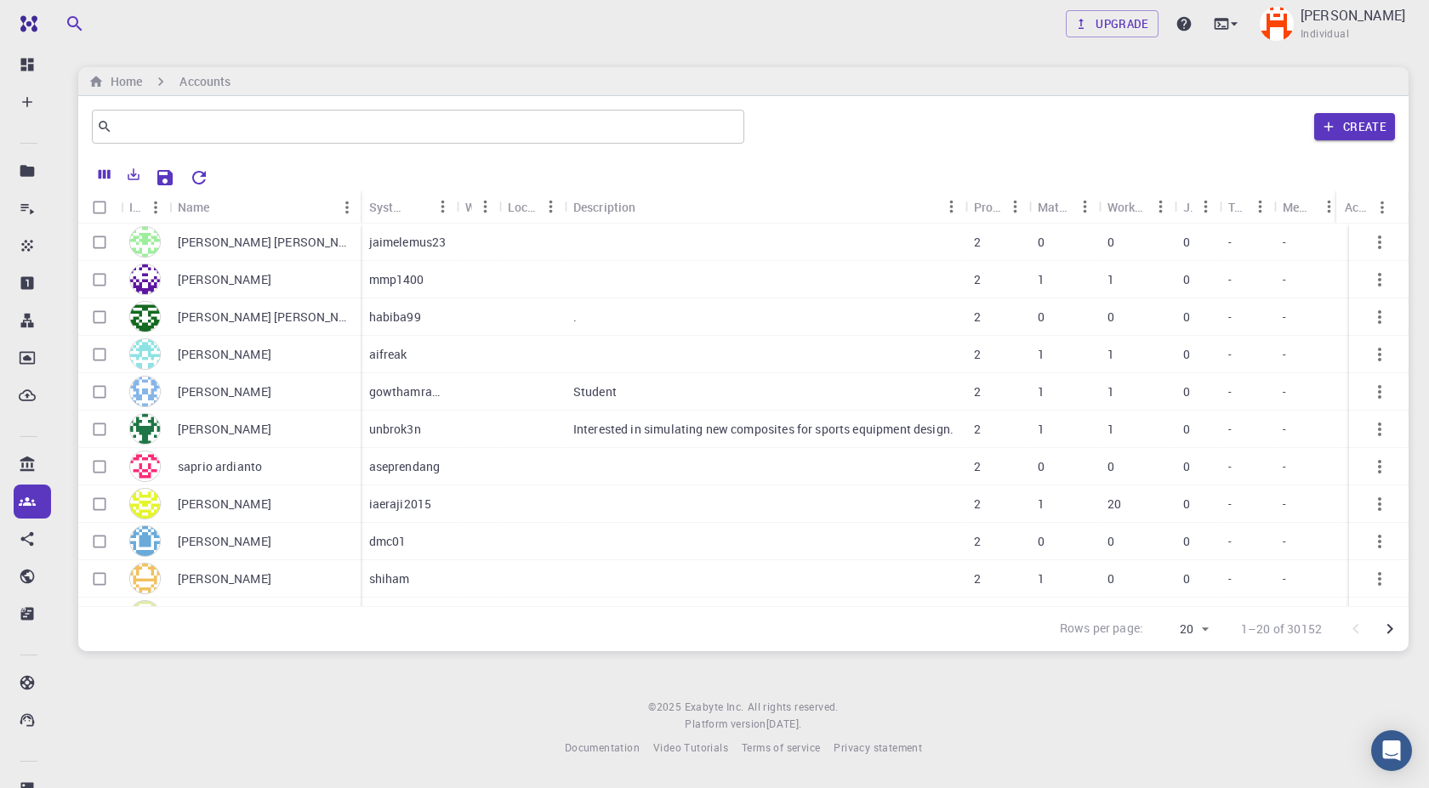
click at [424, 237] on p "jaimelemus23" at bounding box center [407, 242] width 77 height 17
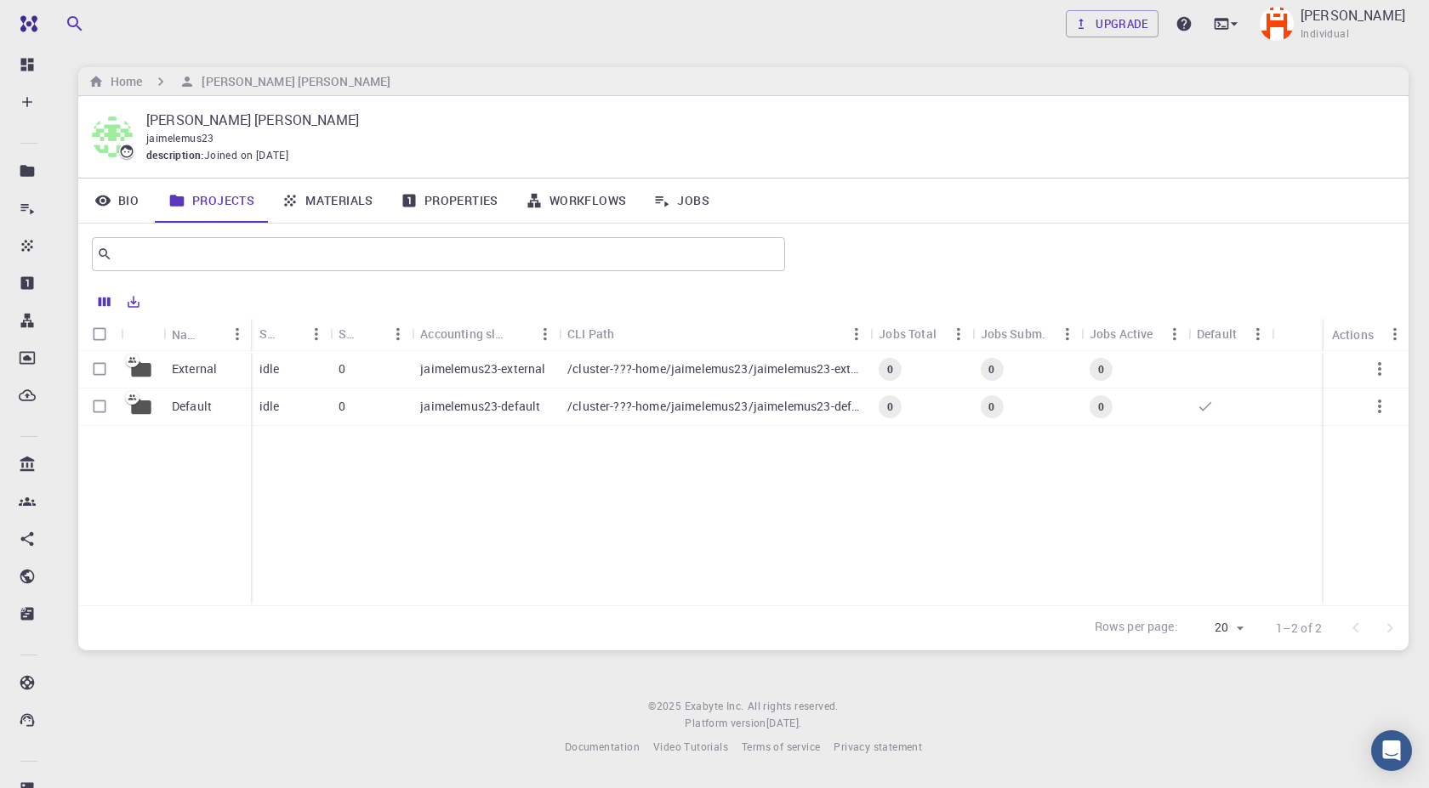
click at [167, 367] on div "External" at bounding box center [207, 369] width 88 height 37
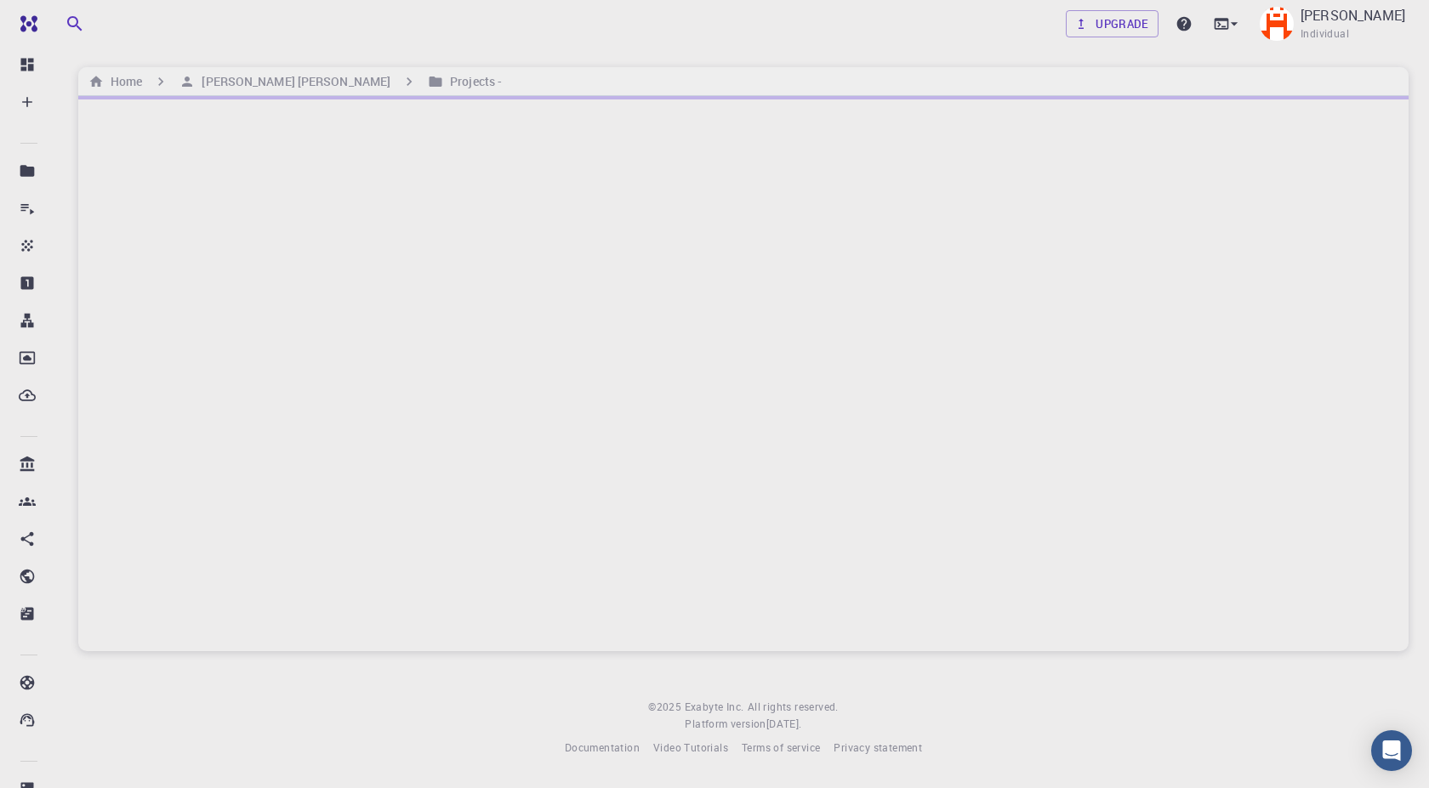
click at [100, 366] on div at bounding box center [743, 373] width 1330 height 555
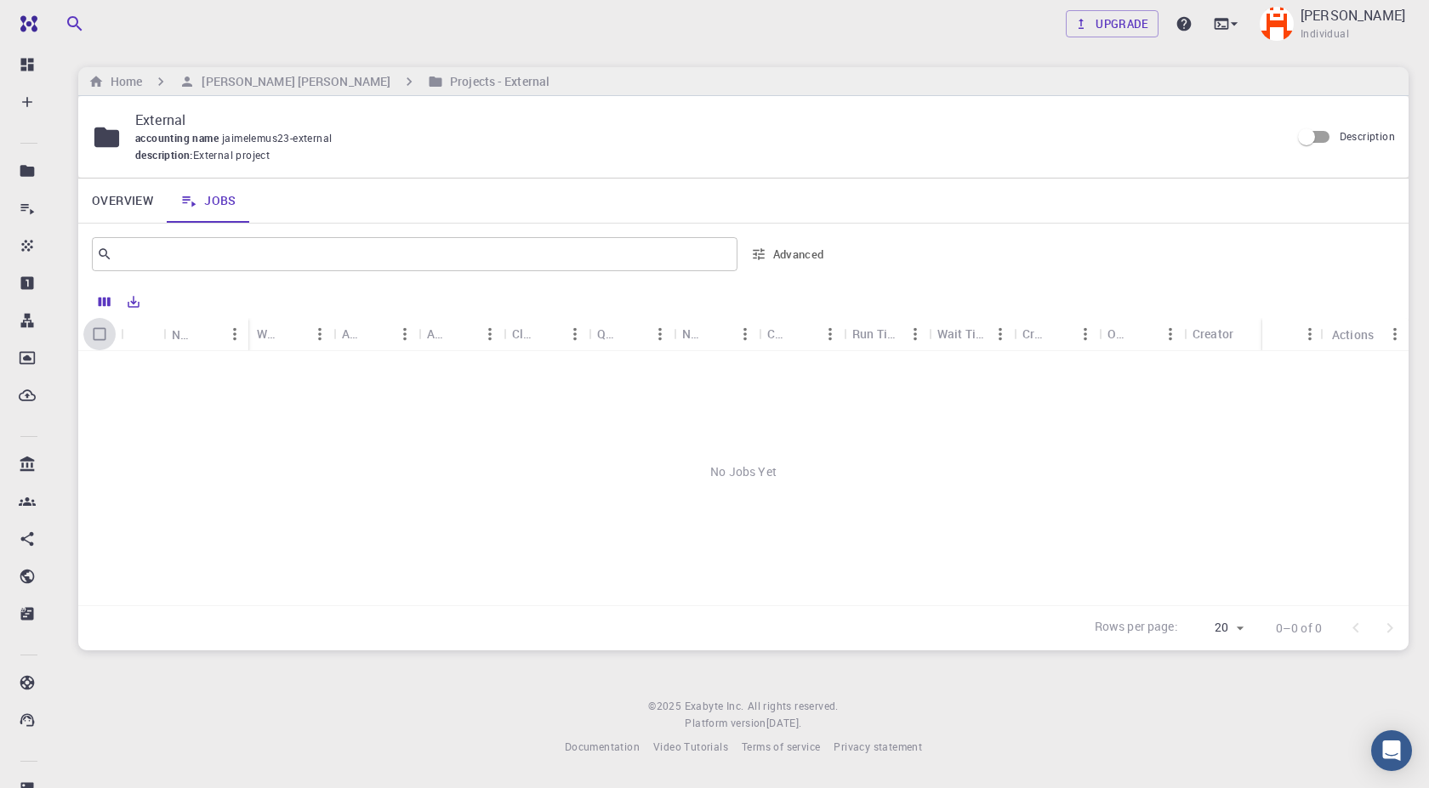
click at [99, 328] on input "Select all rows" at bounding box center [99, 334] width 32 height 32
click at [103, 338] on input "Select all rows" at bounding box center [99, 334] width 32 height 32
checkbox input "false"
click at [225, 202] on link "Jobs" at bounding box center [208, 201] width 83 height 44
click at [191, 203] on icon at bounding box center [188, 200] width 17 height 17
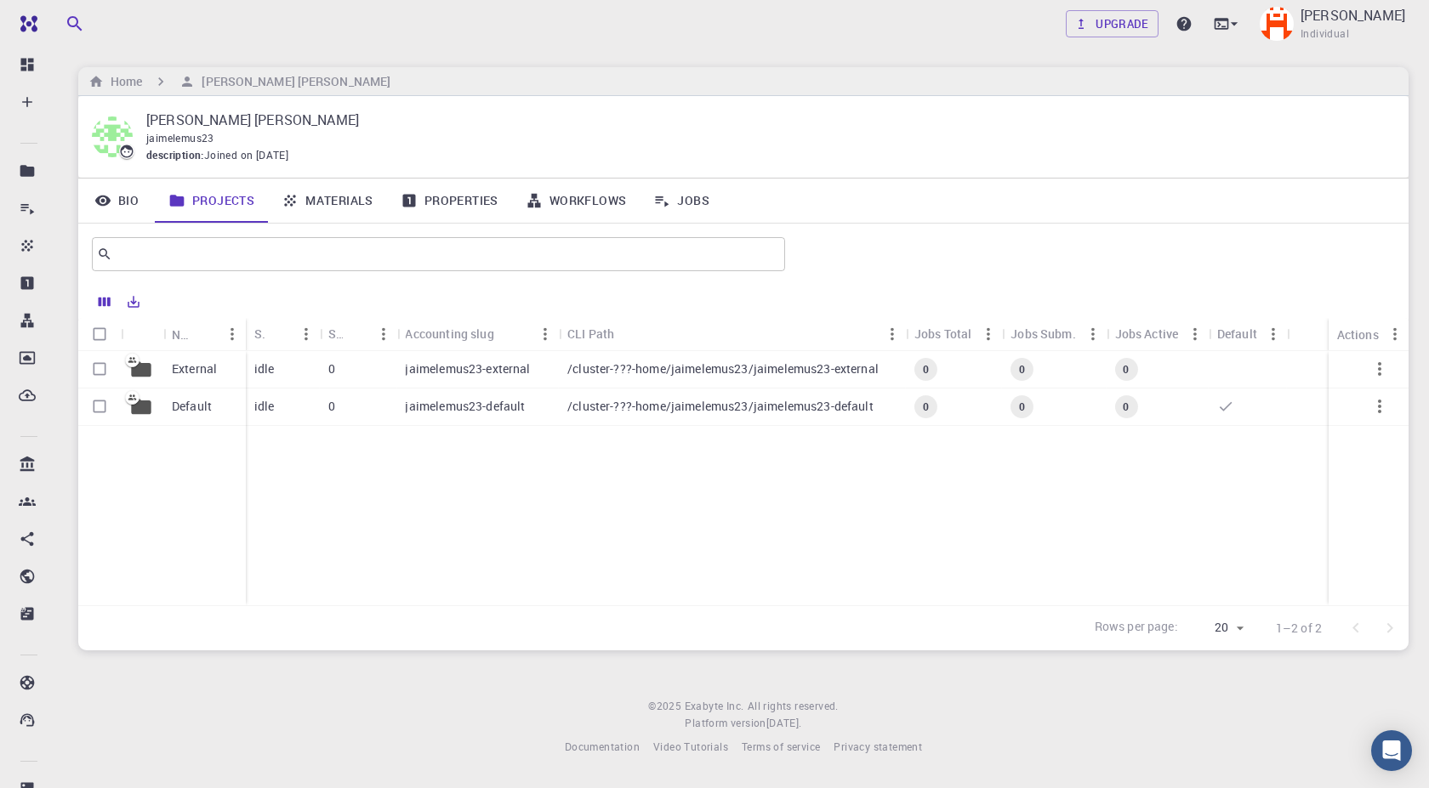
click at [691, 403] on p "/cluster-???-home/jaimelemus23/jaimelemus23-default" at bounding box center [720, 406] width 306 height 17
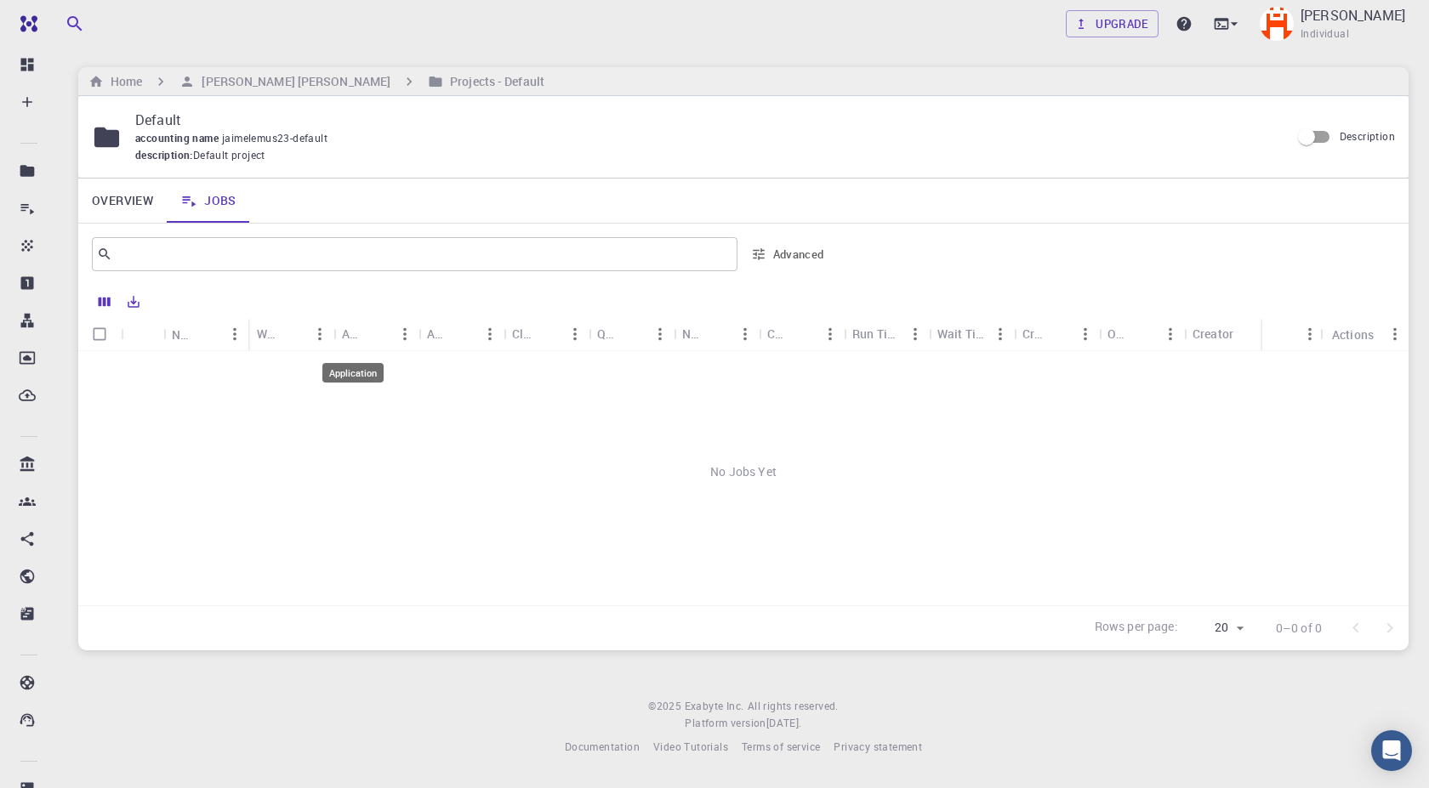
click at [362, 333] on div "Application" at bounding box center [353, 333] width 22 height 33
drag, startPoint x: 455, startPoint y: 333, endPoint x: 514, endPoint y: 335, distance: 58.7
click at [455, 333] on icon "Sort" at bounding box center [462, 334] width 19 height 19
drag, startPoint x: 538, startPoint y: 334, endPoint x: 560, endPoint y: 335, distance: 21.3
click at [538, 333] on icon "Sort" at bounding box center [547, 334] width 19 height 19
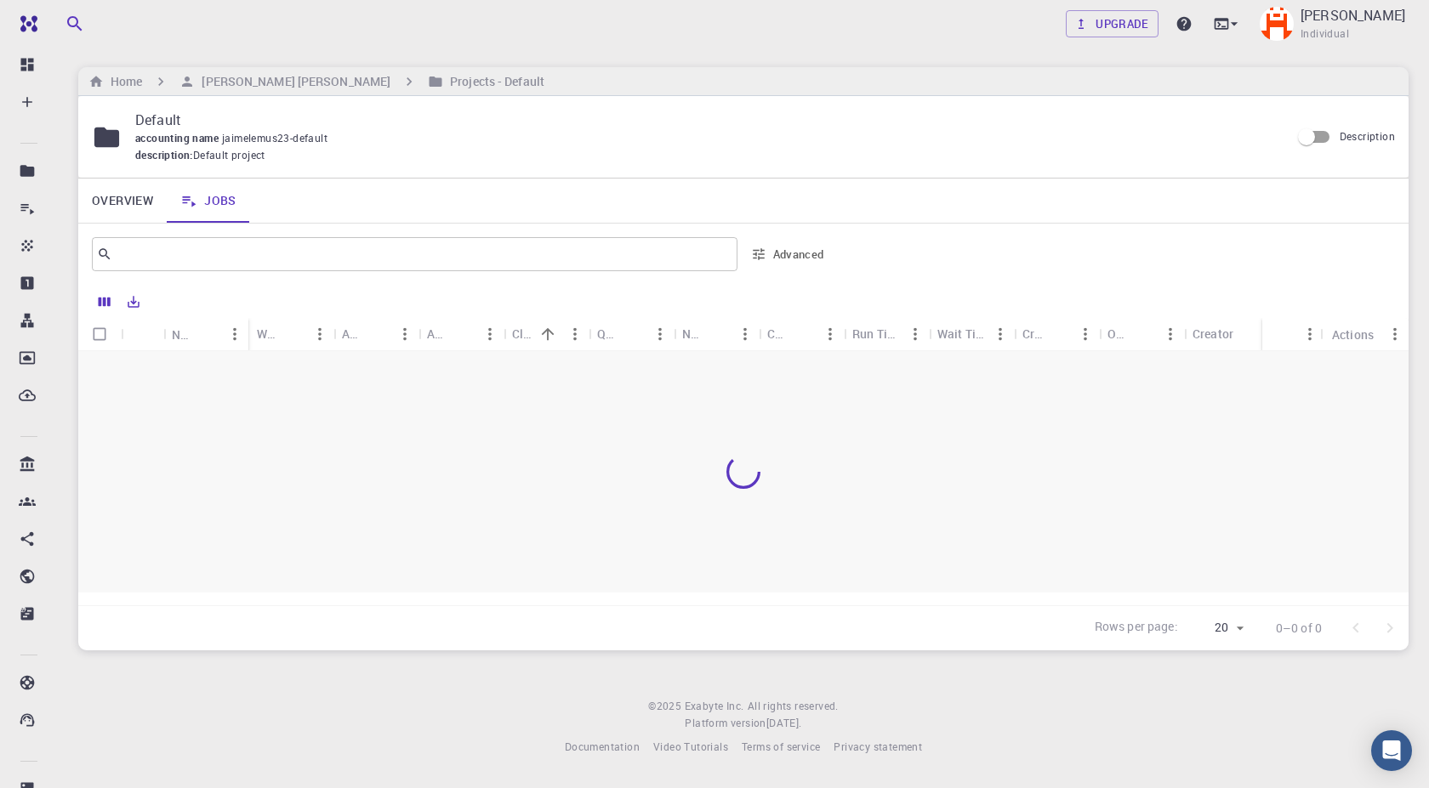
click at [619, 338] on button "Sort" at bounding box center [632, 334] width 27 height 27
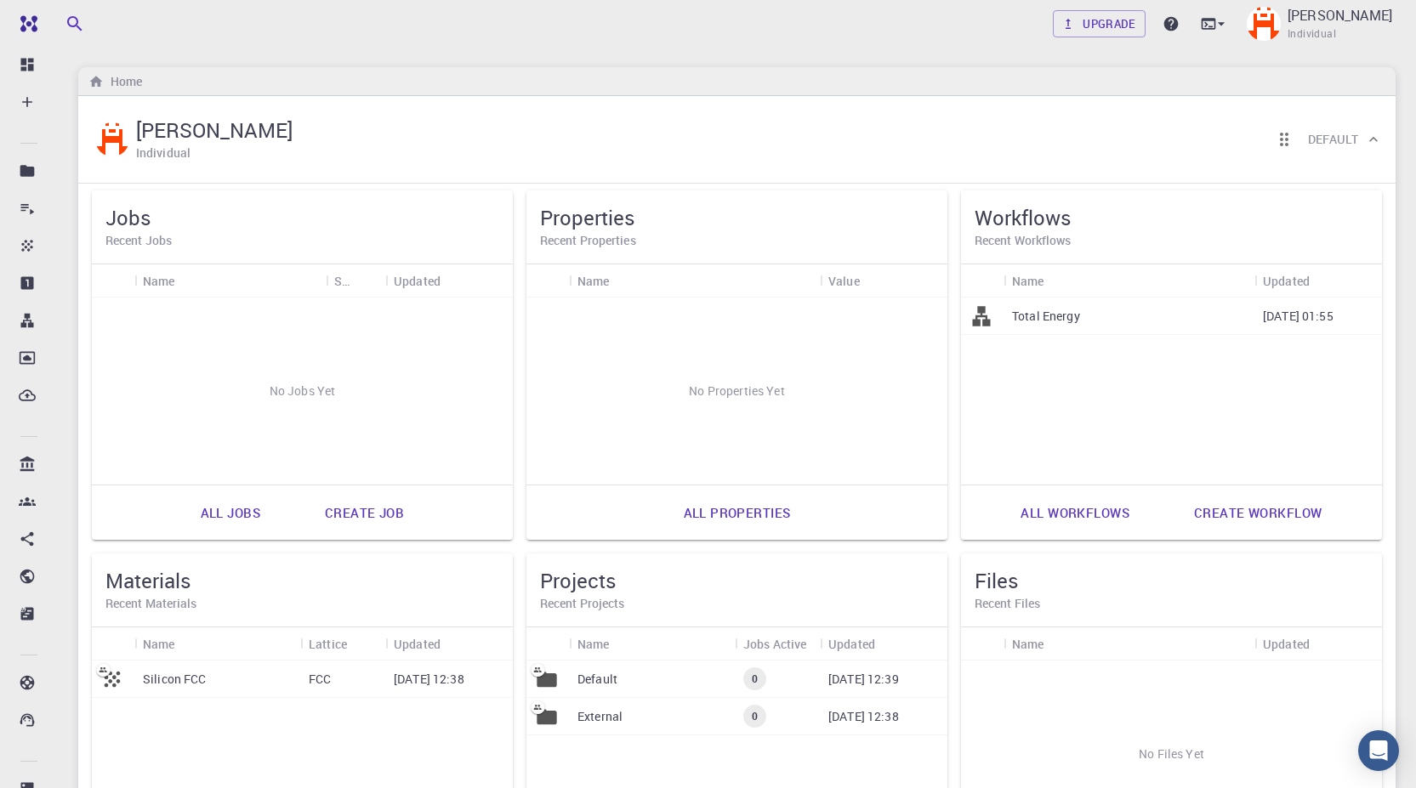
click at [199, 239] on h6 "Recent Jobs" at bounding box center [302, 240] width 394 height 19
click at [370, 512] on link "Create job" at bounding box center [364, 512] width 117 height 41
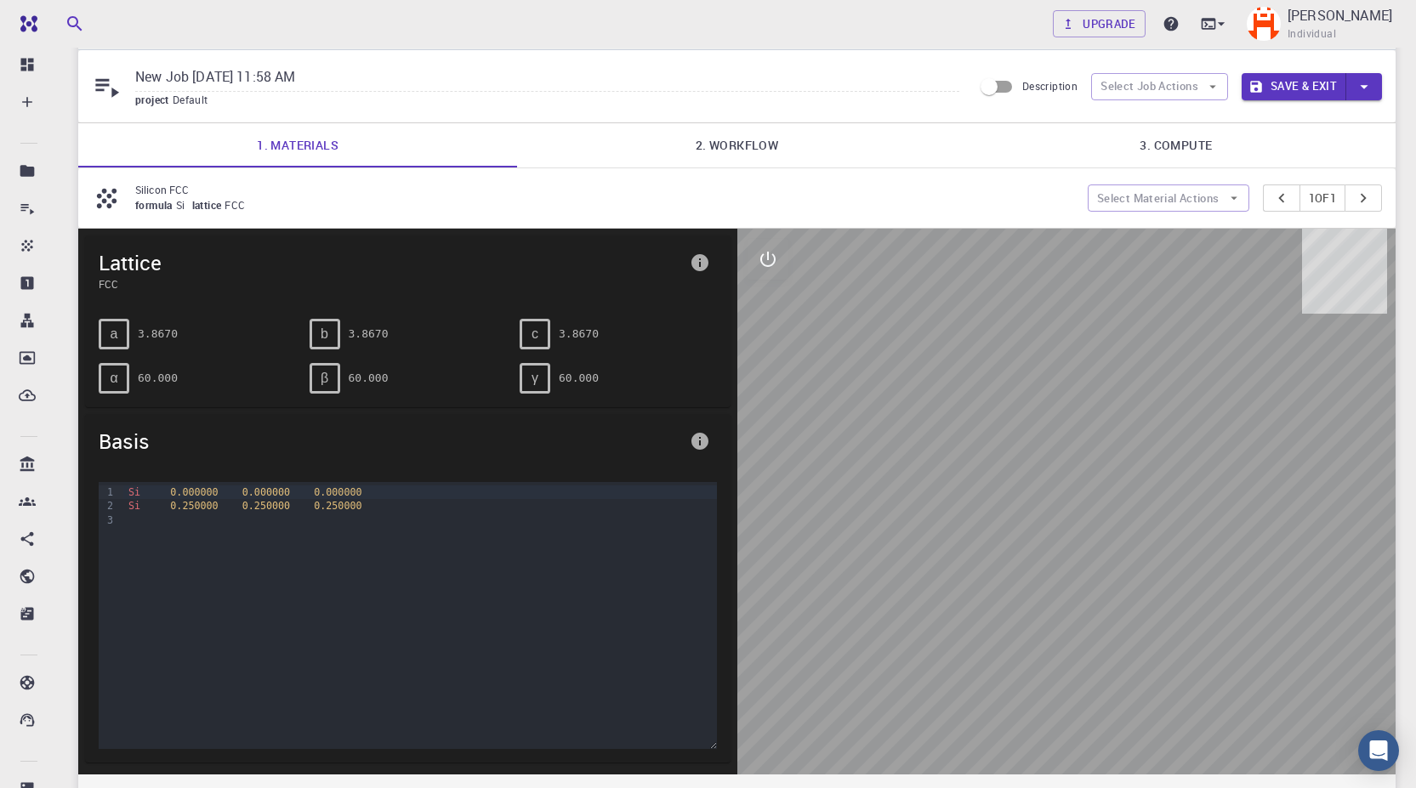
scroll to position [170, 0]
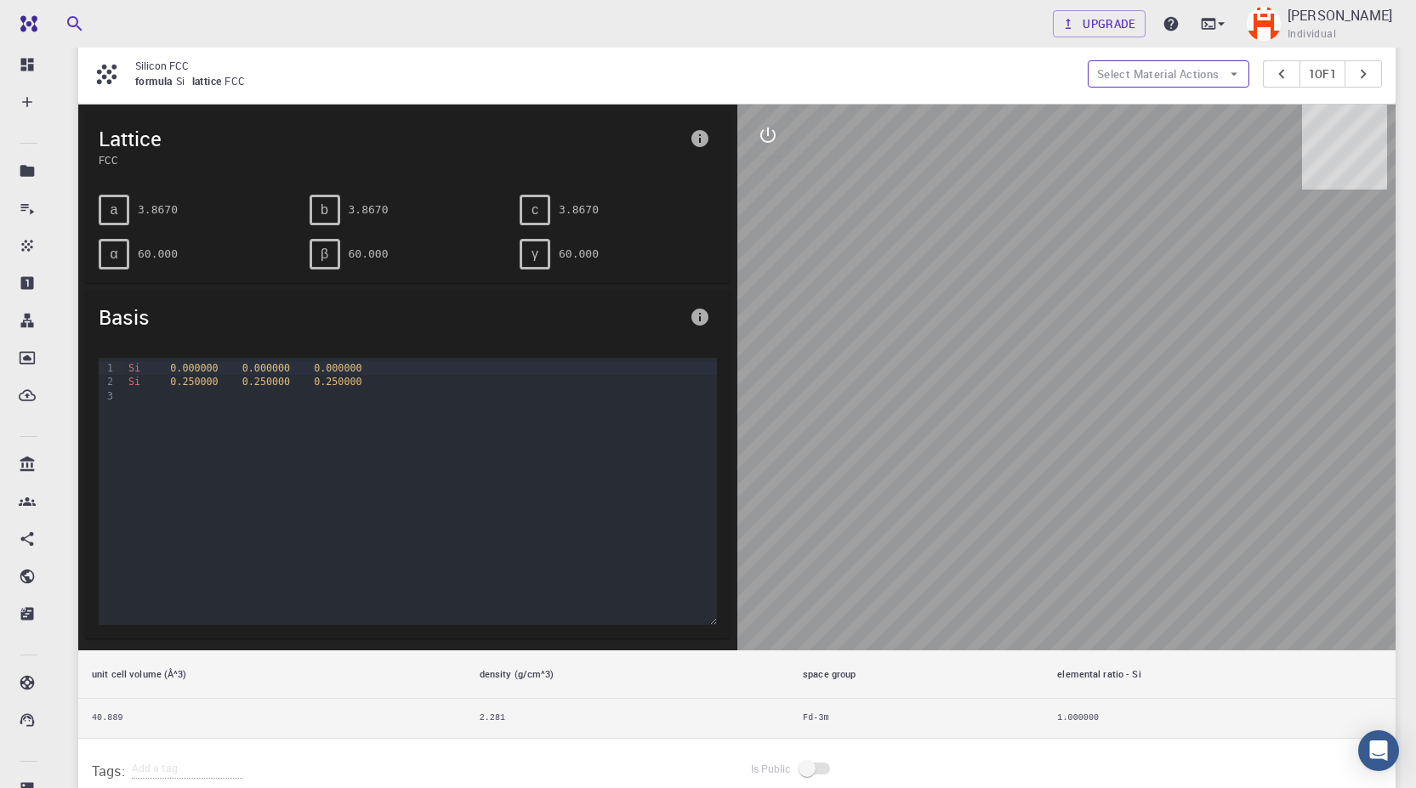
click at [1168, 73] on button "Select Material Actions" at bounding box center [1169, 73] width 162 height 27
click at [1182, 108] on span "Add materials" at bounding box center [1177, 109] width 104 height 17
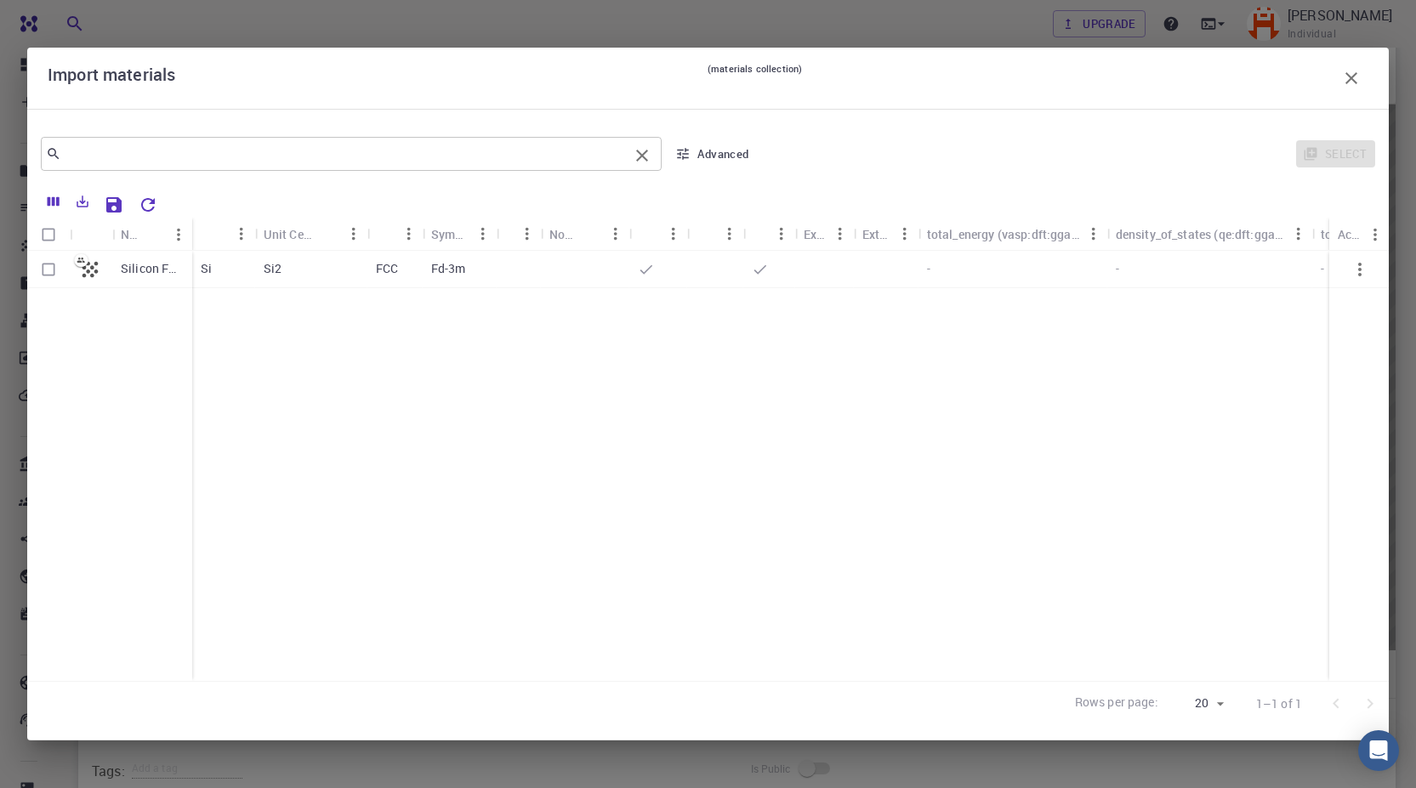
click at [212, 151] on input "text" at bounding box center [344, 154] width 567 height 24
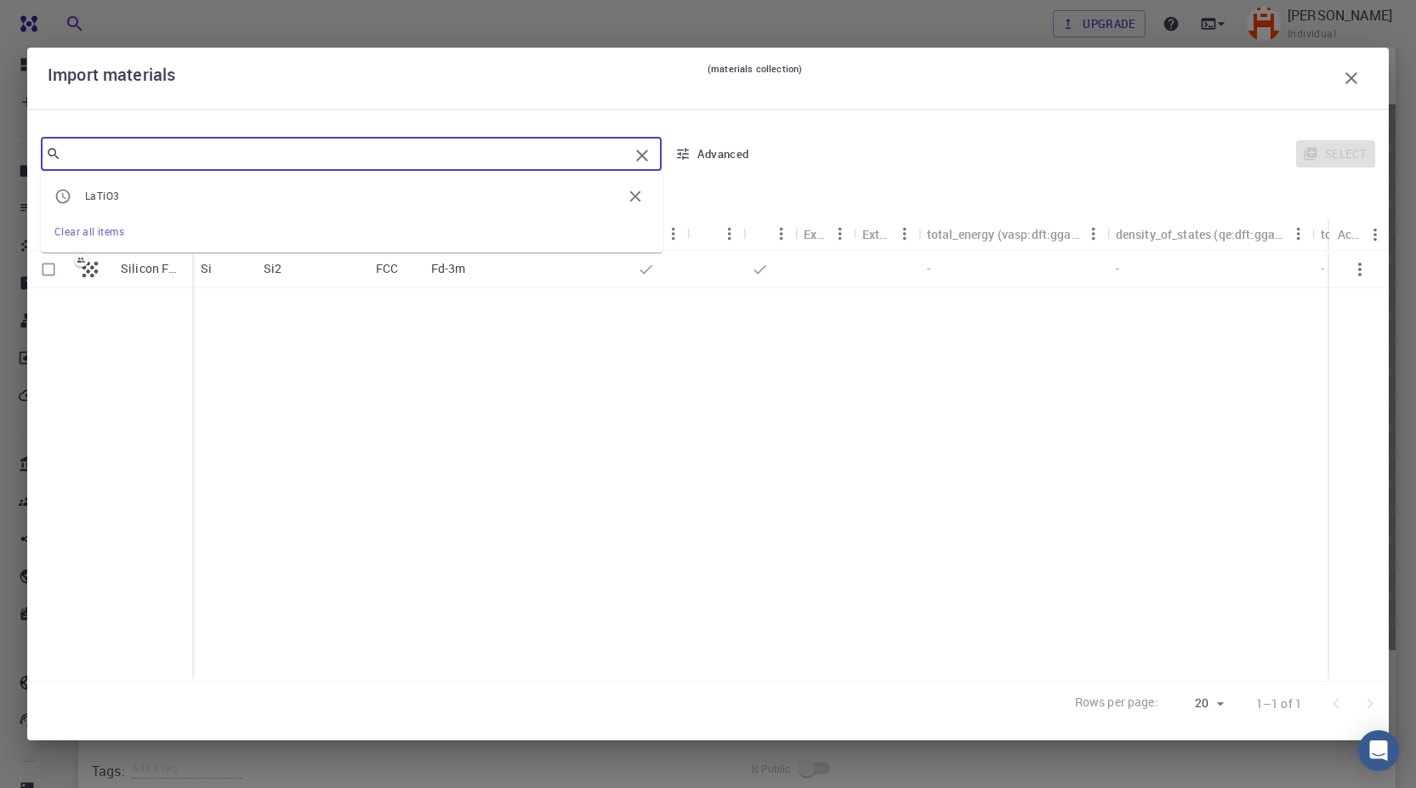
click at [684, 156] on icon "button" at bounding box center [682, 153] width 15 height 15
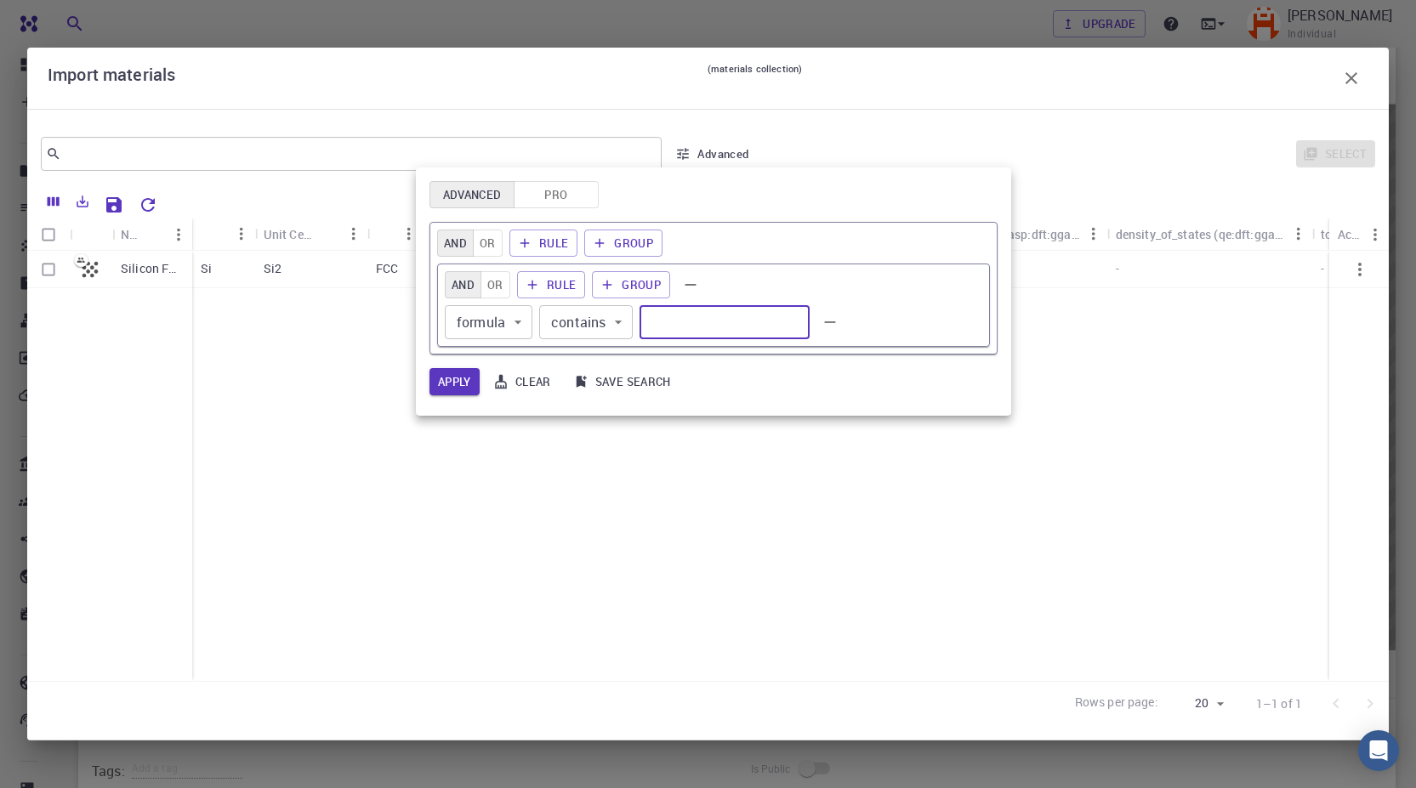
click at [666, 321] on input "text" at bounding box center [725, 322] width 170 height 34
type input "Fe Ti O"
click at [452, 380] on button "Apply" at bounding box center [454, 381] width 50 height 27
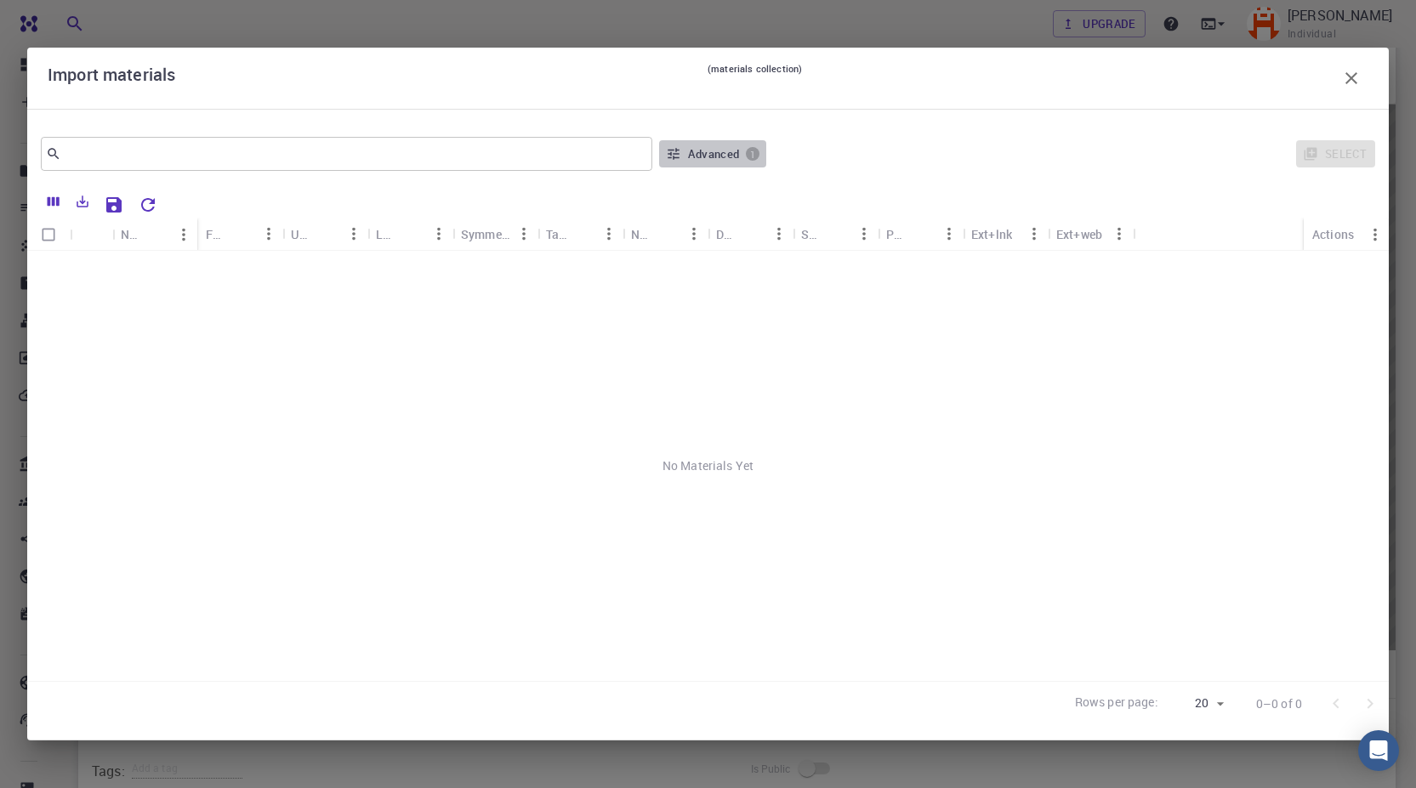
click at [685, 157] on button "Advanced 1" at bounding box center [712, 153] width 107 height 27
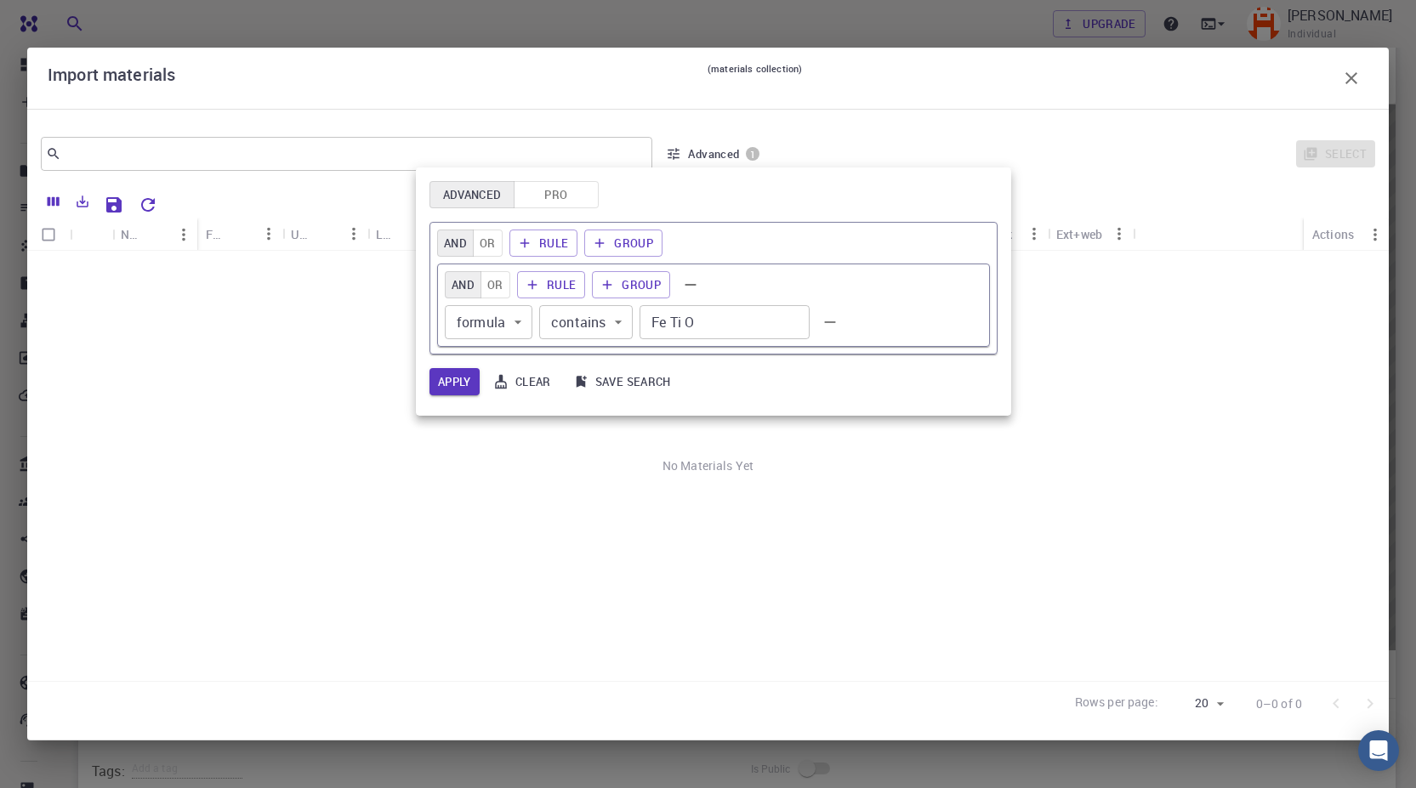
click at [467, 320] on body "Free Dashboard Create New Job New Material Create Material Upload File Import f…" at bounding box center [708, 383] width 1416 height 1106
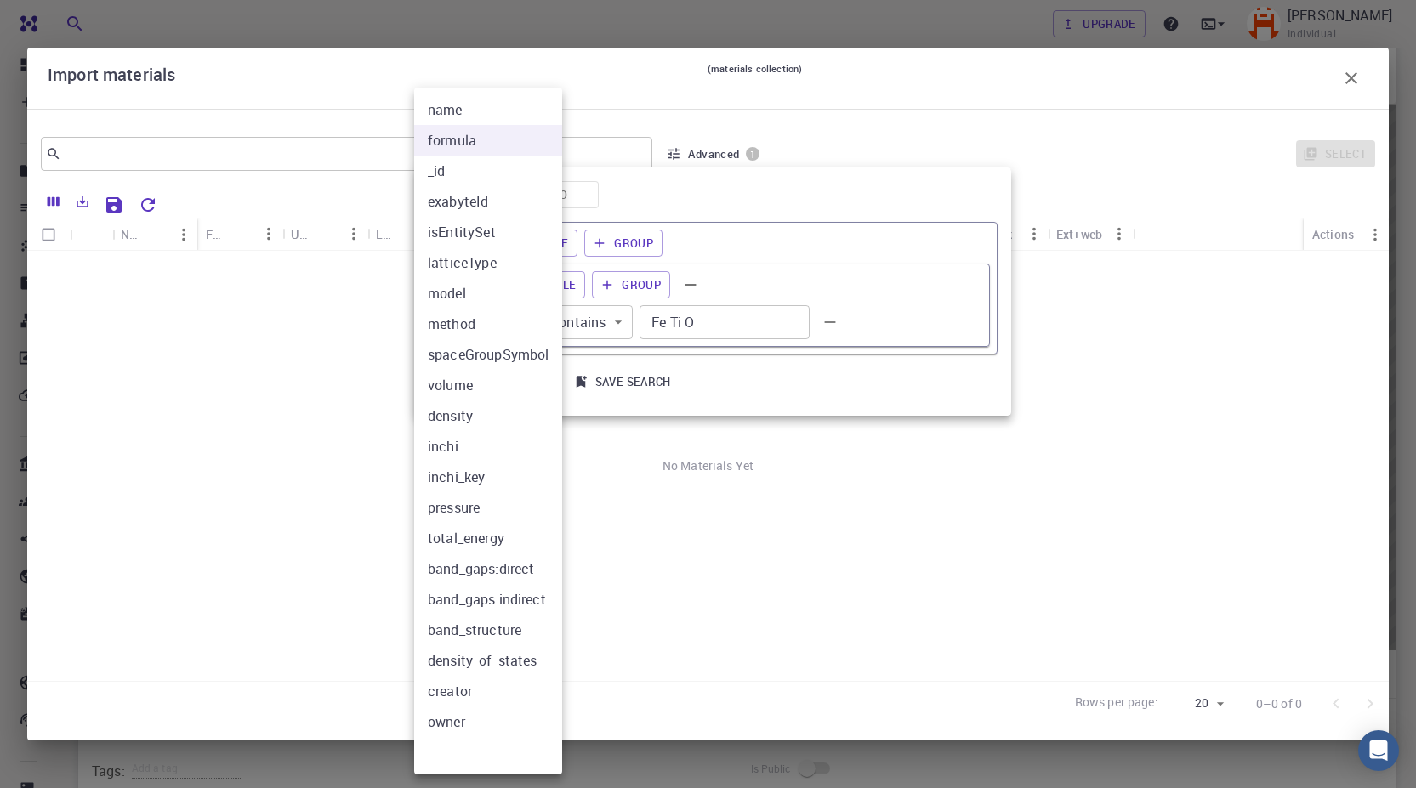
drag, startPoint x: 702, startPoint y: 323, endPoint x: 674, endPoint y: 316, distance: 28.9
click at [702, 321] on div at bounding box center [708, 394] width 1416 height 788
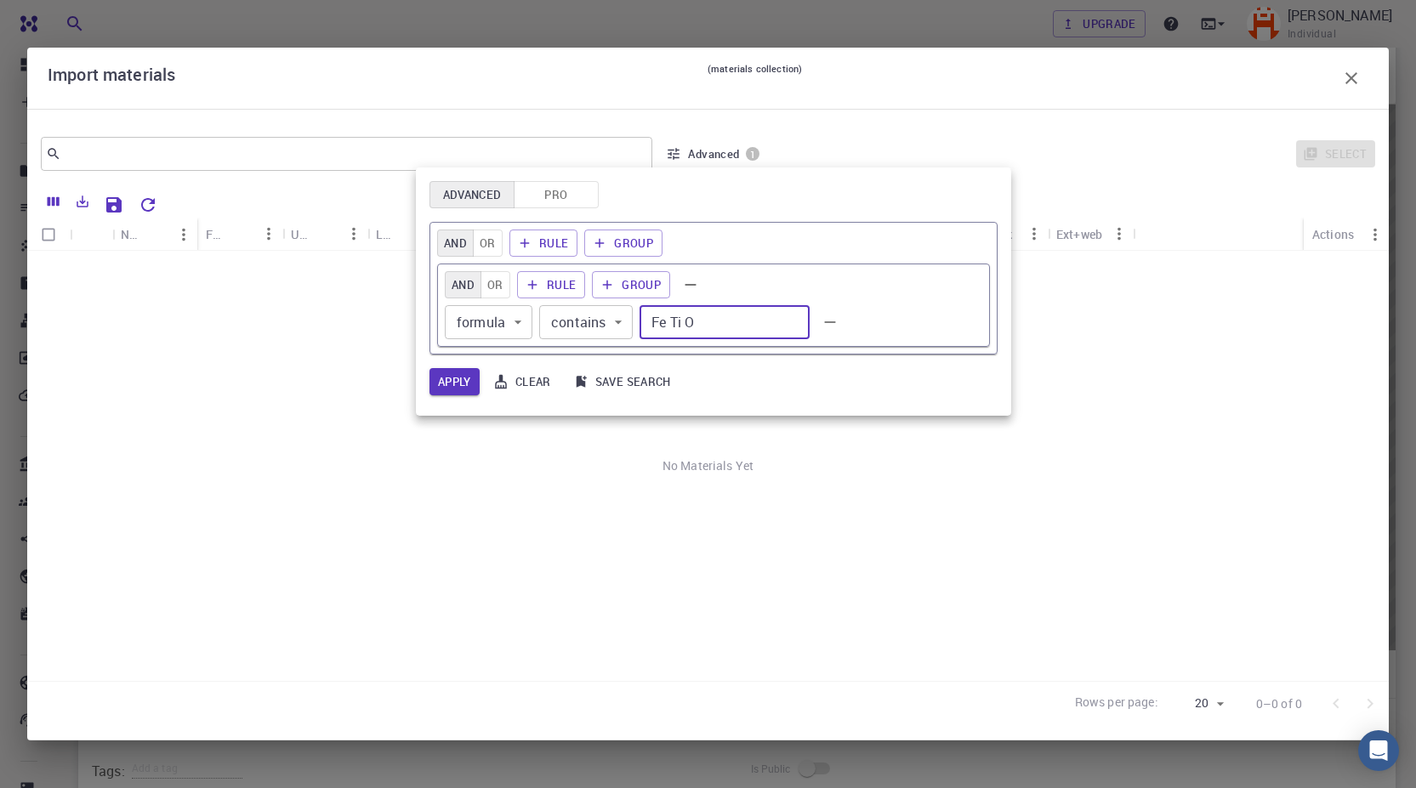
click at [673, 317] on input "Fe Ti O" at bounding box center [725, 322] width 170 height 34
drag, startPoint x: 670, startPoint y: 321, endPoint x: 620, endPoint y: 317, distance: 50.3
click at [628, 321] on div "formula formula ​ contains contains ​ Fe Ti O ​" at bounding box center [713, 322] width 537 height 34
click at [679, 323] on input "LaTi O" at bounding box center [725, 322] width 170 height 34
type input "LaTi O"
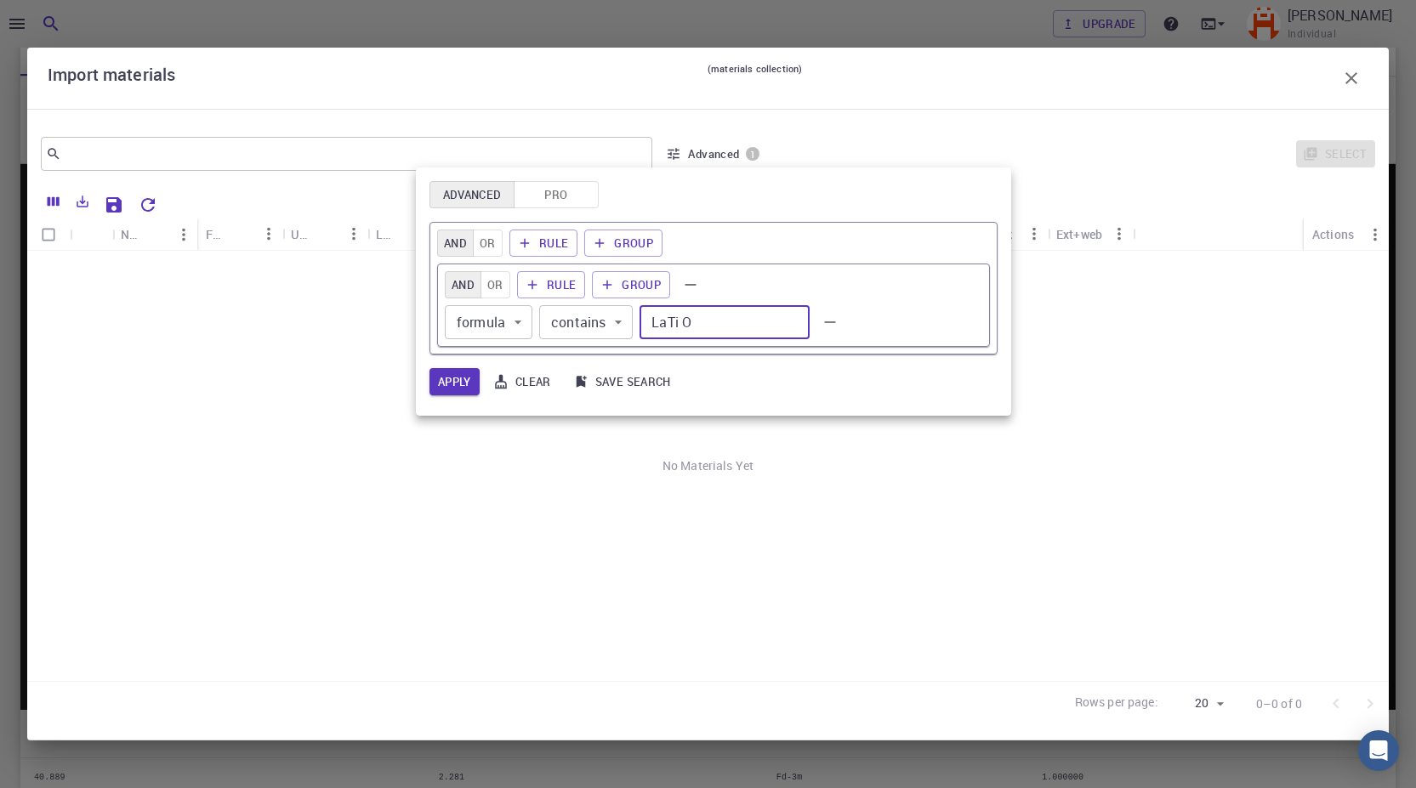
click at [703, 321] on input "LaTi O" at bounding box center [725, 322] width 170 height 34
click at [684, 321] on input "LaTi O" at bounding box center [725, 322] width 170 height 34
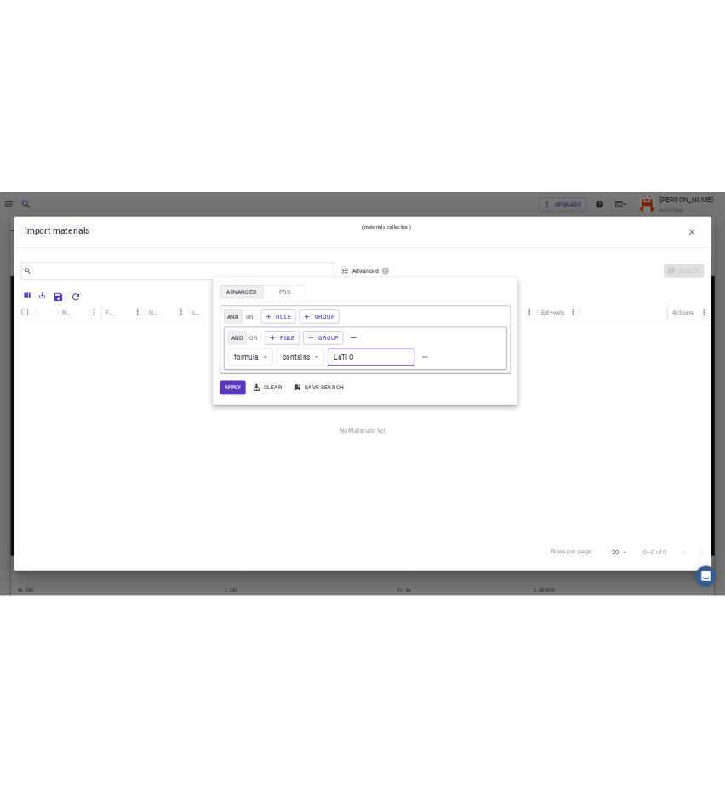
scroll to position [202, 0]
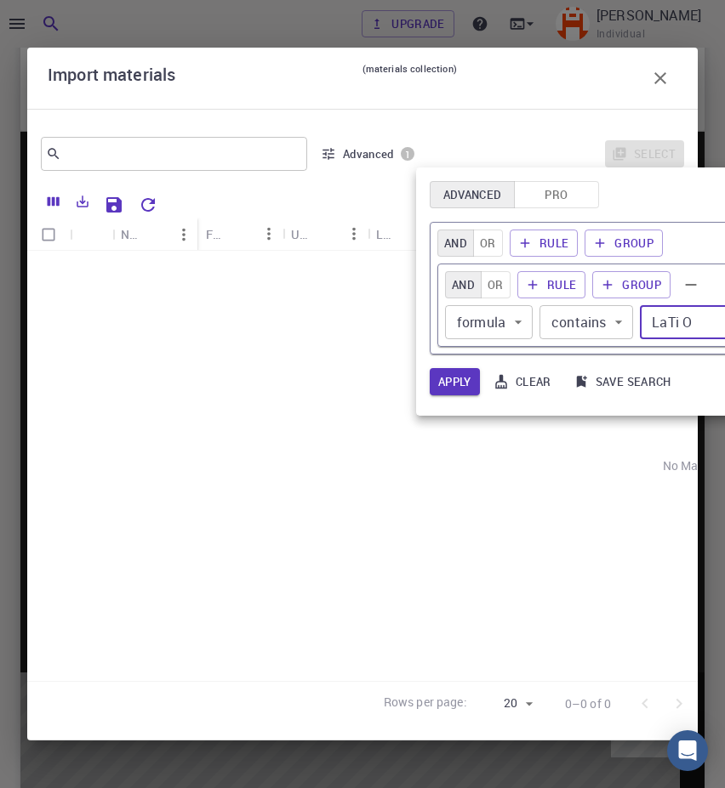
click at [679, 322] on div at bounding box center [362, 394] width 725 height 788
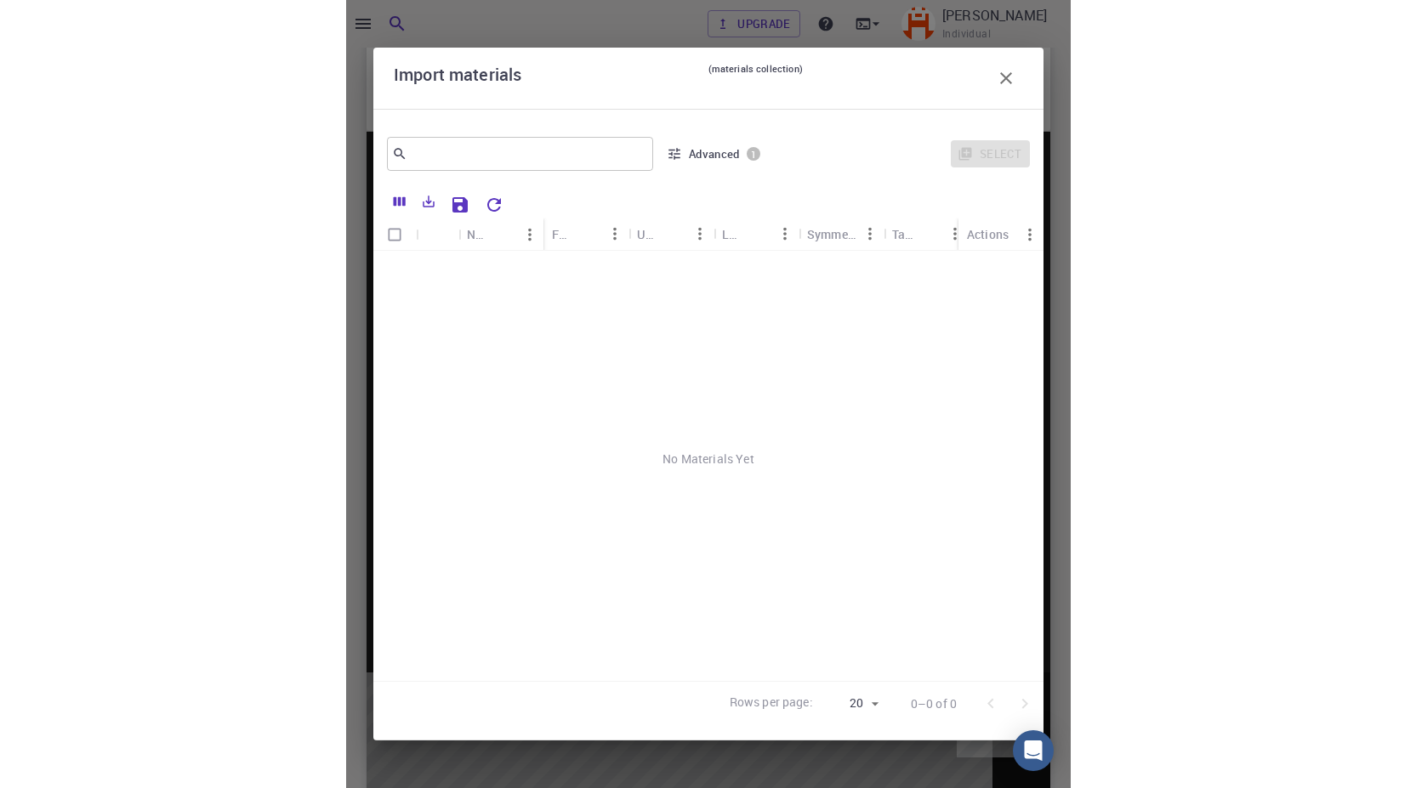
scroll to position [170, 0]
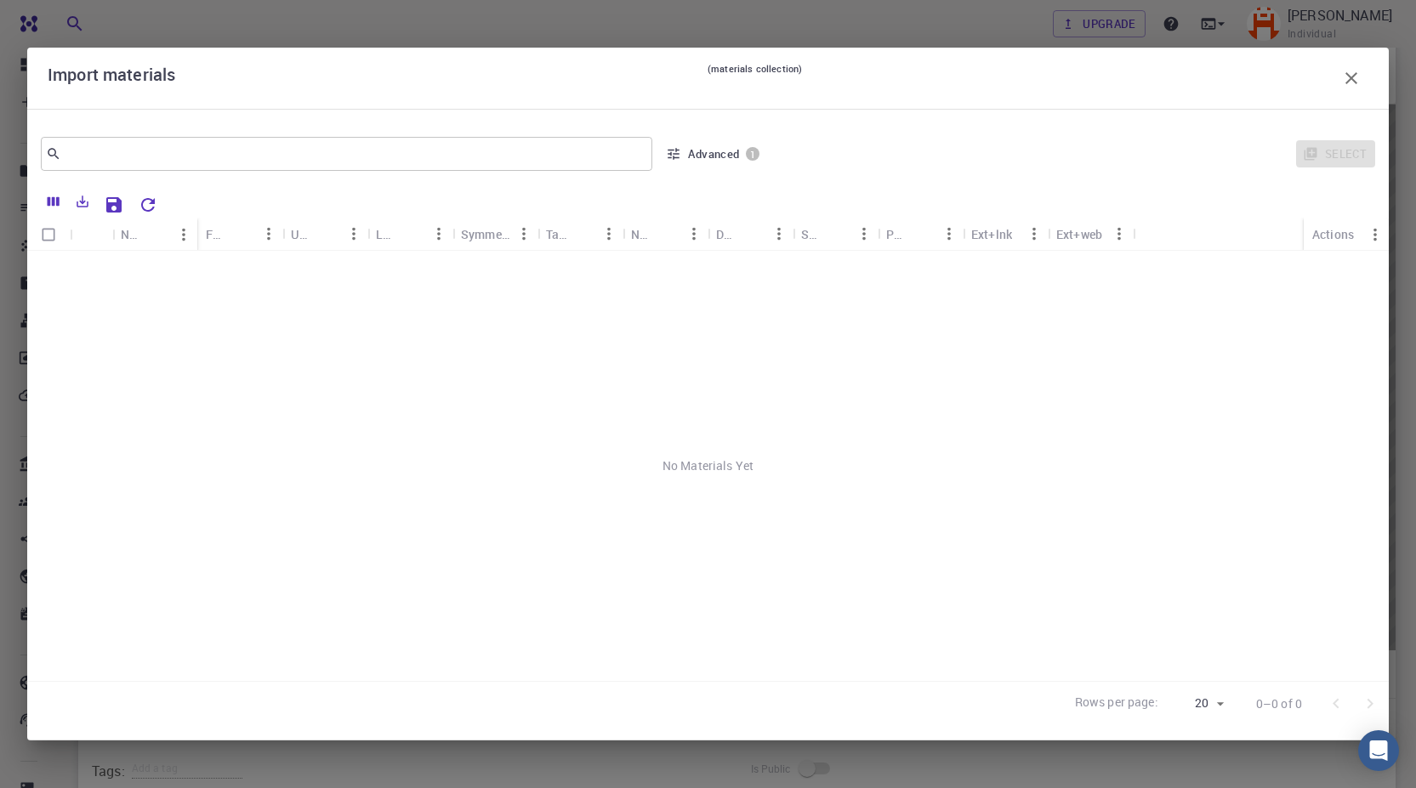
click at [680, 153] on icon "button" at bounding box center [673, 153] width 15 height 15
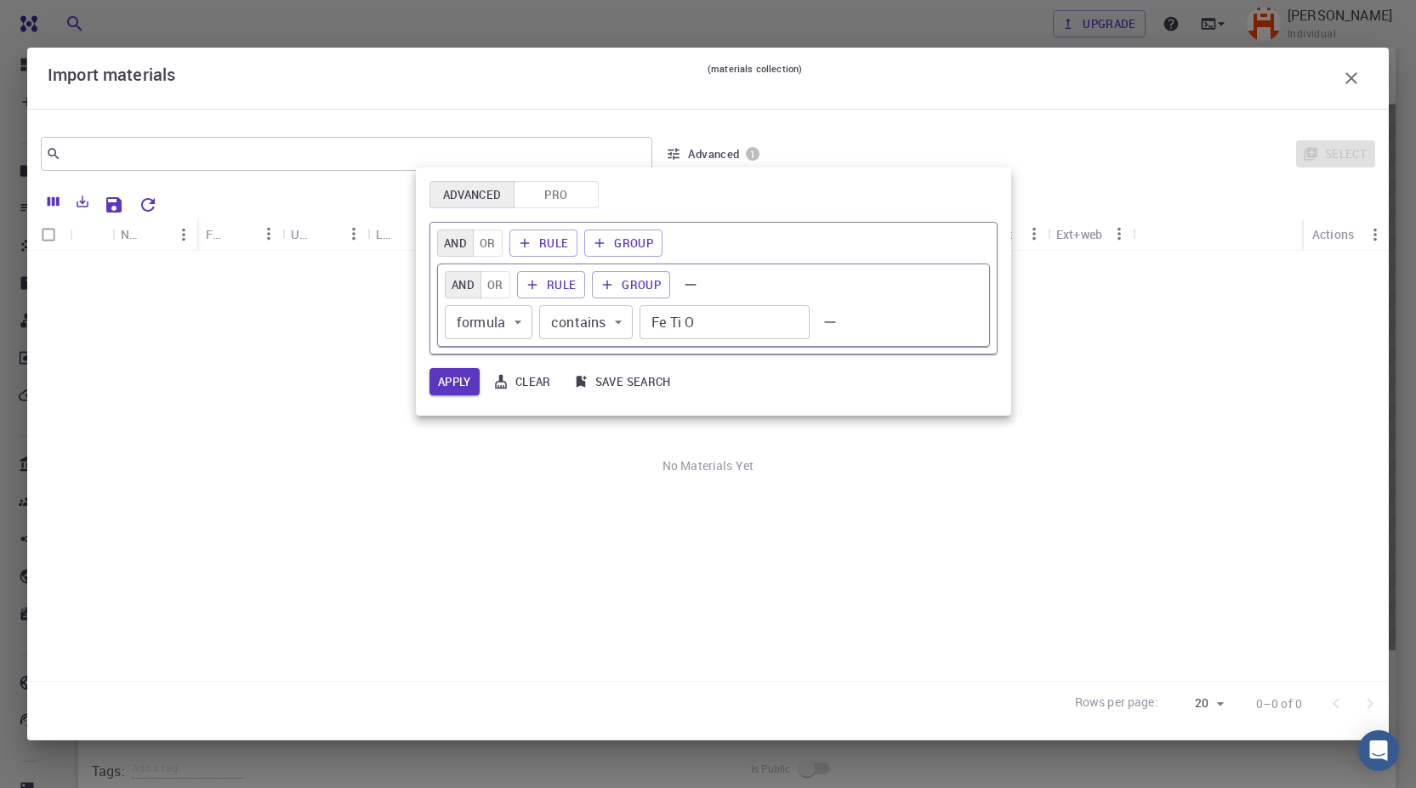
click at [493, 322] on body "Free Dashboard Create New Job New Material Create Material Upload File Import f…" at bounding box center [708, 383] width 1416 height 1106
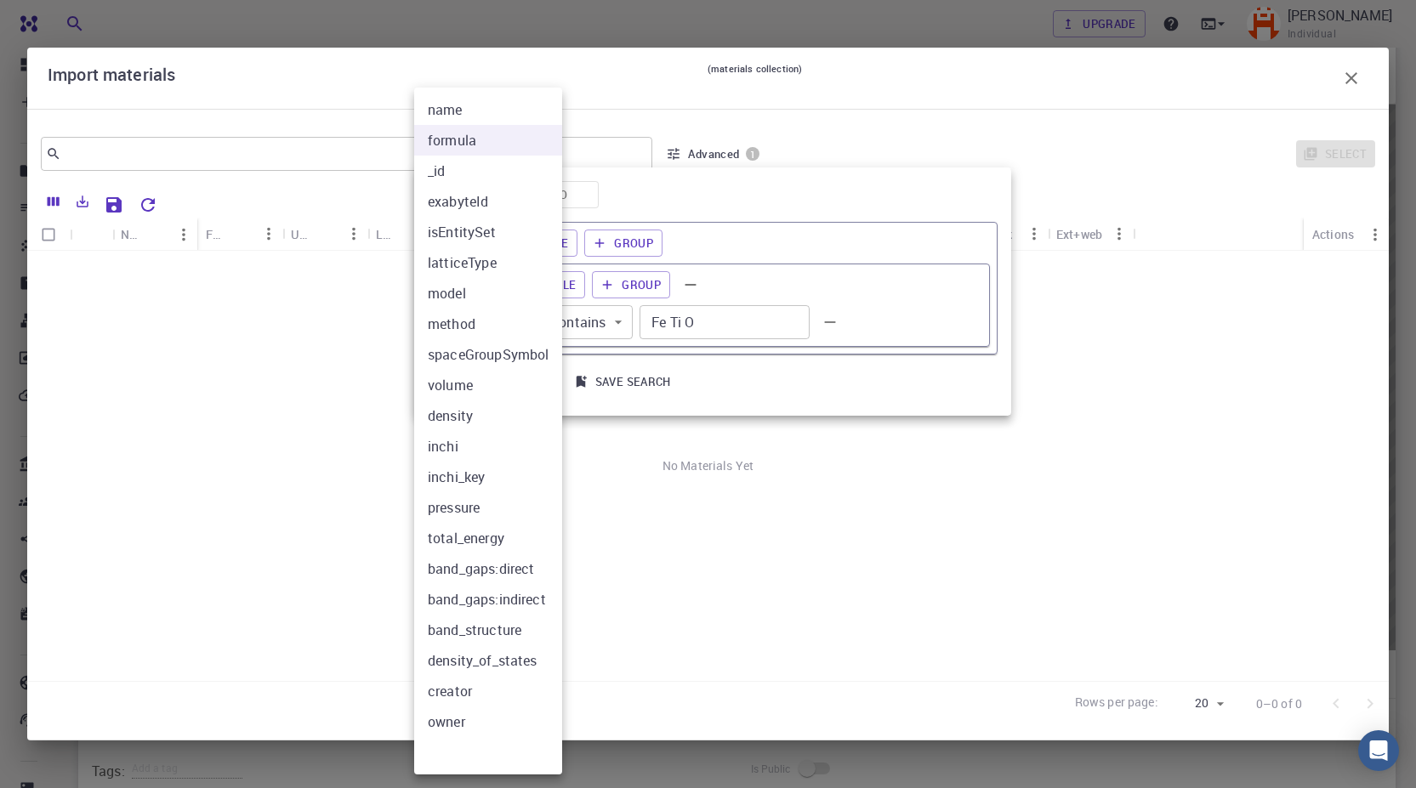
drag, startPoint x: 706, startPoint y: 327, endPoint x: 652, endPoint y: 322, distance: 53.7
click at [655, 327] on div at bounding box center [708, 394] width 1416 height 788
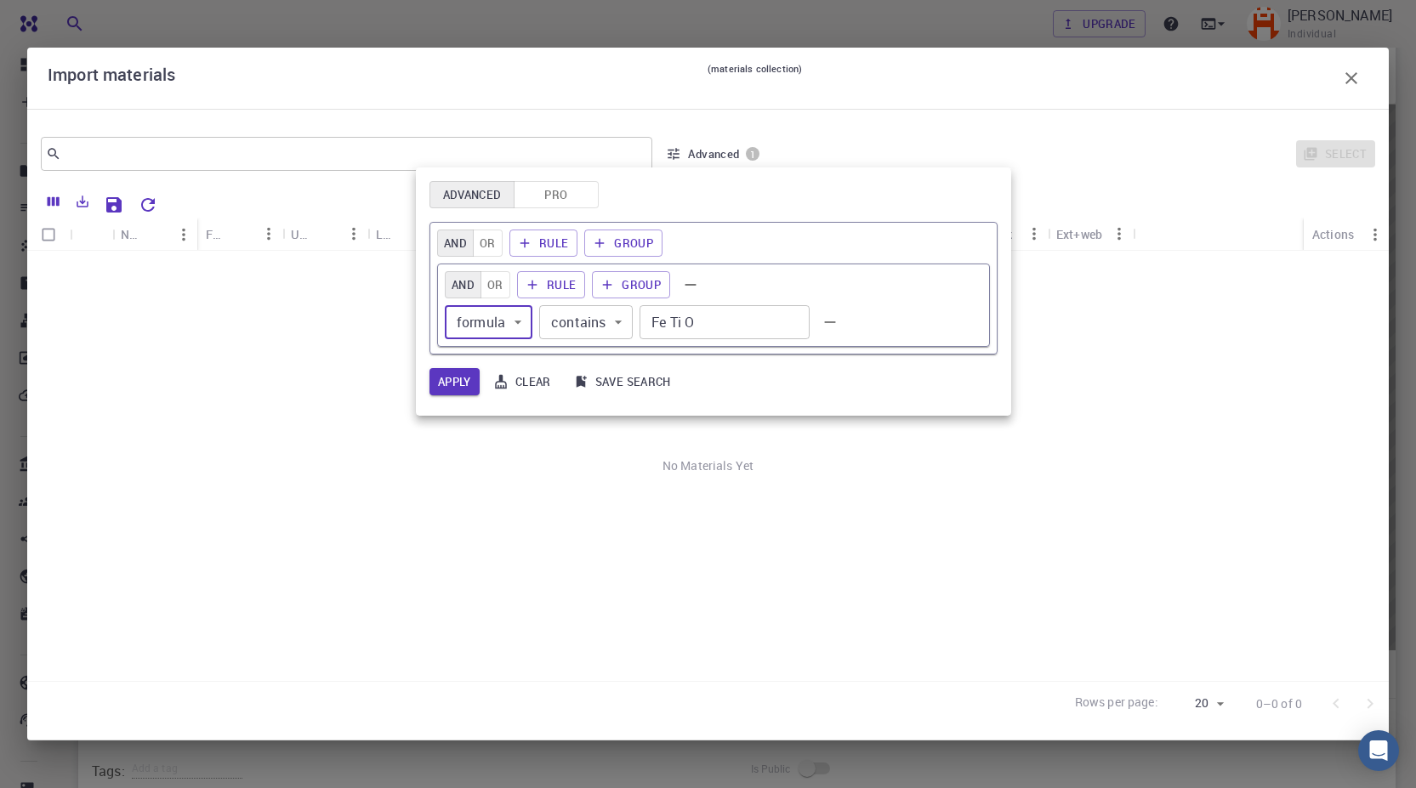
click at [668, 321] on div "name formula _id exabyteId isEntitySet latticeType model method spaceGroupSymbo…" at bounding box center [708, 394] width 1416 height 788
drag, startPoint x: 671, startPoint y: 324, endPoint x: 632, endPoint y: 333, distance: 40.0
click at [637, 333] on div "formula formula ​ contains contains ​ Fe Ti O ​" at bounding box center [713, 322] width 537 height 34
click at [679, 329] on input "LaTi O" at bounding box center [725, 322] width 170 height 34
click at [696, 327] on input "LaTiO" at bounding box center [725, 322] width 170 height 34
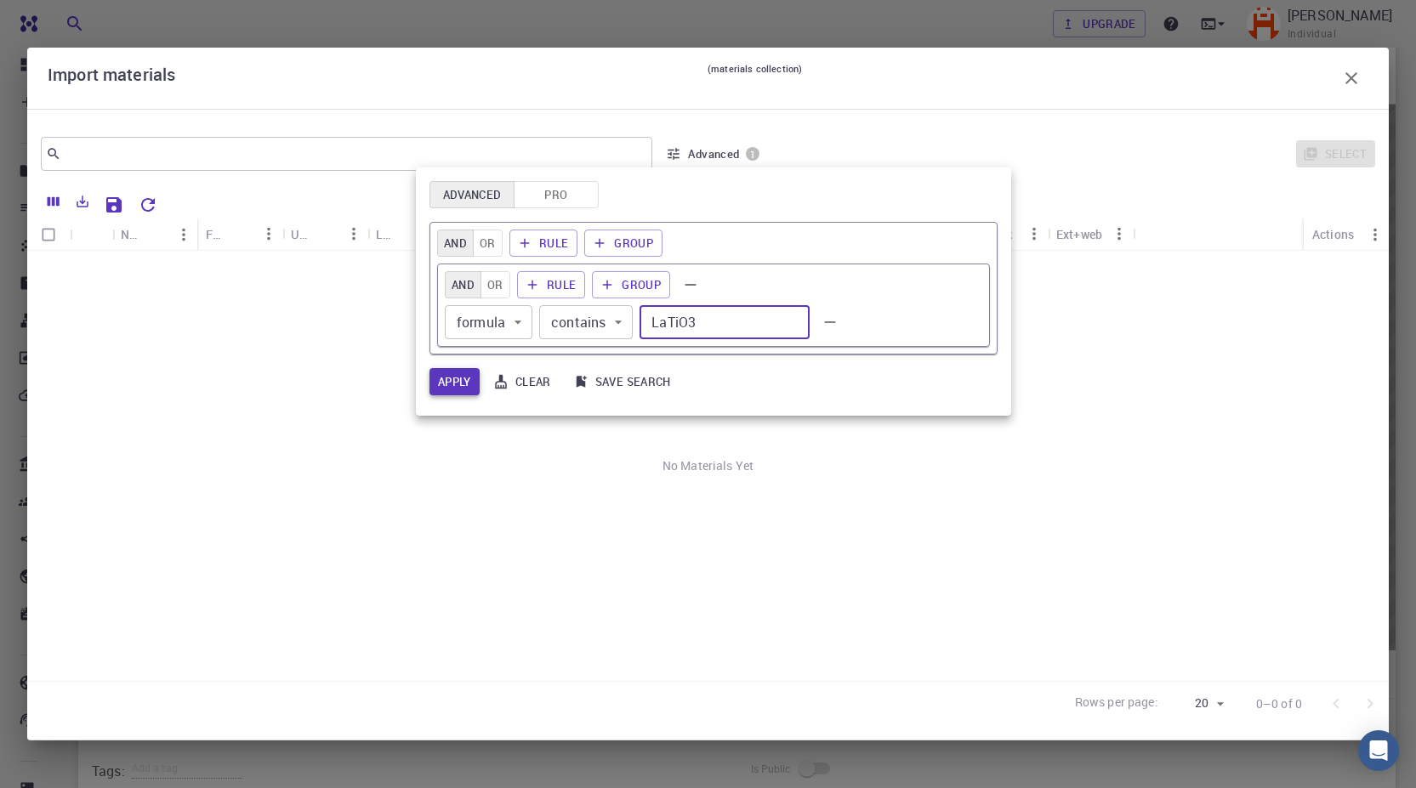
type input "LaTiO3"
click at [453, 386] on button "Apply" at bounding box center [454, 381] width 50 height 27
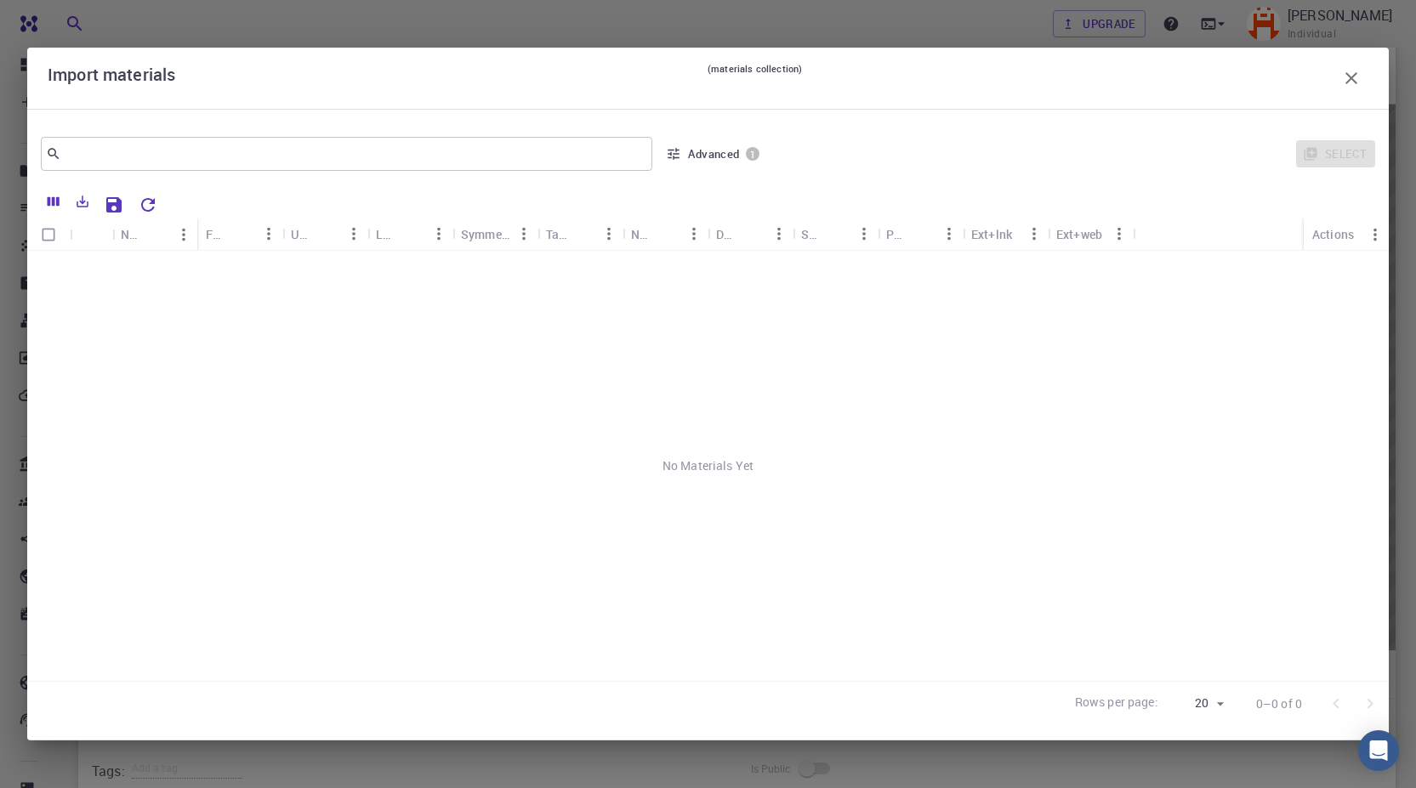
click at [320, 236] on icon "Sort" at bounding box center [326, 234] width 19 height 19
click at [398, 234] on div "Lattice" at bounding box center [400, 234] width 49 height 33
click at [677, 152] on icon "button" at bounding box center [673, 153] width 15 height 15
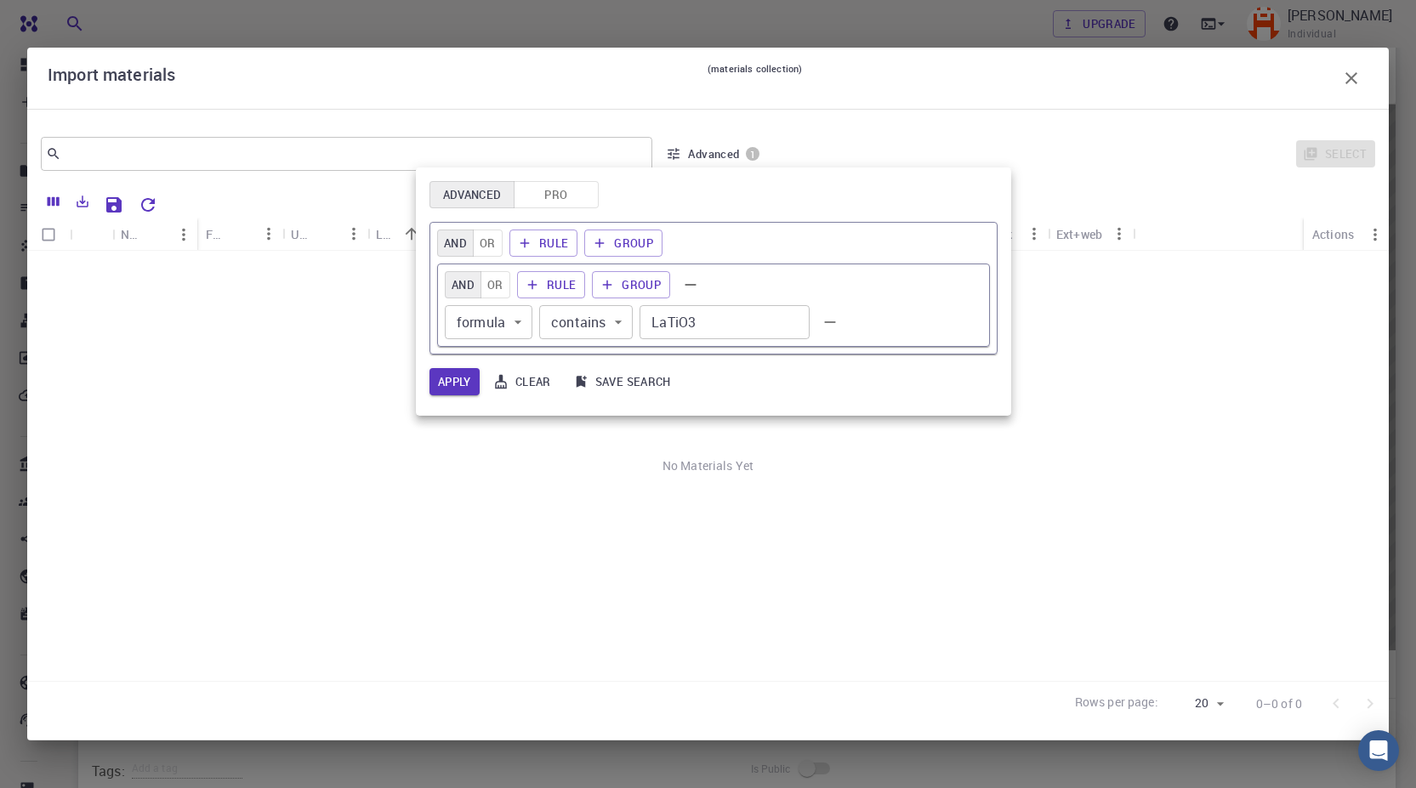
click at [602, 322] on body "Free Dashboard Create New Job New Material Create Material Upload File Import f…" at bounding box center [708, 383] width 1416 height 1106
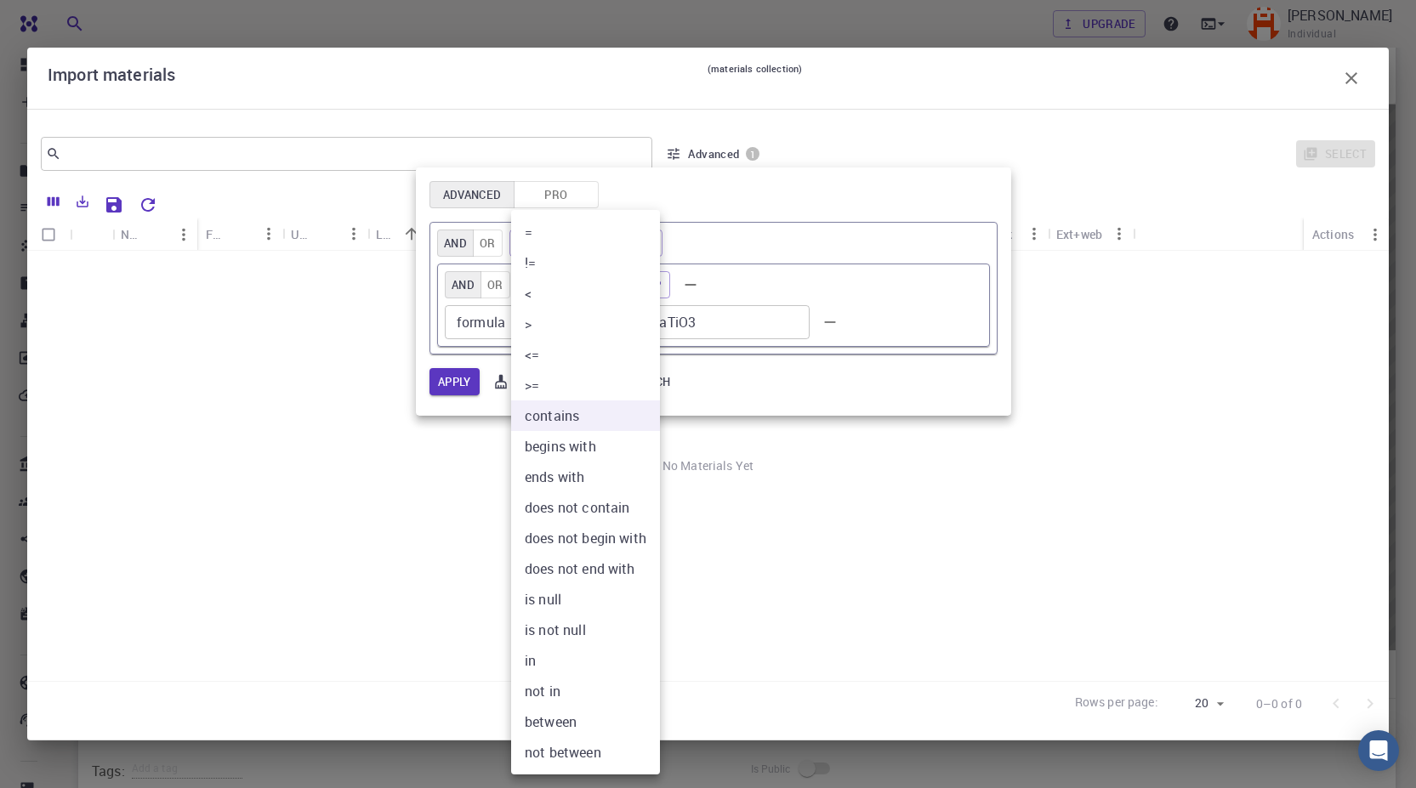
click at [779, 227] on div at bounding box center [708, 394] width 1416 height 788
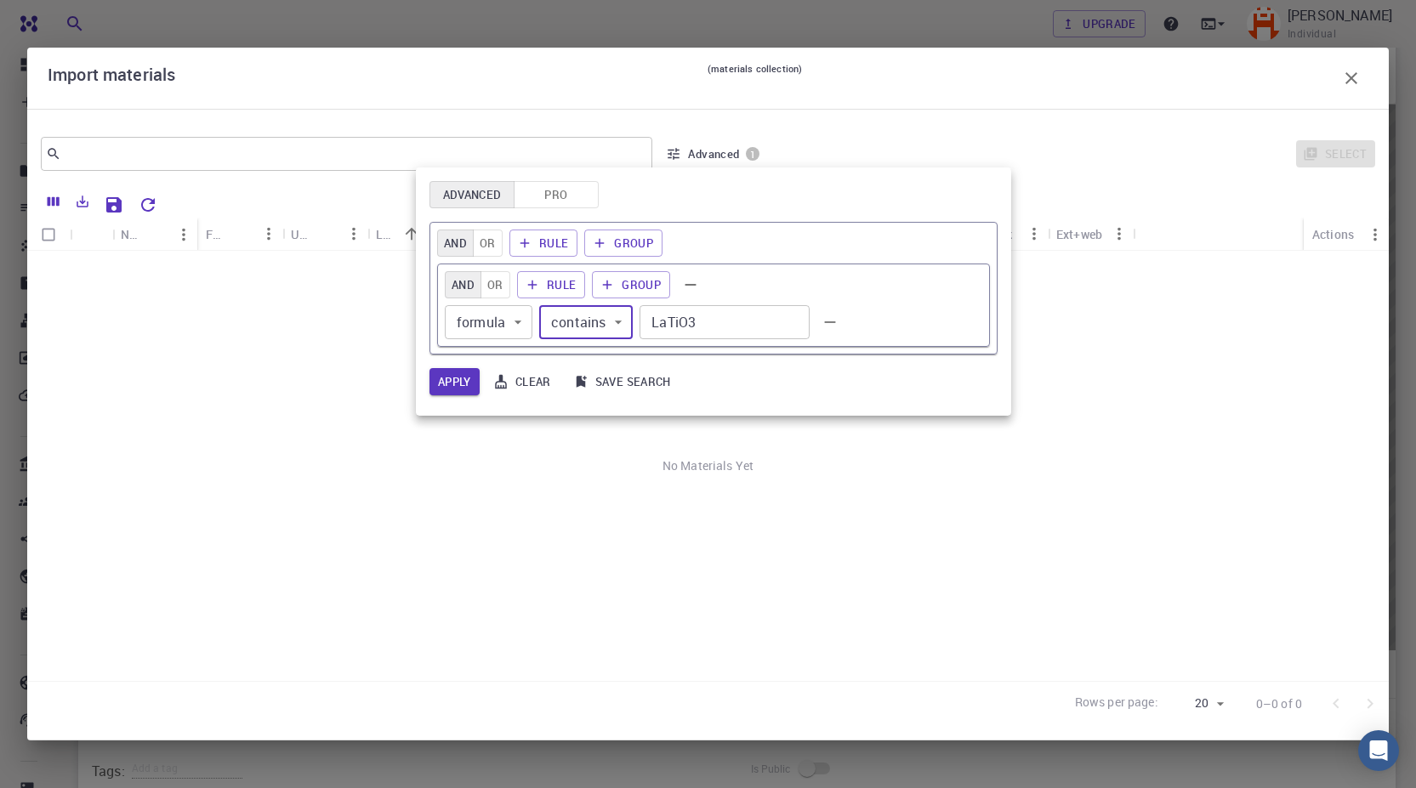
click at [408, 98] on div at bounding box center [708, 394] width 1416 height 788
